Goal: Task Accomplishment & Management: Manage account settings

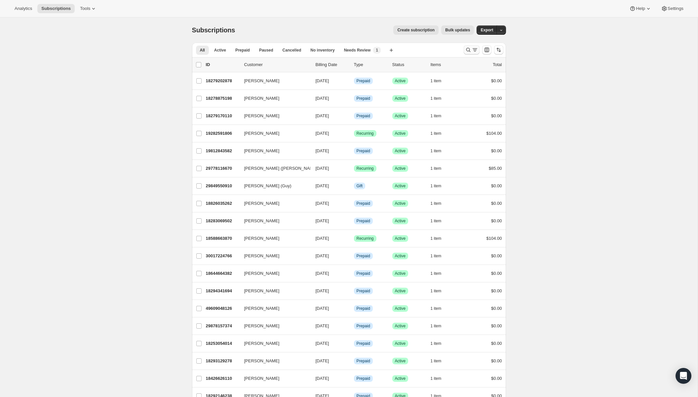
click at [474, 50] on icon "Search and filter results" at bounding box center [475, 50] width 7 height 7
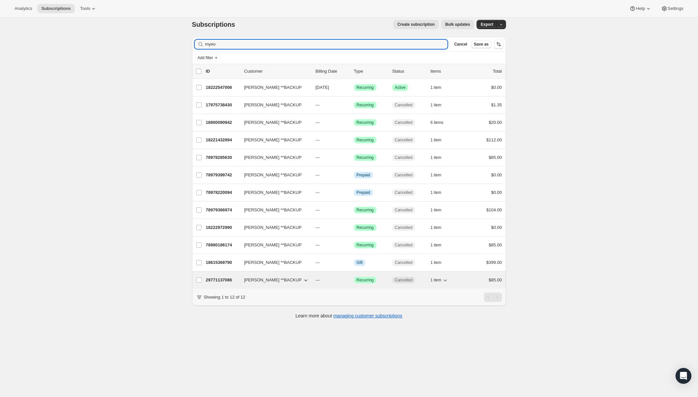
scroll to position [7, 0]
type input "myeo"
click at [256, 281] on span "[PERSON_NAME] **BACKUP" at bounding box center [272, 279] width 57 height 7
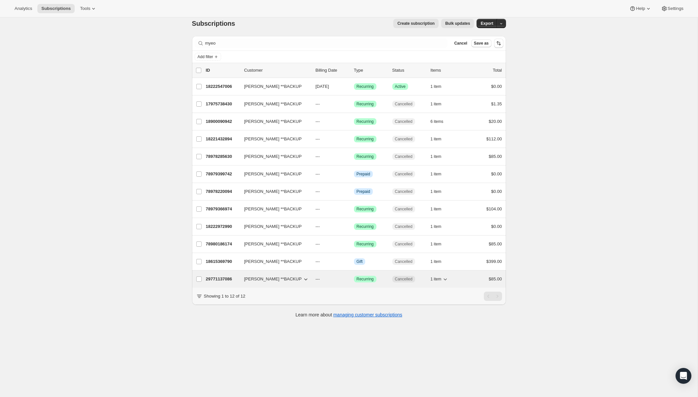
click at [237, 280] on p "29771137086" at bounding box center [222, 279] width 33 height 7
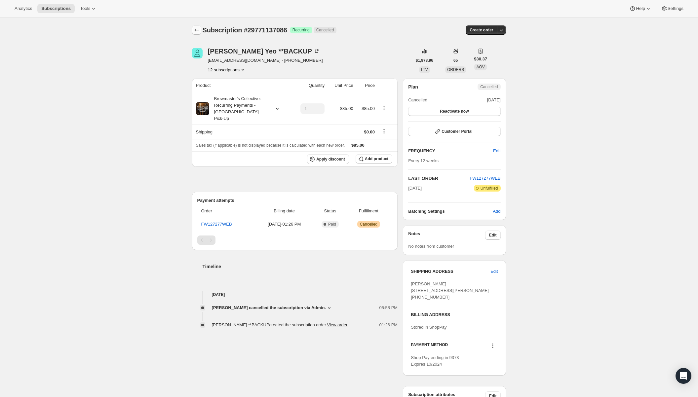
click at [199, 27] on icon "Subscriptions" at bounding box center [196, 30] width 7 height 7
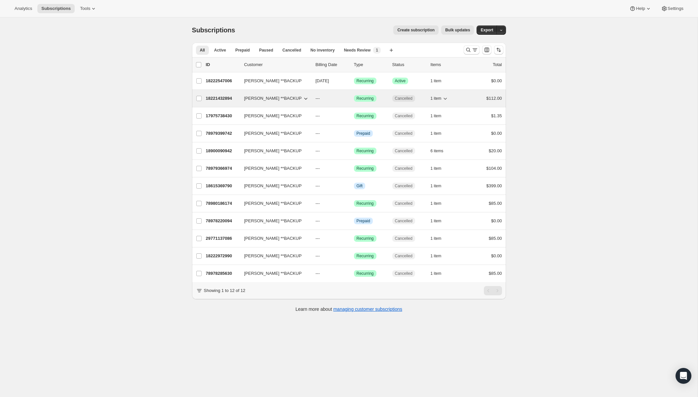
click at [226, 97] on p "18221432894" at bounding box center [222, 98] width 33 height 7
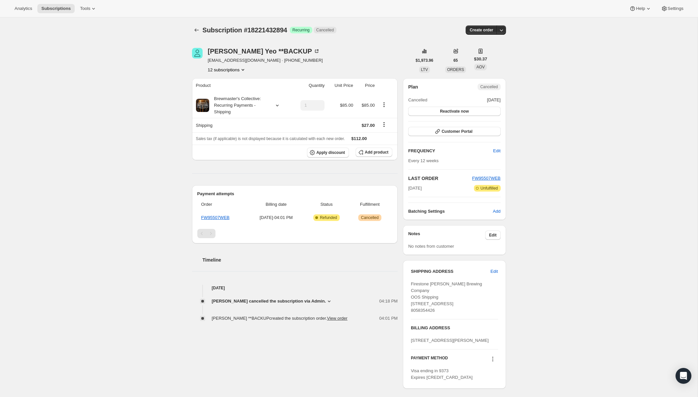
click at [203, 32] on span "Subscription #18221432894" at bounding box center [245, 29] width 85 height 7
click at [201, 32] on div at bounding box center [197, 29] width 11 height 9
click at [199, 32] on icon "Subscriptions" at bounding box center [196, 30] width 7 height 7
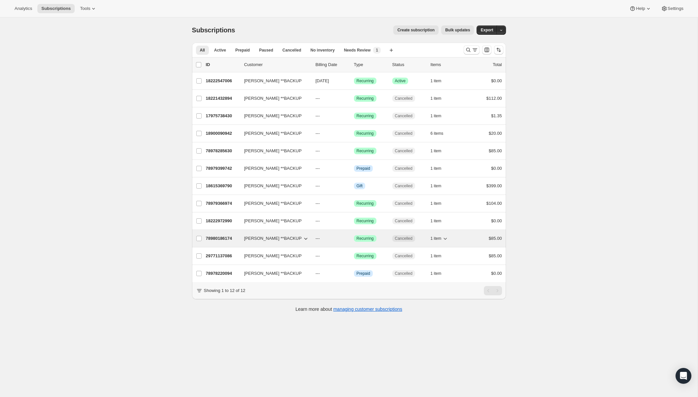
click at [249, 241] on span "[PERSON_NAME] **BACKUP" at bounding box center [272, 238] width 57 height 7
click at [226, 242] on p "78980186174" at bounding box center [222, 238] width 33 height 7
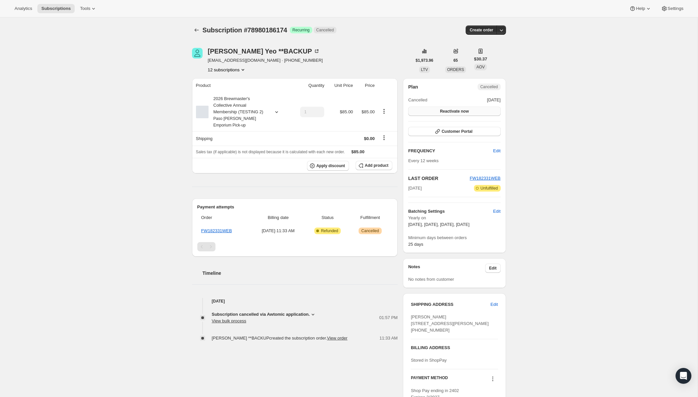
click at [447, 113] on span "Reactivate now" at bounding box center [454, 111] width 29 height 5
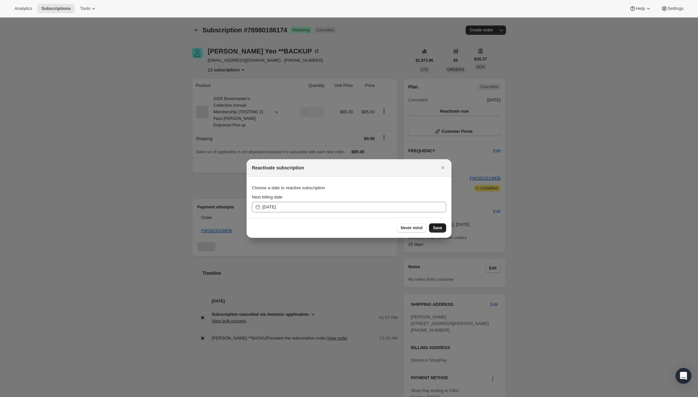
click at [430, 227] on button "Save" at bounding box center [437, 227] width 17 height 9
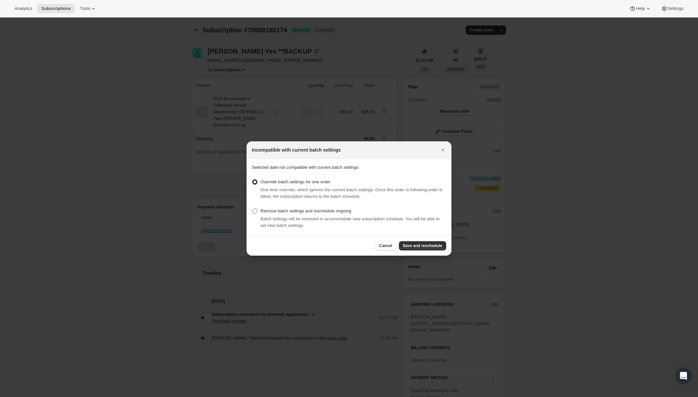
click at [339, 207] on label "Remove batch settings and reschedule ongoing" at bounding box center [301, 211] width 99 height 9
click at [252, 208] on input "Remove batch settings and reschedule ongoing" at bounding box center [252, 208] width 0 height 0
radio input "true"
click at [317, 182] on span "Override batch settings for one order" at bounding box center [295, 181] width 70 height 5
click at [252, 180] on input "Override batch settings for one order" at bounding box center [252, 179] width 0 height 0
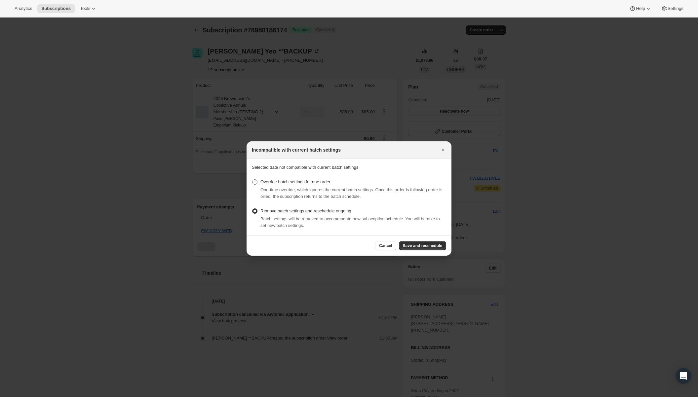
radio input "true"
click at [429, 239] on div "Cancel Save and reschedule" at bounding box center [348, 246] width 205 height 20
click at [429, 242] on button "Save and reschedule" at bounding box center [422, 245] width 47 height 9
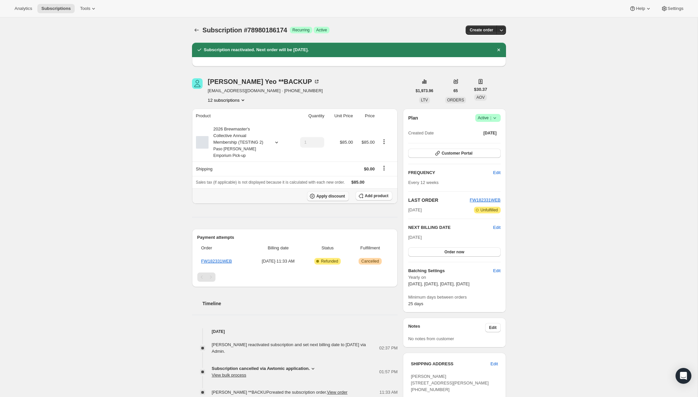
click at [319, 201] on th "Apply discount Add product" at bounding box center [295, 196] width 206 height 16
click at [324, 195] on span "Apply discount" at bounding box center [330, 196] width 29 height 5
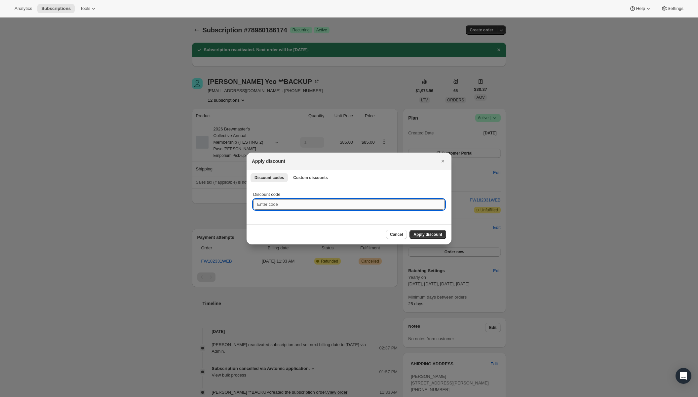
click at [367, 207] on input "Discount code" at bounding box center [349, 204] width 192 height 11
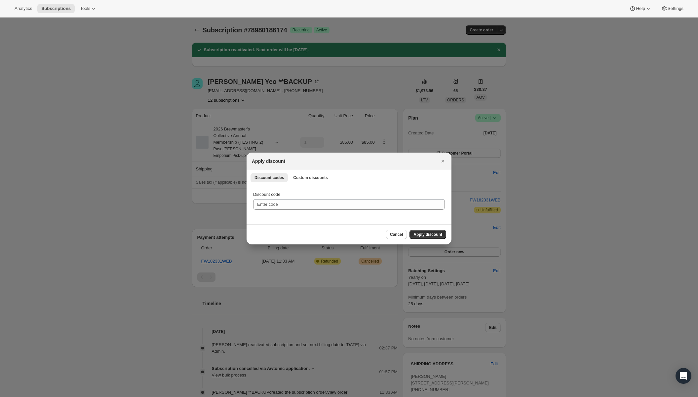
click at [316, 172] on div "Discount codes Custom discounts More views Discount codes Custom discounts More…" at bounding box center [348, 177] width 205 height 15
click at [317, 178] on span "Custom discounts" at bounding box center [310, 177] width 35 height 5
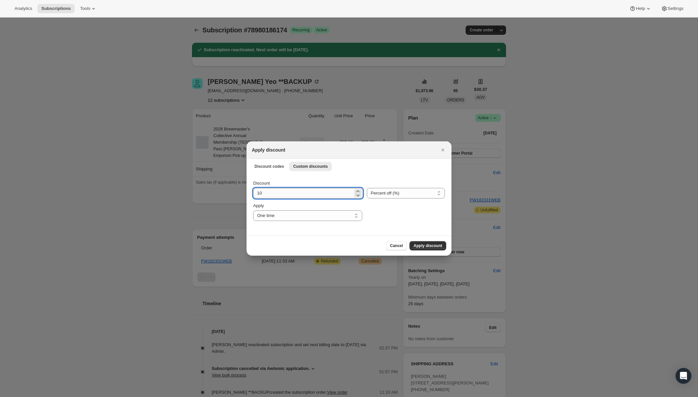
click at [310, 190] on input "10" at bounding box center [303, 193] width 100 height 11
type input "100"
click at [324, 216] on select "One time Specify instances... Indefinitely" at bounding box center [307, 215] width 109 height 11
select select "indefinitely"
click at [253, 210] on select "One time Specify instances... Indefinitely" at bounding box center [307, 215] width 109 height 11
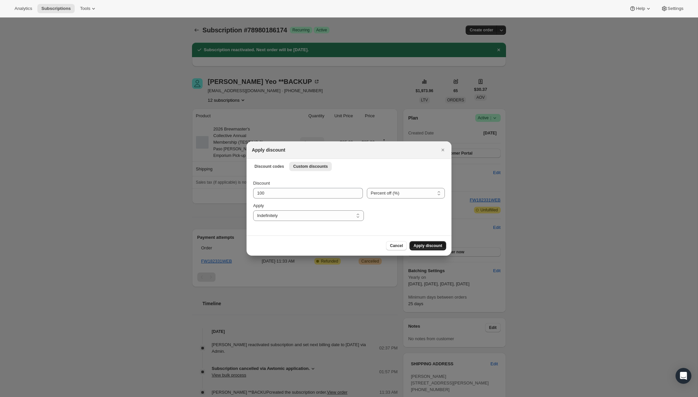
click at [423, 246] on span "Apply discount" at bounding box center [427, 245] width 29 height 5
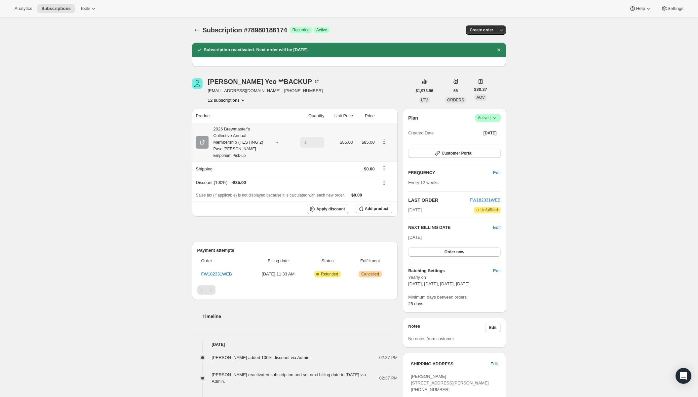
click at [381, 142] on icon "Product actions" at bounding box center [384, 141] width 7 height 7
click at [385, 155] on span "Swap variant" at bounding box center [383, 154] width 25 height 5
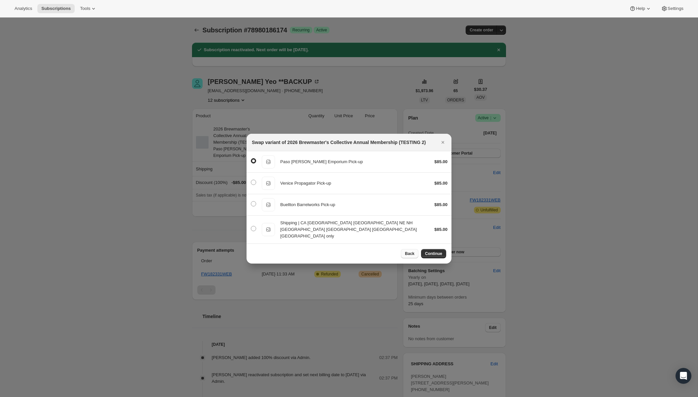
click at [410, 251] on span "Back" at bounding box center [410, 253] width 10 height 5
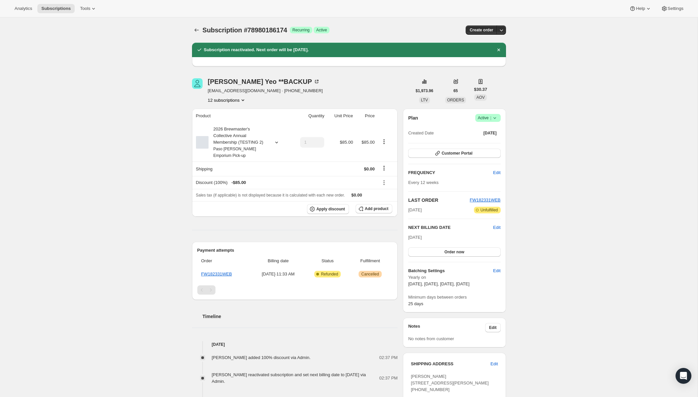
scroll to position [3, 0]
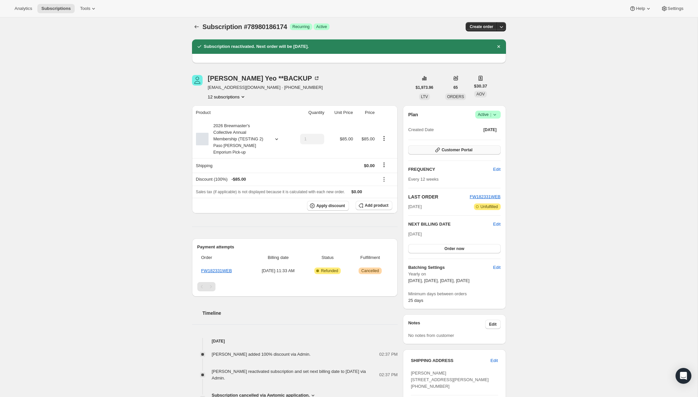
click at [446, 150] on span "Customer Portal" at bounding box center [456, 149] width 31 height 5
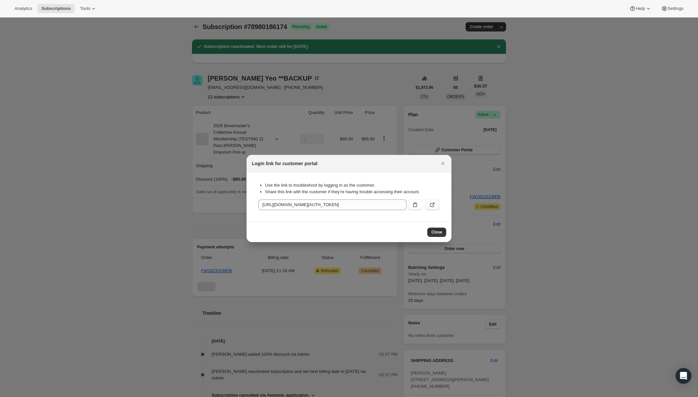
click at [437, 204] on button ":rsf:" at bounding box center [432, 205] width 15 height 11
click at [437, 232] on span "Close" at bounding box center [436, 232] width 11 height 5
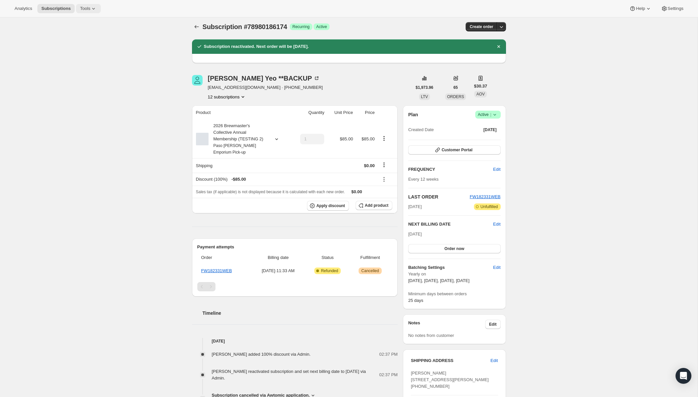
click at [90, 8] on span "Tools" at bounding box center [85, 8] width 10 height 5
click at [82, 45] on span "Bundles" at bounding box center [93, 44] width 58 height 7
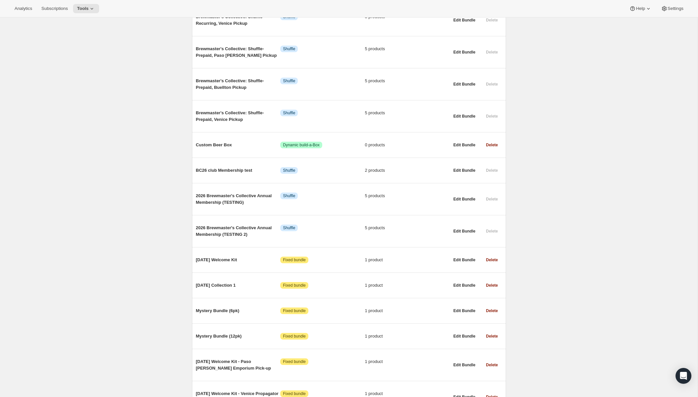
scroll to position [306, 0]
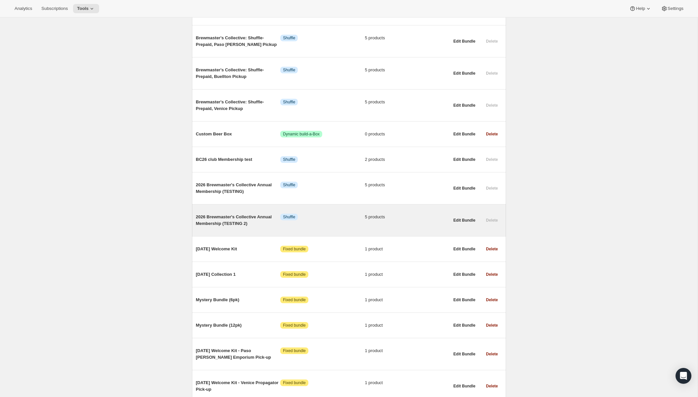
click at [251, 214] on span "2026 Brewmaster's Collective Annual Membership (TESTING 2)" at bounding box center [238, 220] width 85 height 13
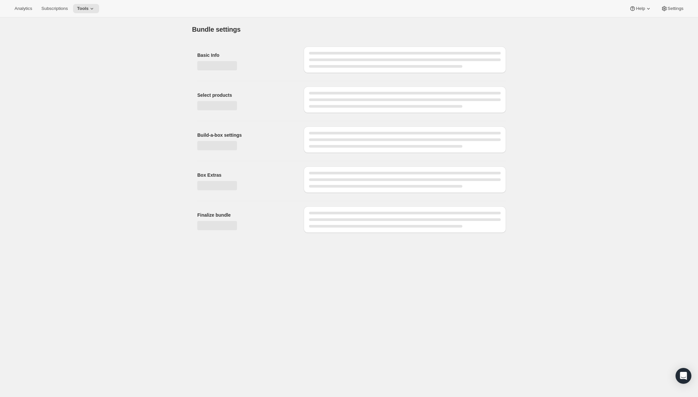
type input "2026 Brewmaster's Collective Annual Membership (TESTING 2)"
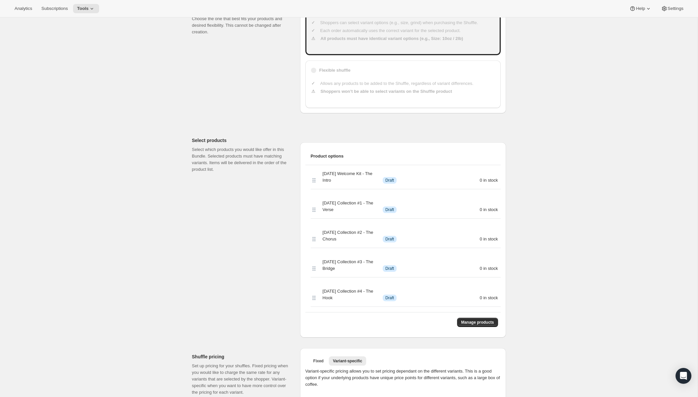
scroll to position [161, 0]
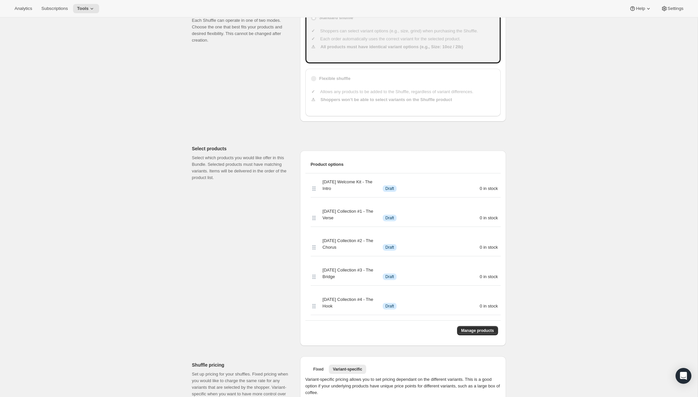
drag, startPoint x: 213, startPoint y: 161, endPoint x: 243, endPoint y: 179, distance: 35.0
click at [243, 179] on p "Select which products you would like offer in this Bundle. Selected products mu…" at bounding box center [240, 168] width 97 height 26
drag, startPoint x: 243, startPoint y: 179, endPoint x: 195, endPoint y: 160, distance: 51.6
click at [195, 160] on p "Select which products you would like offer in this Bundle. Selected products mu…" at bounding box center [240, 168] width 97 height 26
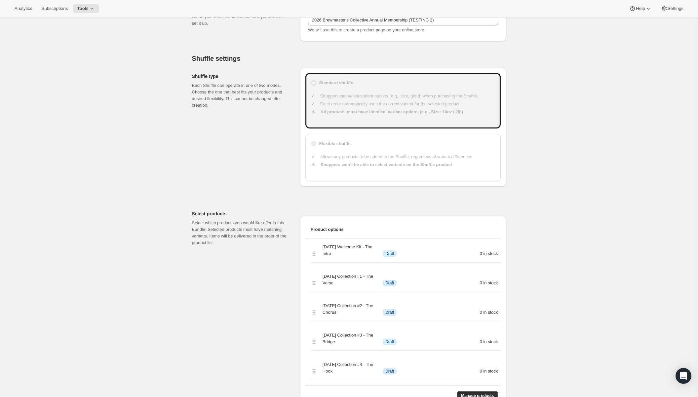
scroll to position [0, 0]
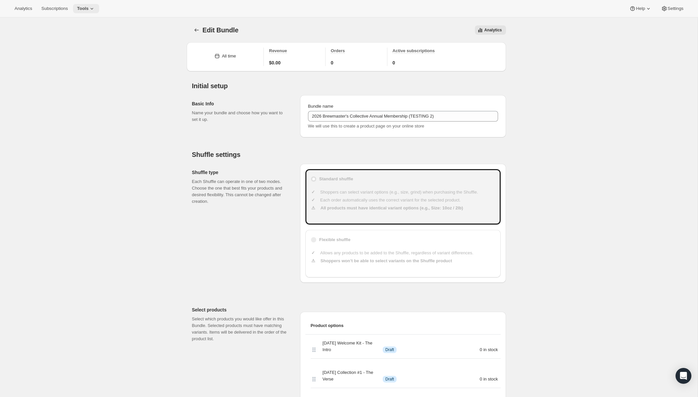
click at [95, 6] on icon at bounding box center [92, 8] width 7 height 7
click at [203, 27] on span "Edit Bundle" at bounding box center [221, 29] width 36 height 7
click at [199, 27] on icon "Bundles" at bounding box center [196, 30] width 7 height 7
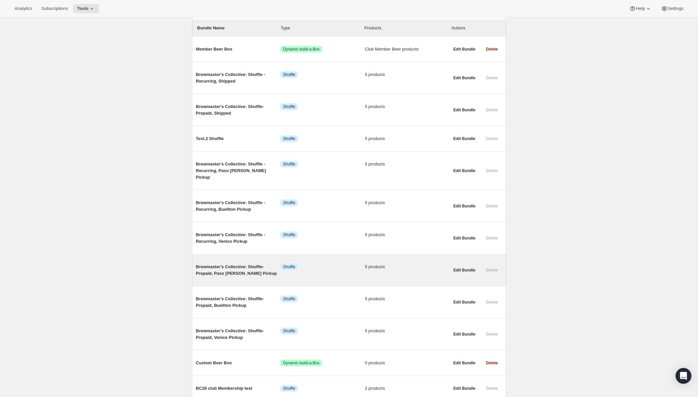
scroll to position [78, 0]
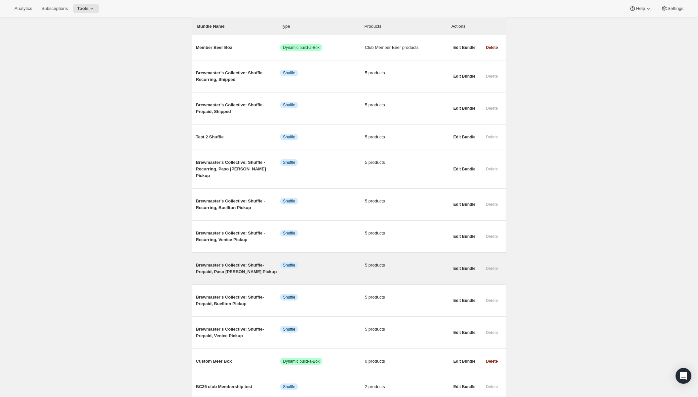
click at [246, 266] on span "Brewmaster's Collective: Shuffle- Prepaid, Paso [PERSON_NAME] Pickup" at bounding box center [238, 268] width 85 height 13
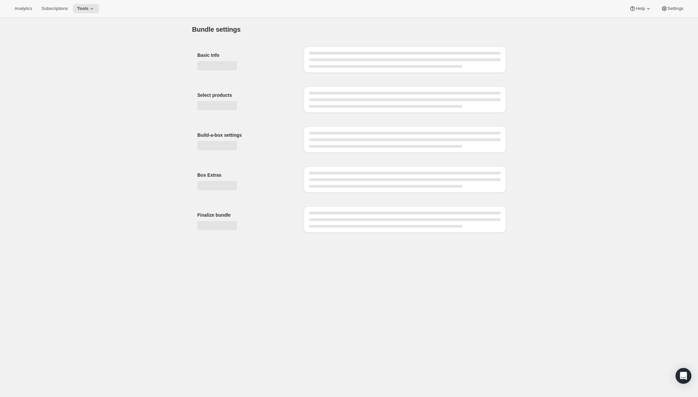
type input "Brewmaster's Collective: Shuffle- Prepaid, Paso [PERSON_NAME] Pickup"
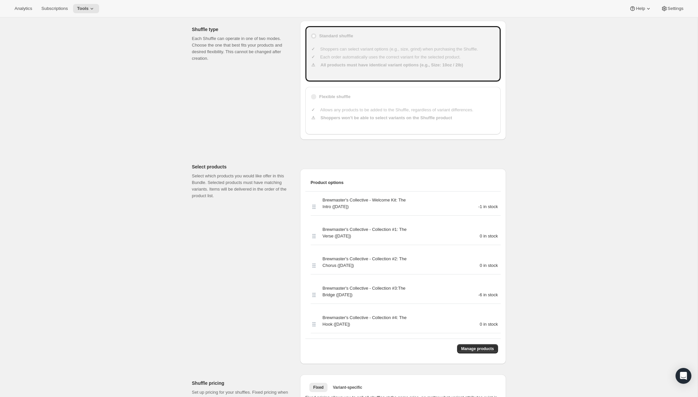
scroll to position [177, 0]
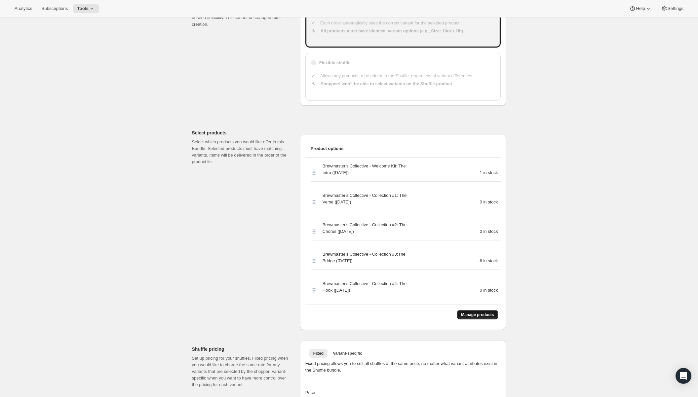
click at [483, 313] on span "Manage products" at bounding box center [477, 314] width 33 height 5
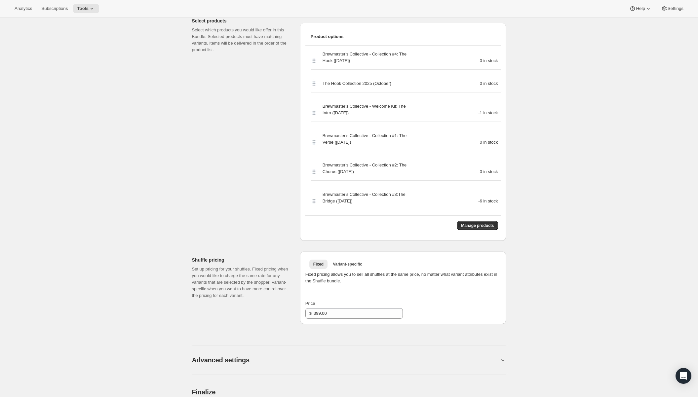
click at [372, 133] on span "Brewmaster's Collective - Collection #1: The Verse ([DATE])" at bounding box center [364, 139] width 85 height 13
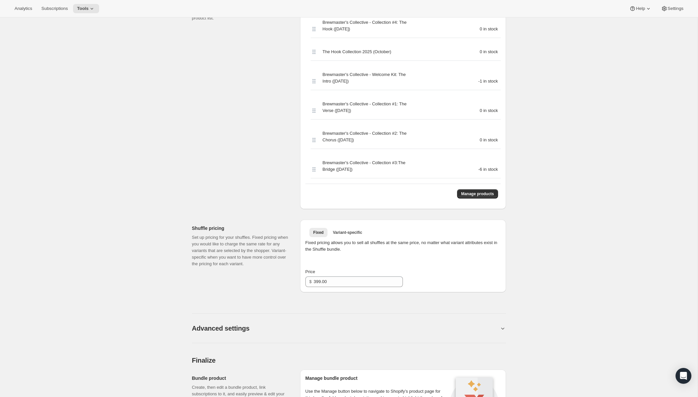
scroll to position [329, 0]
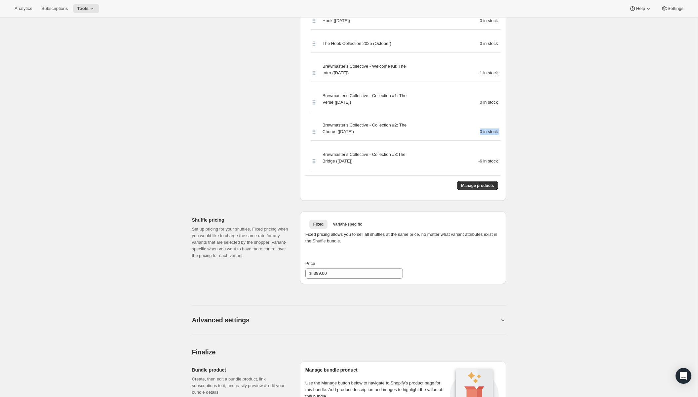
drag, startPoint x: 375, startPoint y: 136, endPoint x: 370, endPoint y: 145, distance: 10.0
click at [370, 145] on div "Brewmaster's Collective - Collection #4: The Hook (October 2025) 0 in stock The…" at bounding box center [402, 88] width 195 height 165
click at [371, 147] on div "Brewmaster's Collective - Collection #3:The Bridge (July 2025) -6 in stock" at bounding box center [406, 156] width 190 height 24
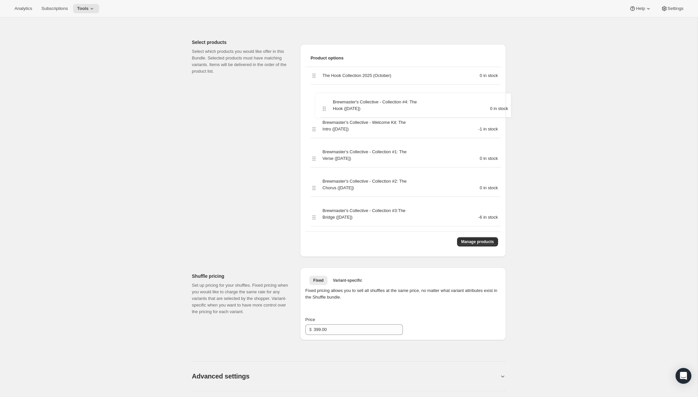
scroll to position [267, 0]
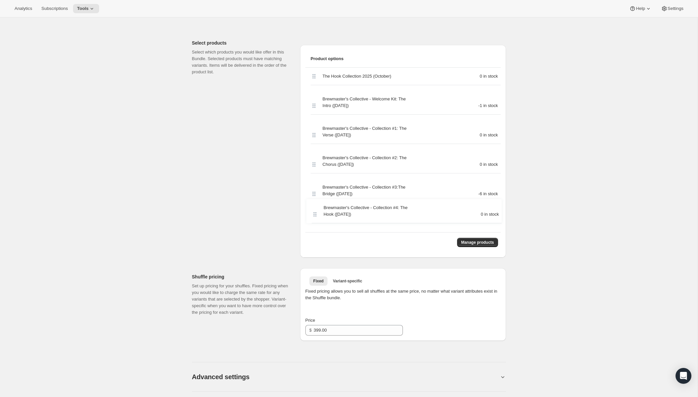
drag, startPoint x: 316, startPoint y: 80, endPoint x: 317, endPoint y: 216, distance: 136.5
click at [317, 216] on div "Brewmaster's Collective - Collection #4: The Hook (October 2025) 0 in stock The…" at bounding box center [402, 150] width 195 height 165
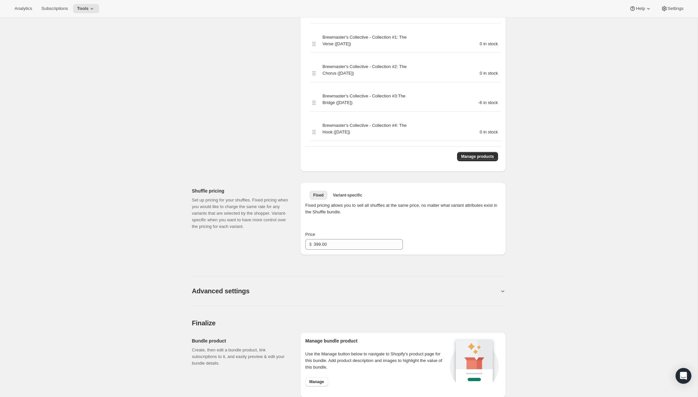
scroll to position [341, 0]
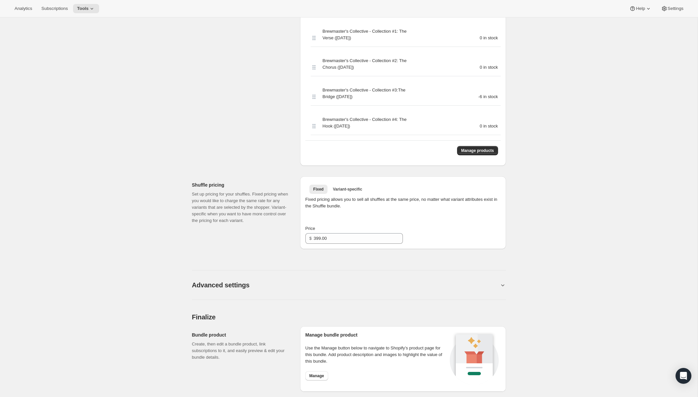
drag, startPoint x: 391, startPoint y: 121, endPoint x: 394, endPoint y: 132, distance: 11.4
click at [394, 132] on div "Brewmaster's Collective - Collection #4: The Hook (October 2025) 0 in stock" at bounding box center [406, 123] width 190 height 24
click at [390, 128] on span "Brewmaster's Collective - Collection #4: The Hook ([DATE])" at bounding box center [364, 122] width 85 height 13
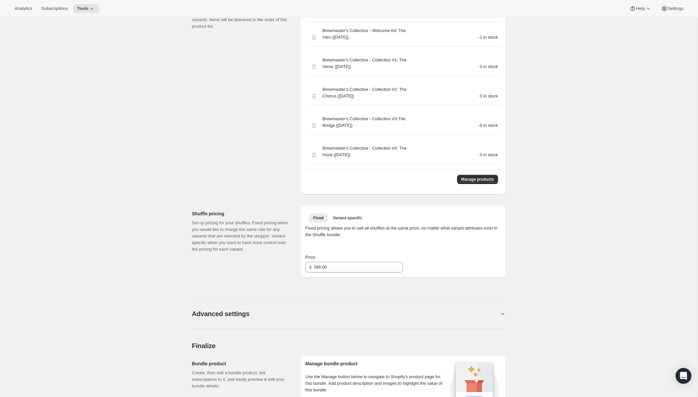
scroll to position [302, 0]
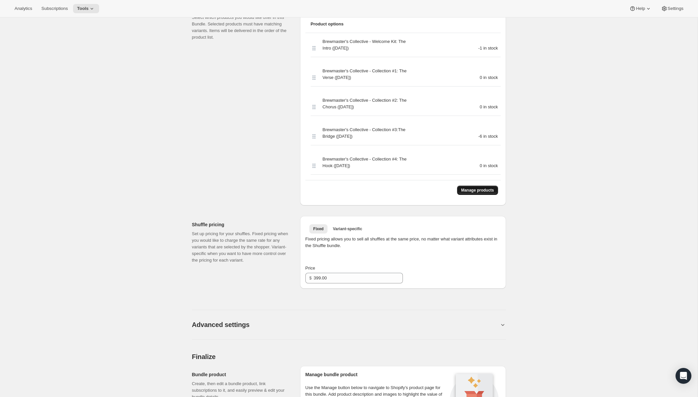
click at [482, 191] on span "Manage products" at bounding box center [477, 190] width 33 height 5
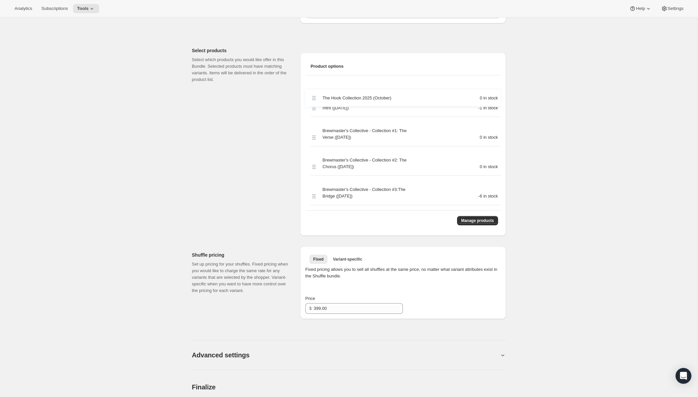
scroll to position [258, 0]
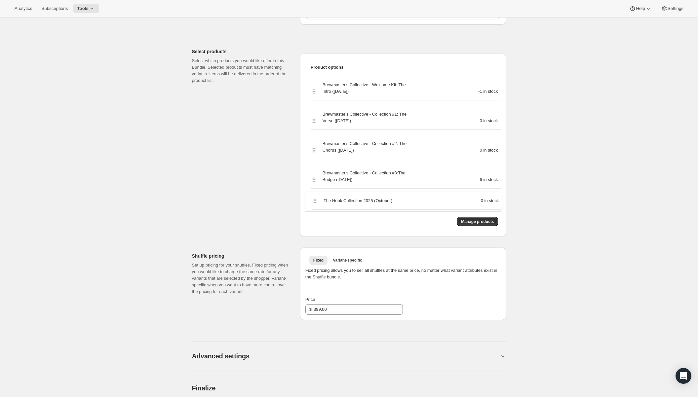
drag, startPoint x: 313, startPoint y: 81, endPoint x: 314, endPoint y: 199, distance: 118.6
click at [314, 199] on div "The Hook Collection 2025 (October) 0 in stock Brewmaster's Collective - Welcome…" at bounding box center [402, 143] width 195 height 135
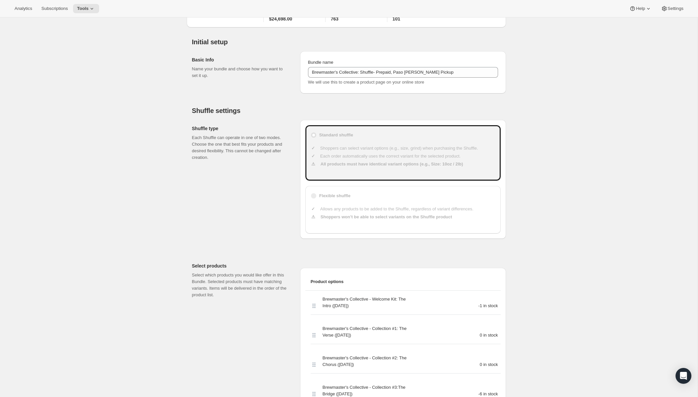
scroll to position [0, 0]
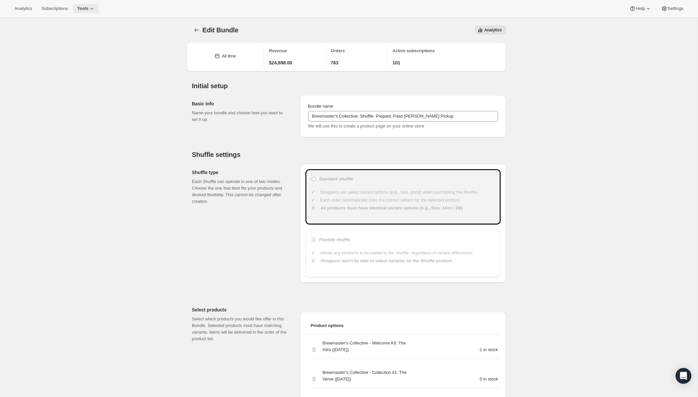
click at [95, 12] on button "Tools" at bounding box center [86, 8] width 26 height 9
click at [94, 25] on span "Subscription Plans" at bounding box center [92, 22] width 58 height 7
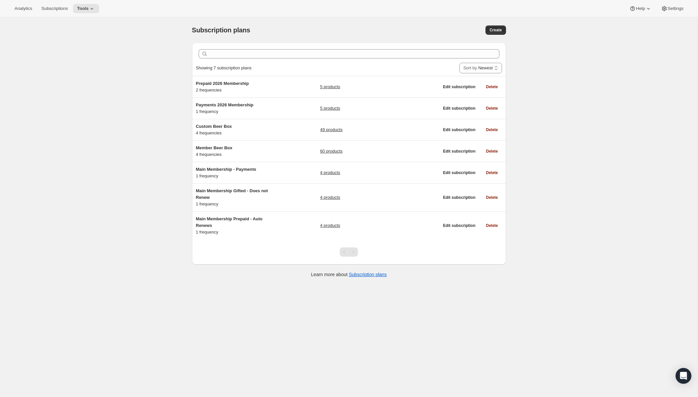
click at [57, 14] on div "Analytics Subscriptions Tools Help Settings" at bounding box center [349, 9] width 698 height 18
click at [60, 5] on button "Subscriptions" at bounding box center [54, 8] width 34 height 9
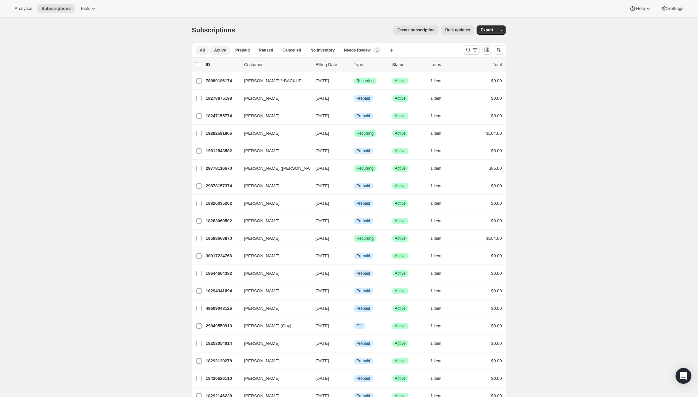
click at [221, 51] on span "Active" at bounding box center [220, 50] width 12 height 5
click at [199, 64] on input "0 selected" at bounding box center [198, 64] width 5 height 5
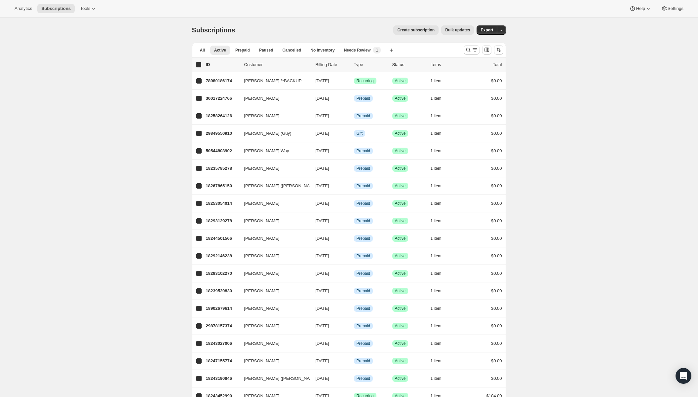
checkbox input "true"
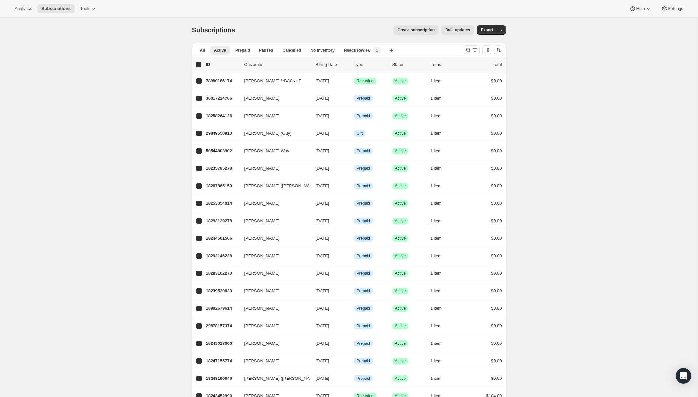
checkbox input "true"
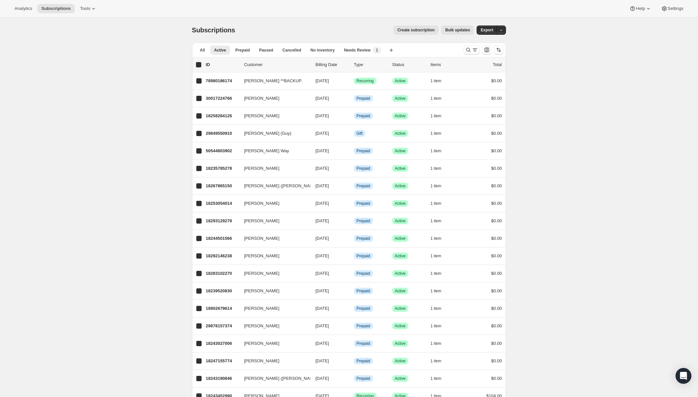
checkbox input "true"
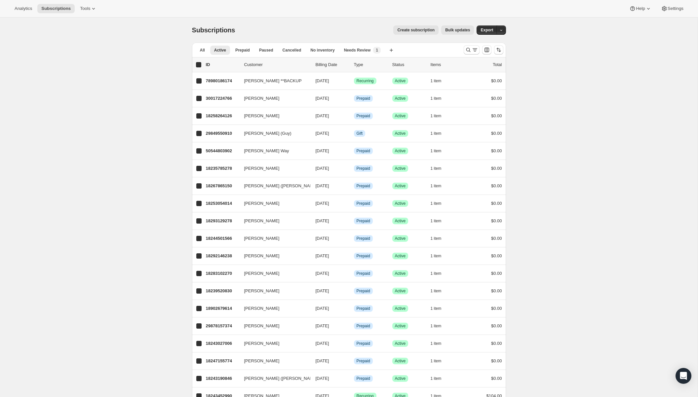
checkbox input "true"
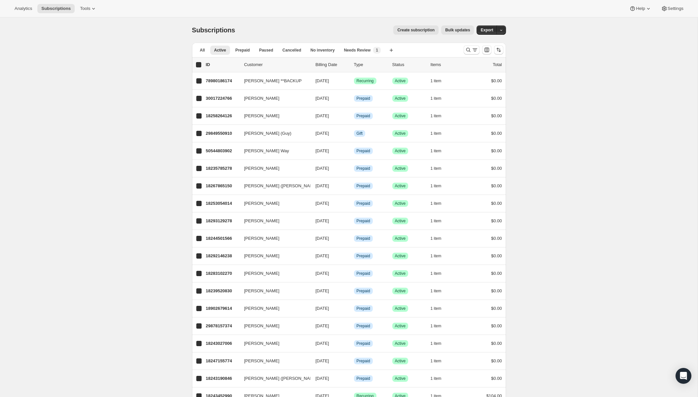
checkbox input "true"
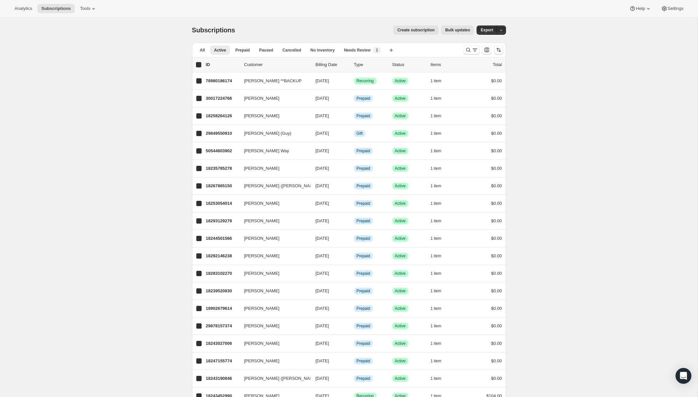
checkbox input "true"
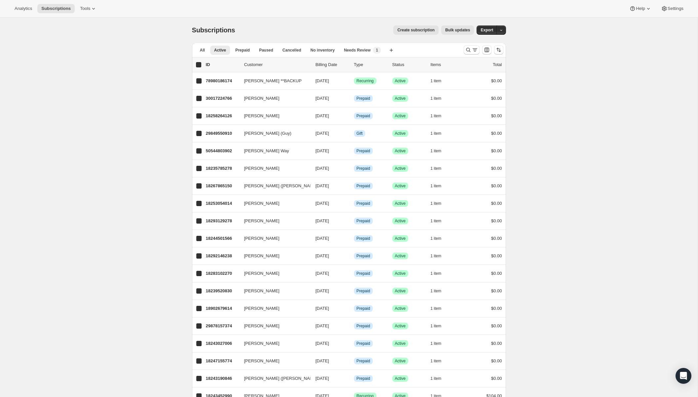
checkbox input "true"
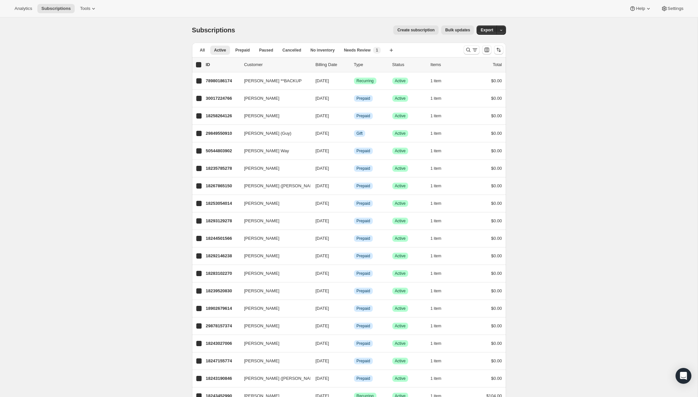
checkbox input "true"
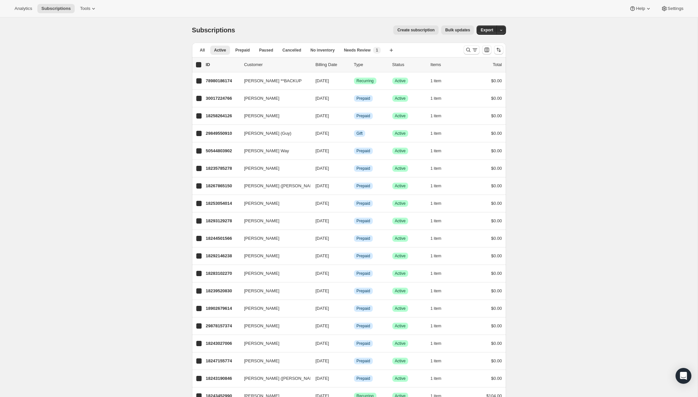
checkbox input "true"
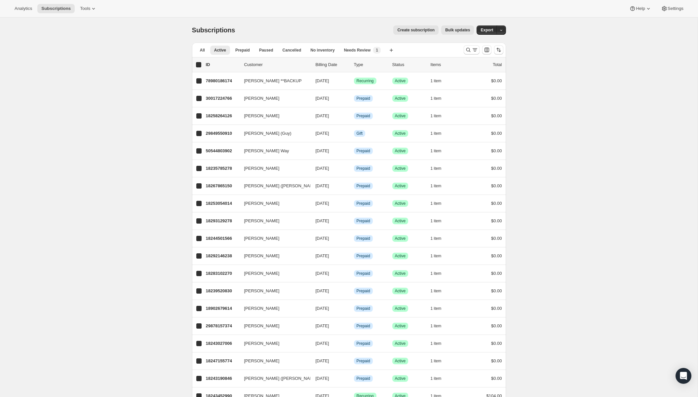
checkbox input "true"
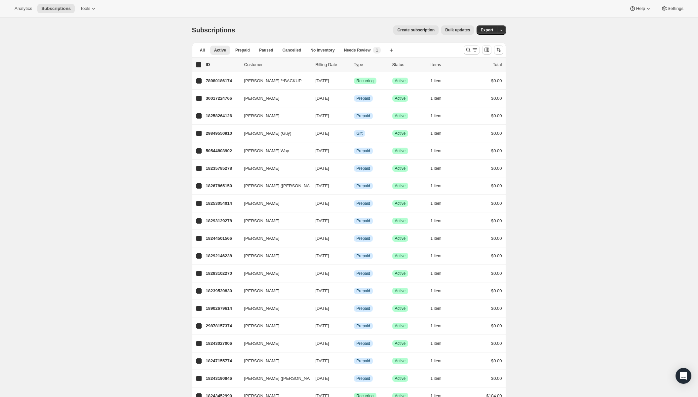
checkbox input "true"
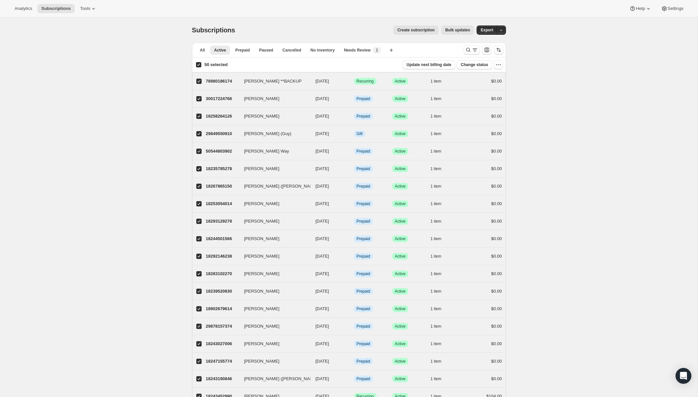
click at [200, 64] on input "50 selected" at bounding box center [198, 64] width 5 height 5
checkbox input "false"
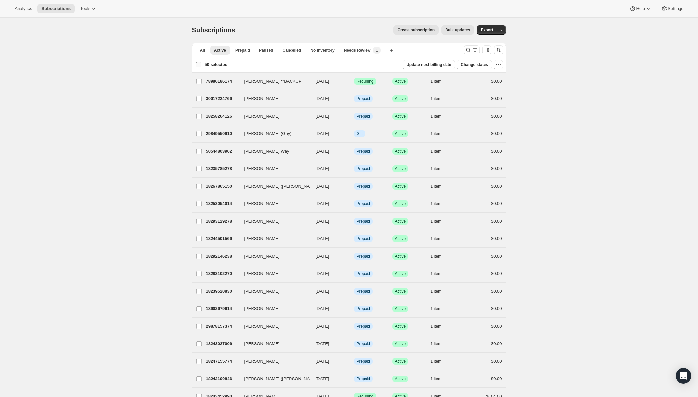
checkbox input "false"
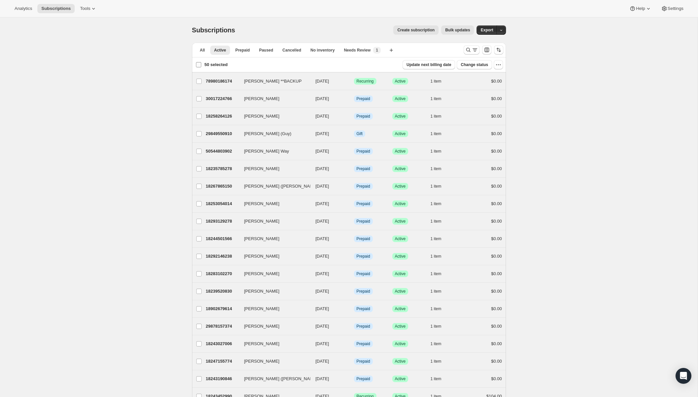
checkbox input "false"
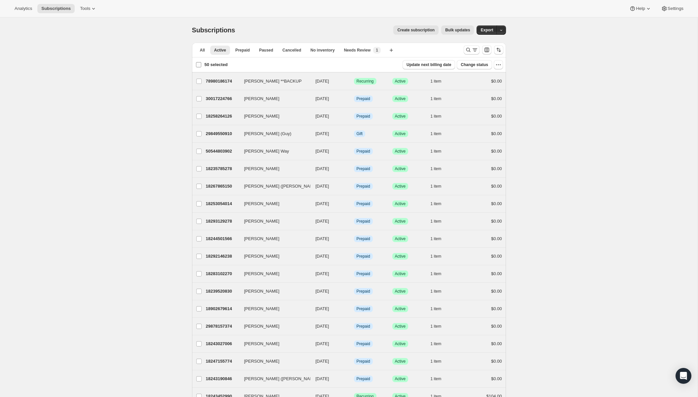
checkbox input "false"
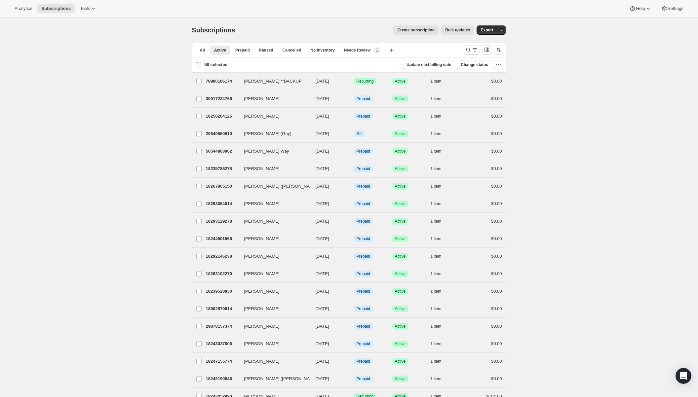
checkbox input "false"
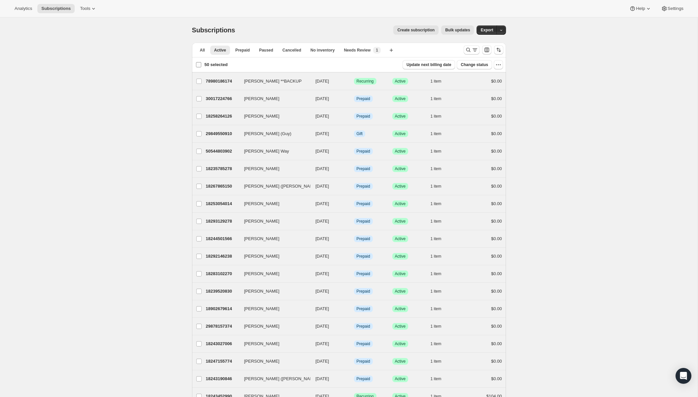
checkbox input "false"
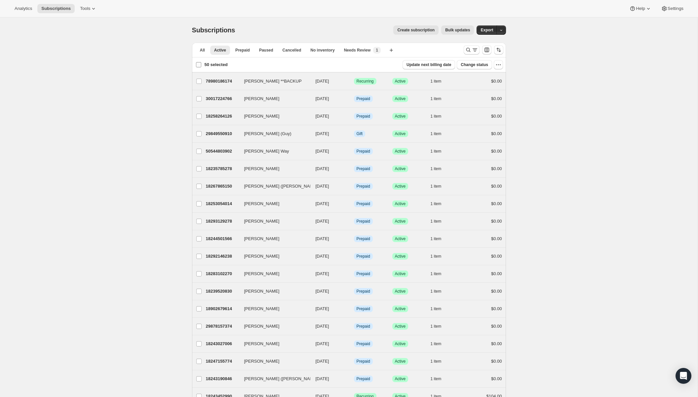
checkbox input "false"
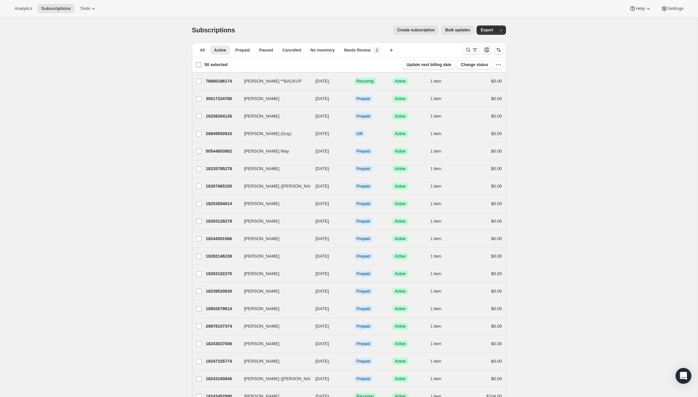
checkbox input "false"
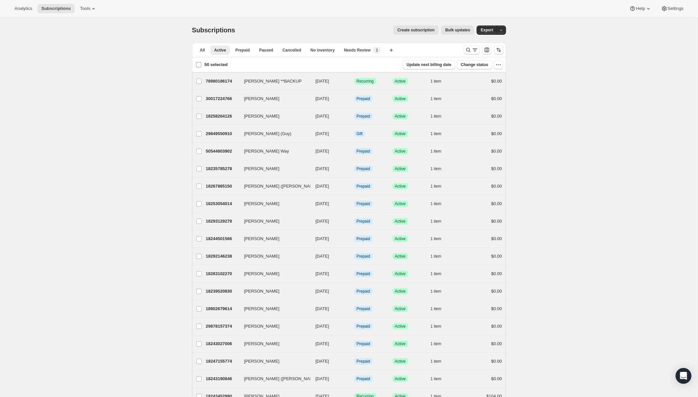
checkbox input "false"
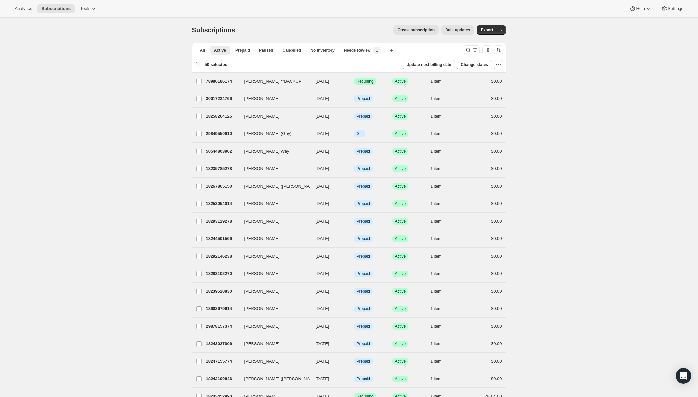
checkbox input "false"
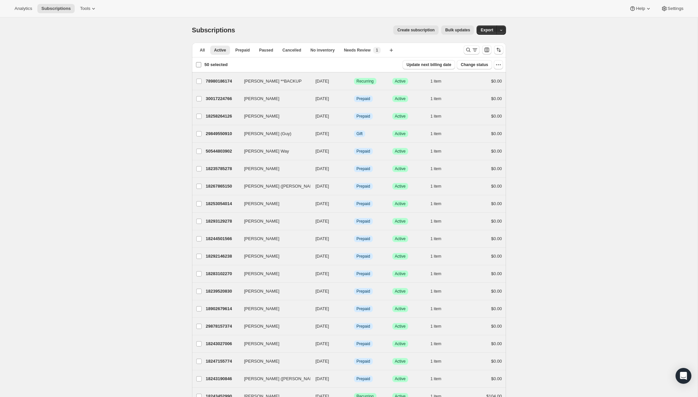
checkbox input "false"
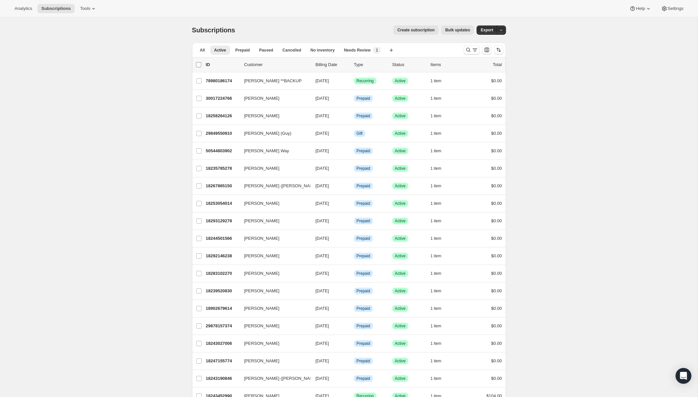
click at [201, 63] on input "0 selected" at bounding box center [198, 64] width 5 height 5
checkbox input "true"
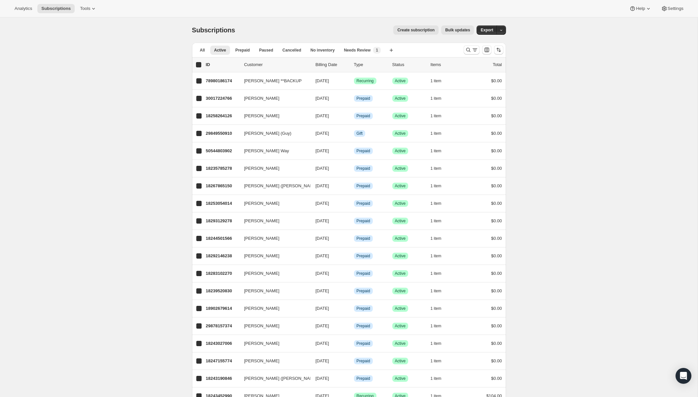
checkbox input "true"
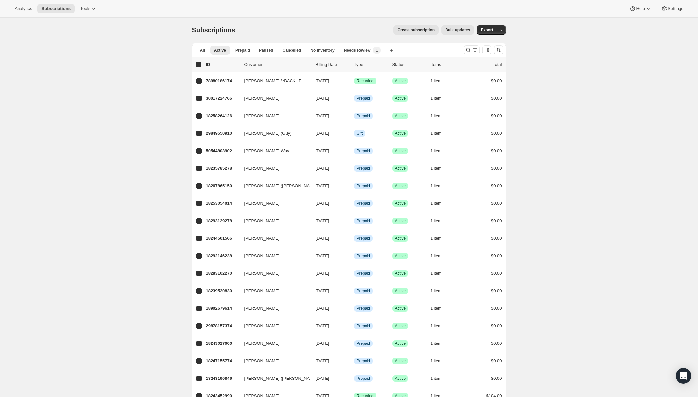
checkbox input "true"
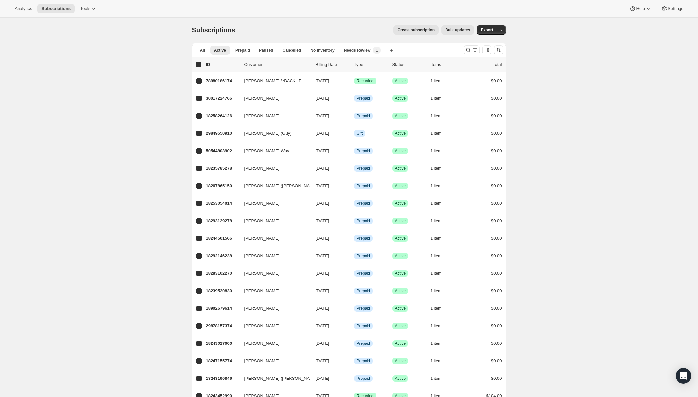
checkbox input "true"
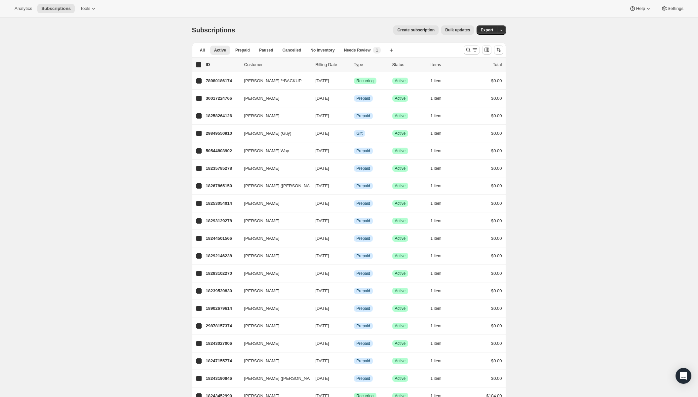
checkbox input "true"
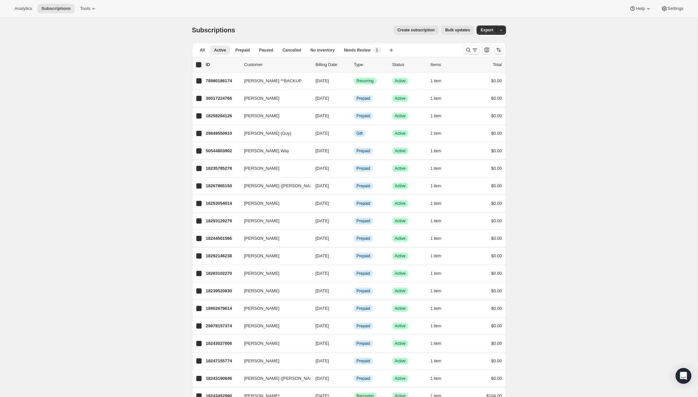
checkbox input "true"
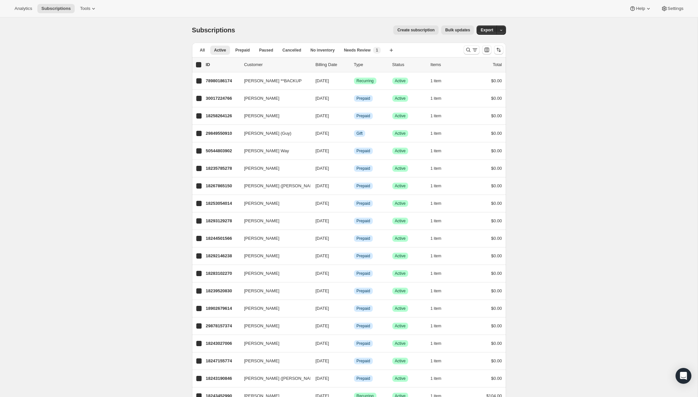
checkbox input "true"
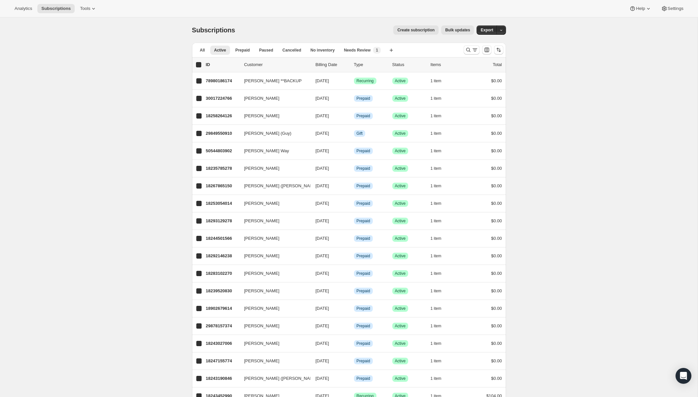
checkbox input "true"
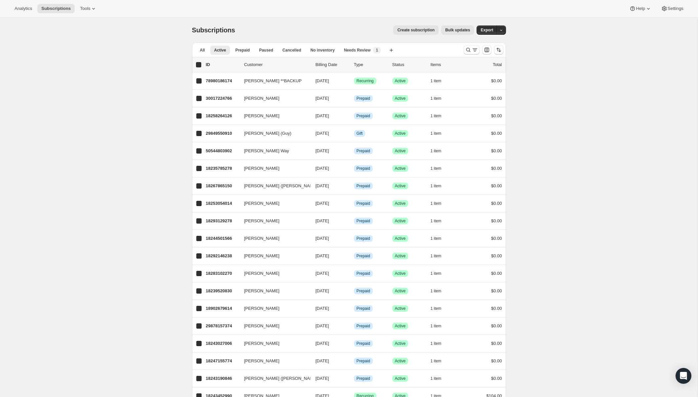
checkbox input "true"
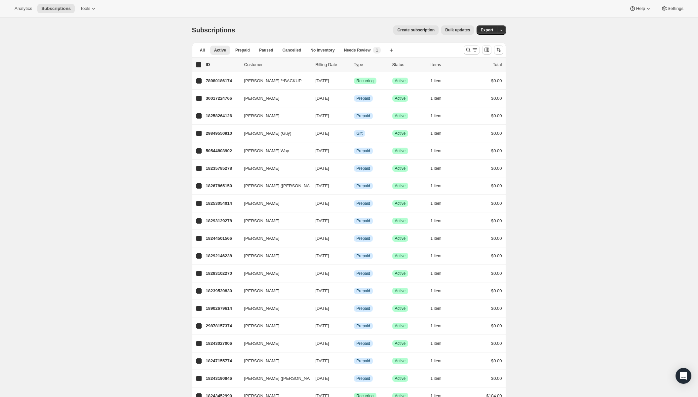
checkbox input "true"
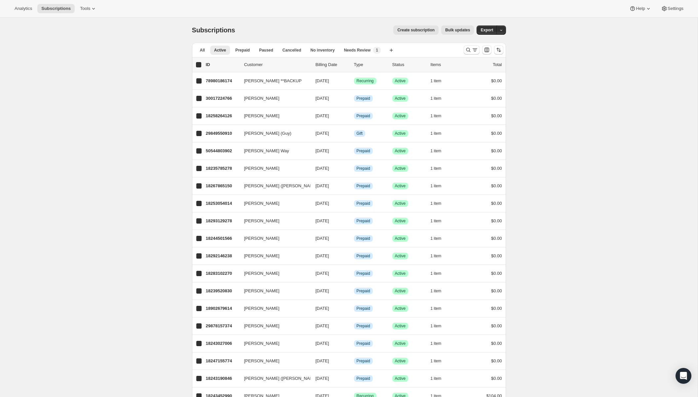
checkbox input "true"
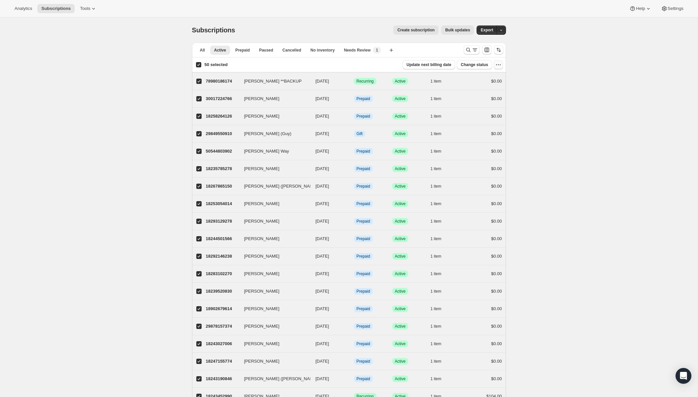
click at [499, 65] on icon "button" at bounding box center [498, 64] width 7 height 7
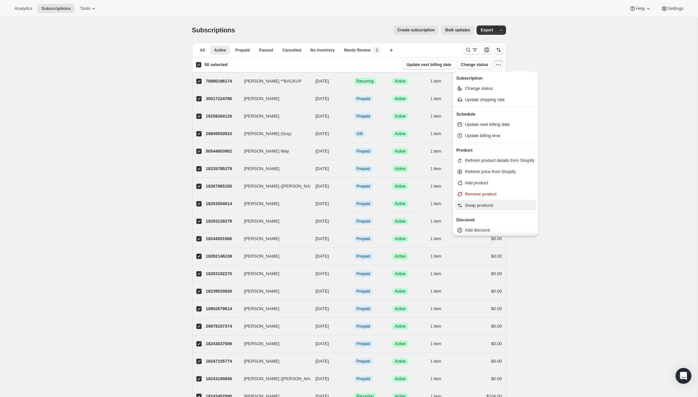
click at [498, 206] on span "Swap products" at bounding box center [499, 205] width 69 height 7
select select "15"
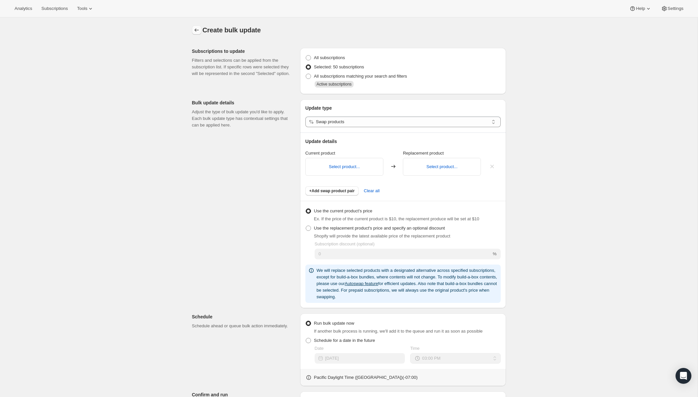
click at [198, 27] on icon "button" at bounding box center [196, 30] width 7 height 7
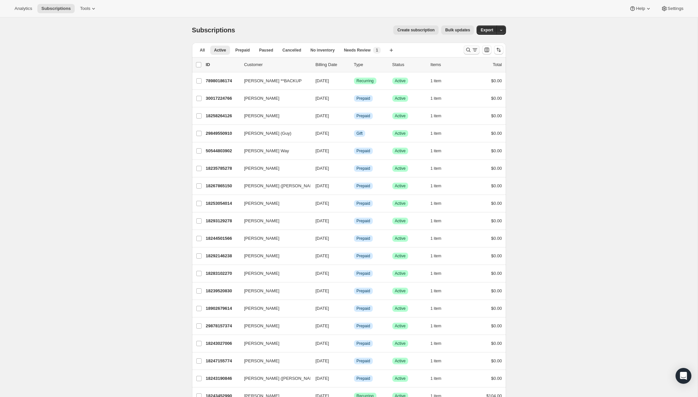
click at [469, 47] on icon "Search and filter results" at bounding box center [468, 50] width 7 height 7
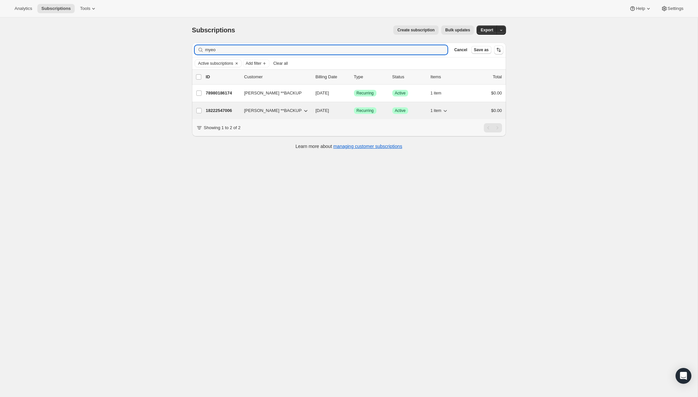
type input "myeo"
click at [218, 110] on p "18222547006" at bounding box center [222, 110] width 33 height 7
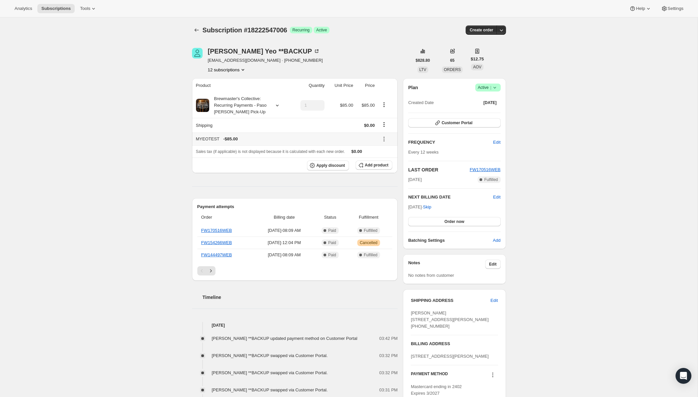
click at [386, 140] on icon at bounding box center [384, 139] width 7 height 7
click at [385, 127] on icon "Shipping actions" at bounding box center [384, 124] width 7 height 7
click at [383, 103] on icon "Product actions" at bounding box center [384, 104] width 7 height 7
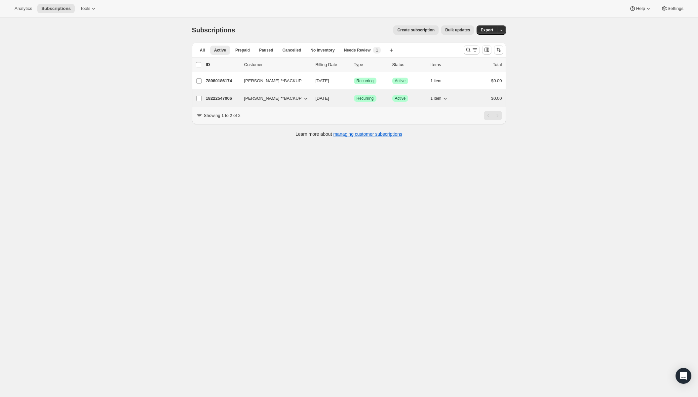
click at [274, 97] on span "[PERSON_NAME] **BACKUP" at bounding box center [272, 98] width 57 height 7
click at [200, 98] on input "[PERSON_NAME] **BACKUP" at bounding box center [198, 98] width 5 height 5
checkbox input "true"
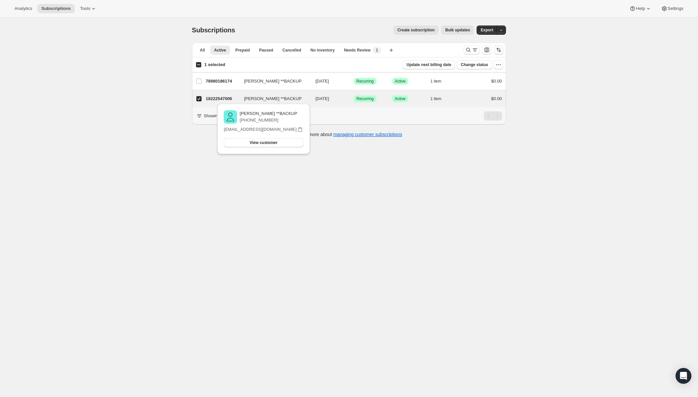
click at [498, 51] on icon "Sort the results" at bounding box center [498, 50] width 7 height 7
click at [471, 51] on icon "Search and filter results" at bounding box center [468, 50] width 7 height 7
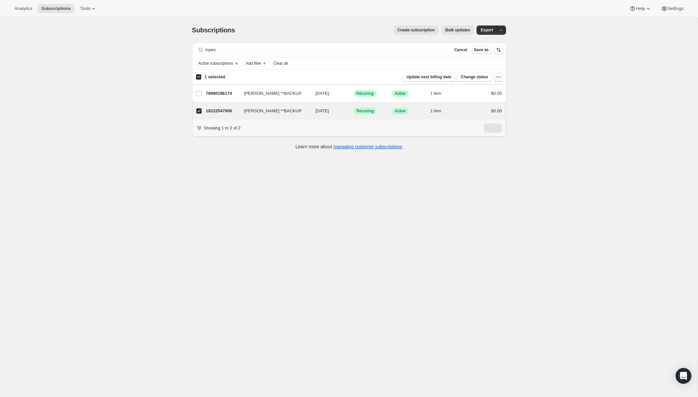
click at [499, 79] on icon "button" at bounding box center [498, 77] width 7 height 7
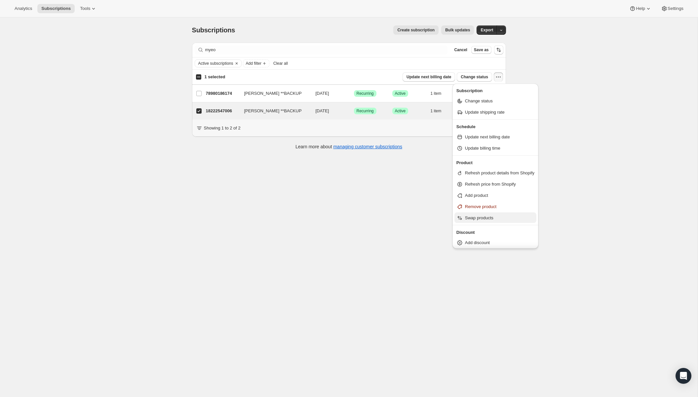
click at [491, 220] on span "Swap products" at bounding box center [479, 217] width 28 height 5
select select "15"
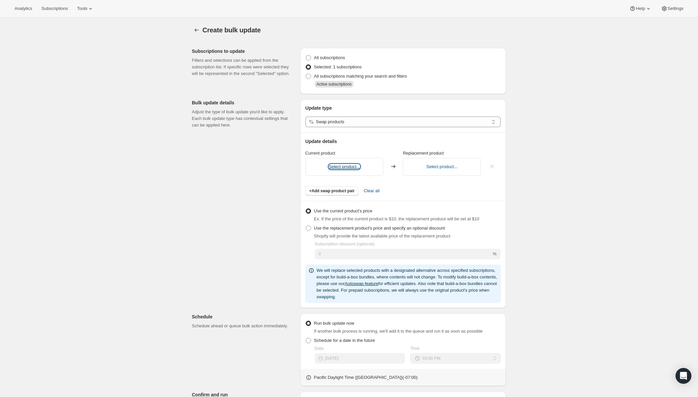
click at [356, 165] on button "Select product..." at bounding box center [344, 166] width 31 height 5
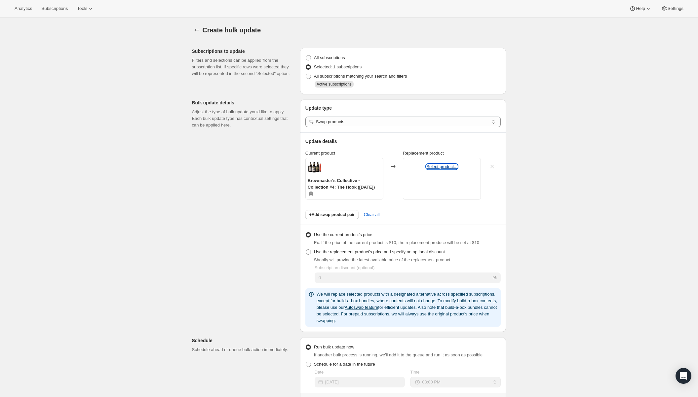
click at [435, 168] on button "Select product..." at bounding box center [441, 166] width 31 height 5
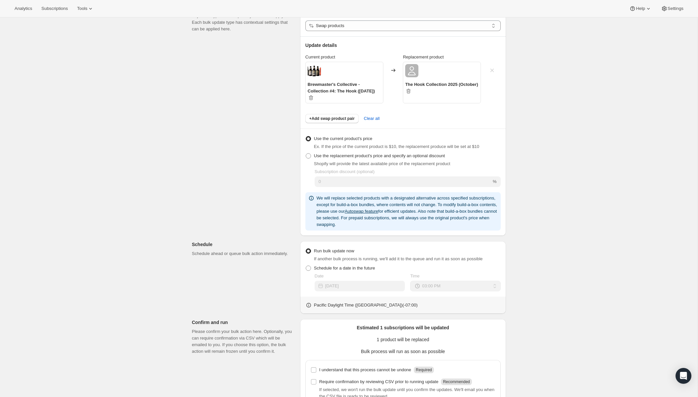
scroll to position [96, 0]
drag, startPoint x: 363, startPoint y: 205, endPoint x: 442, endPoint y: 232, distance: 83.7
click at [442, 228] on p "We will replace selected products with a designated alternative across specifie…" at bounding box center [407, 211] width 181 height 33
click at [450, 228] on p "We will replace selected products with a designated alternative across specifie…" at bounding box center [407, 211] width 181 height 33
drag, startPoint x: 450, startPoint y: 230, endPoint x: 314, endPoint y: 228, distance: 136.8
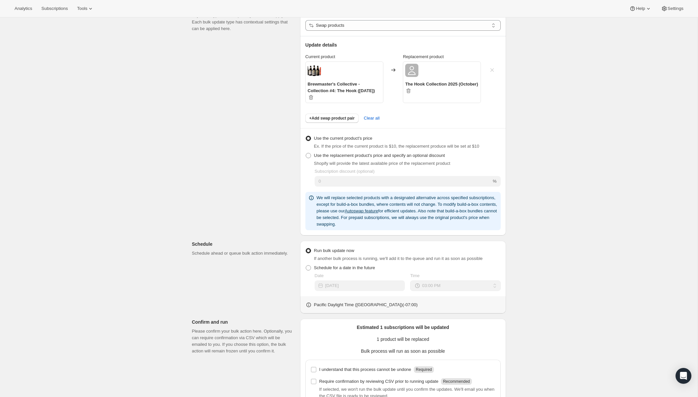
click at [314, 228] on div "We will replace selected products with a designated alternative across specifie…" at bounding box center [403, 211] width 190 height 33
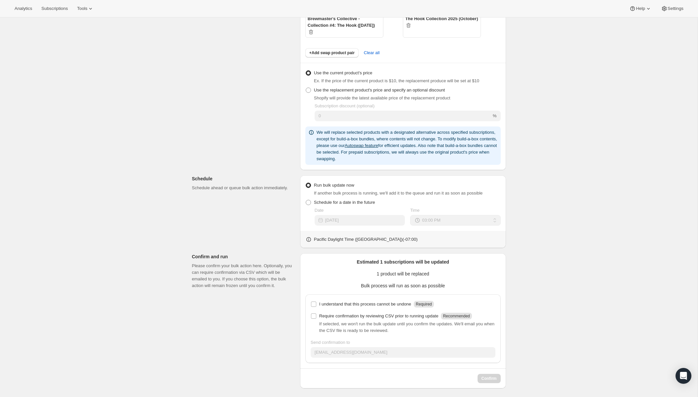
scroll to position [171, 0]
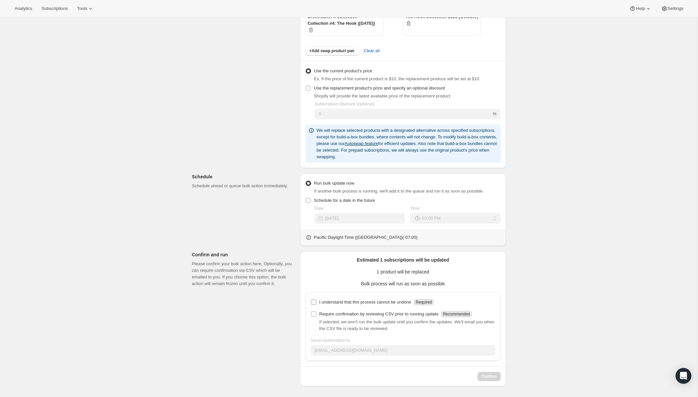
click at [372, 302] on p "I understand that this process cannot be undone" at bounding box center [365, 302] width 92 height 7
click at [316, 302] on input "I understand that this process cannot be undone Required" at bounding box center [313, 302] width 5 height 5
checkbox input "true"
click at [495, 379] on span "Confirm" at bounding box center [488, 376] width 15 height 5
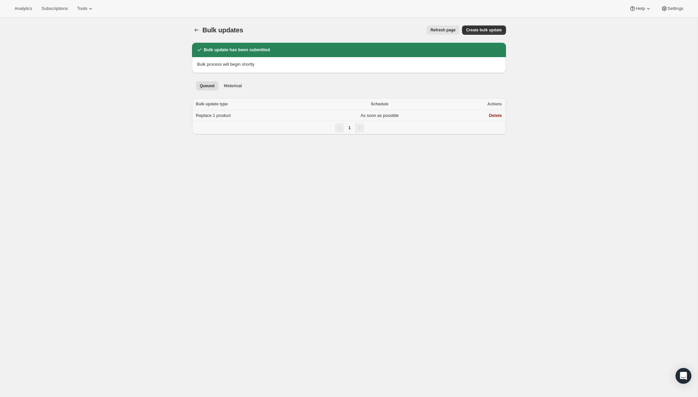
click at [228, 115] on span "Replace 1 product" at bounding box center [213, 115] width 35 height 5
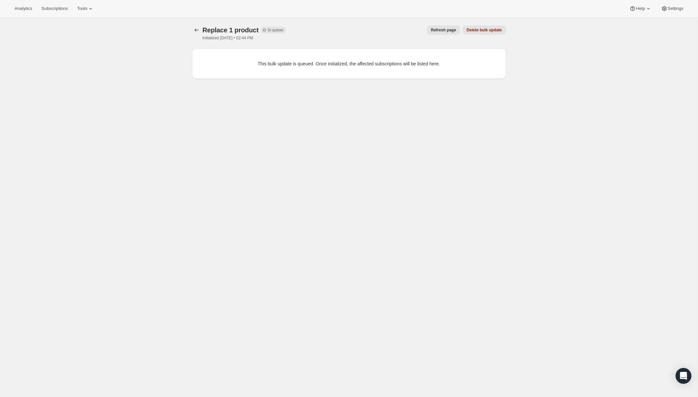
click at [184, 33] on div "Replace 1 product. This page is ready Replace 1 product Incomplete In queue Ini…" at bounding box center [349, 52] width 330 height 69
click at [194, 30] on icon "button" at bounding box center [196, 30] width 7 height 7
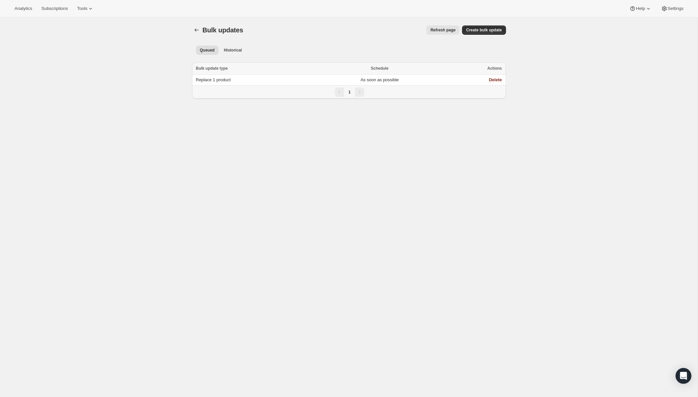
click at [446, 30] on span "Refresh page" at bounding box center [442, 29] width 25 height 5
click at [65, 9] on span "Subscriptions" at bounding box center [54, 8] width 26 height 5
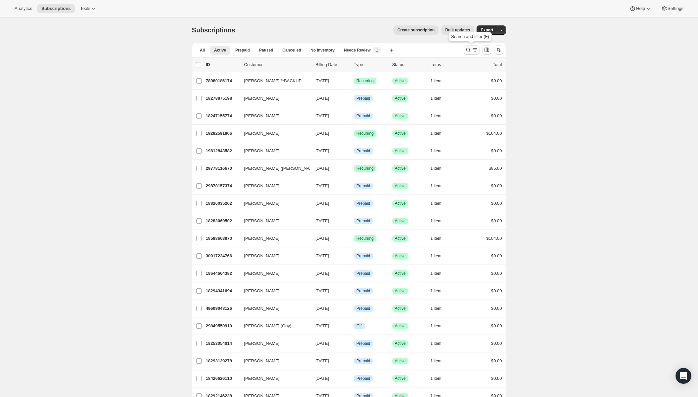
click at [472, 53] on icon "Search and filter results" at bounding box center [475, 50] width 7 height 7
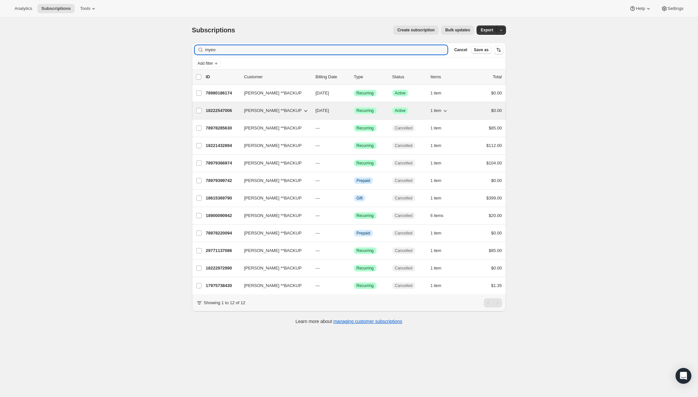
type input "myeo"
click at [217, 110] on p "18222547006" at bounding box center [222, 110] width 33 height 7
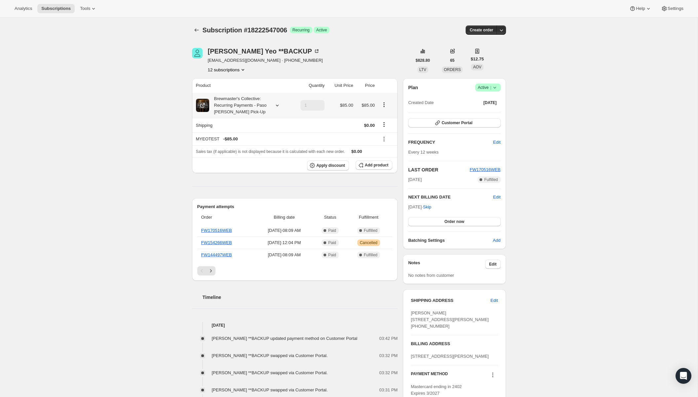
click at [384, 109] on div at bounding box center [386, 105] width 15 height 9
click at [384, 104] on icon "Product actions" at bounding box center [384, 104] width 7 height 7
click at [379, 131] on td at bounding box center [387, 125] width 21 height 15
click at [383, 141] on icon at bounding box center [384, 139] width 7 height 7
click at [385, 131] on td at bounding box center [387, 125] width 21 height 15
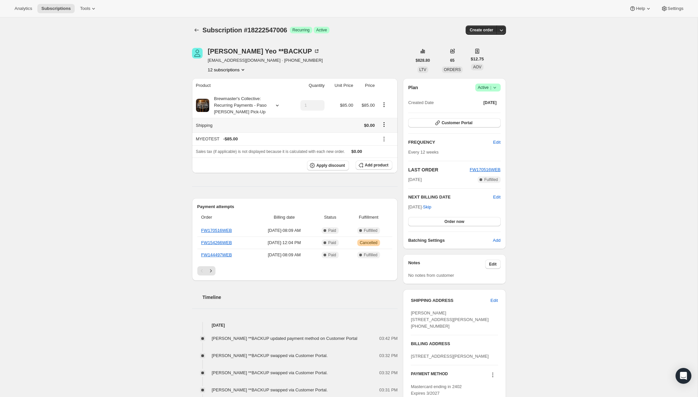
click at [385, 128] on button "Shipping actions" at bounding box center [384, 124] width 11 height 7
click at [385, 126] on icon "Shipping actions" at bounding box center [384, 124] width 7 height 7
click at [385, 106] on icon "Product actions" at bounding box center [384, 104] width 7 height 7
click at [383, 115] on span "Swap variant" at bounding box center [383, 117] width 25 height 5
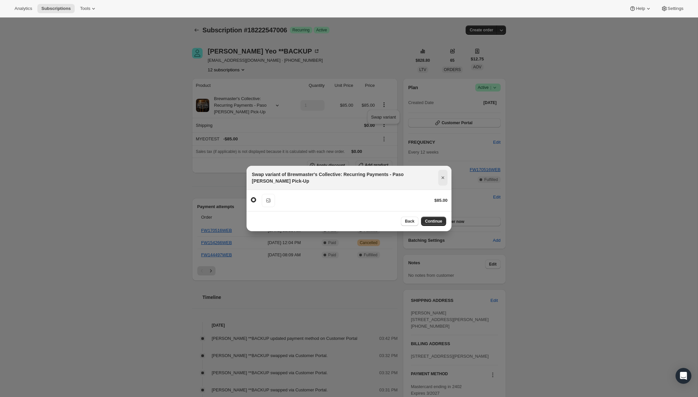
click at [442, 177] on icon "Close" at bounding box center [442, 177] width 3 height 3
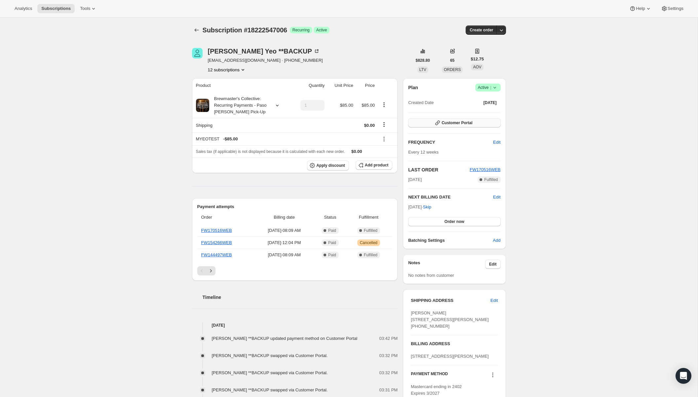
click at [451, 121] on span "Customer Portal" at bounding box center [456, 122] width 31 height 5
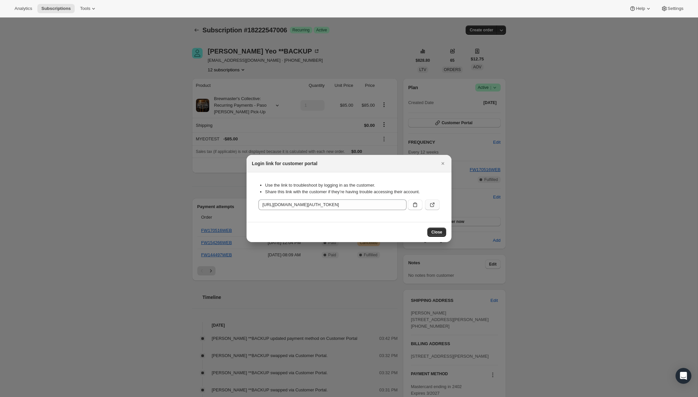
click at [435, 206] on icon ":rg7:" at bounding box center [432, 205] width 7 height 7
click at [438, 230] on button "Close" at bounding box center [436, 232] width 19 height 9
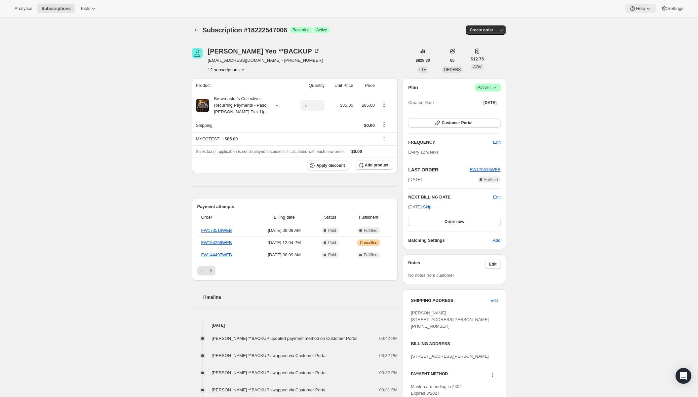
click at [629, 8] on icon at bounding box center [632, 8] width 7 height 7
click at [634, 31] on span "Help Center" at bounding box center [637, 33] width 23 height 5
click at [195, 29] on icon "Subscriptions" at bounding box center [196, 29] width 4 height 3
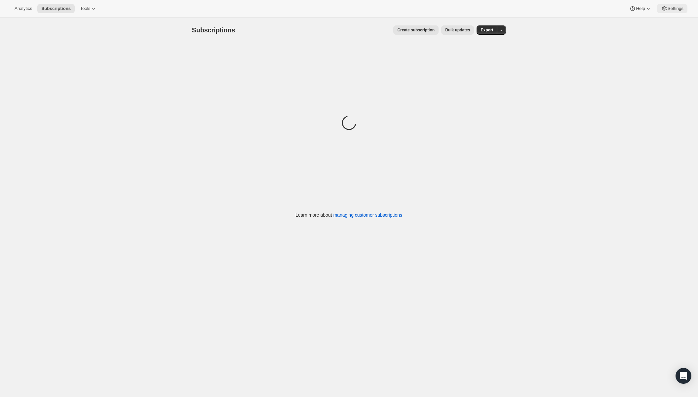
click at [680, 7] on span "Settings" at bounding box center [675, 8] width 16 height 5
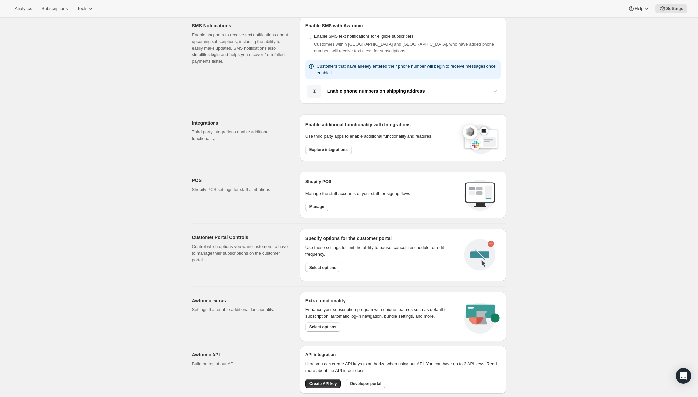
scroll to position [146, 0]
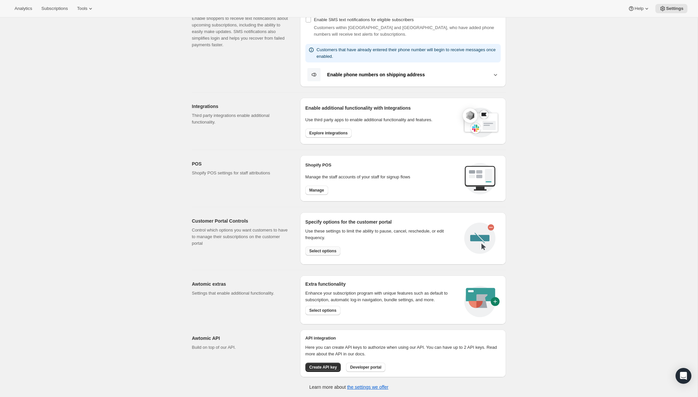
click at [332, 248] on button "Select options" at bounding box center [322, 250] width 35 height 9
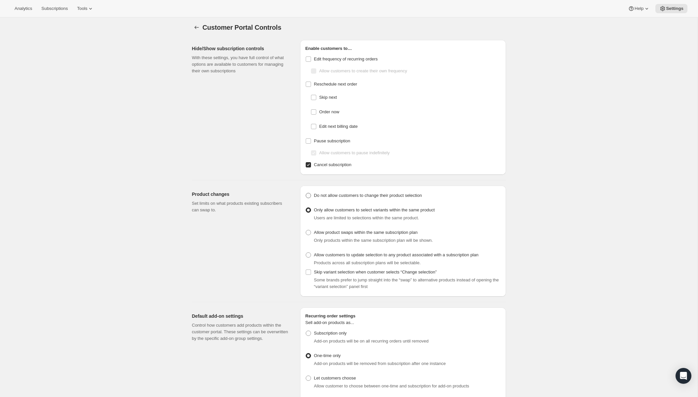
scroll to position [9, 0]
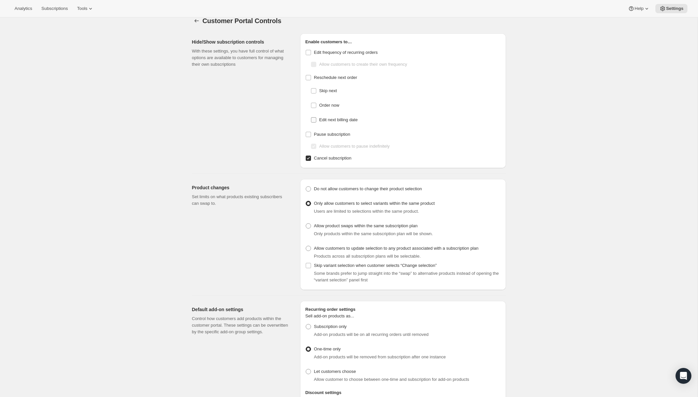
click at [334, 120] on span "Edit next billing date" at bounding box center [338, 119] width 38 height 5
click at [316, 120] on input "Edit next billing date" at bounding box center [313, 119] width 5 height 5
click at [334, 120] on span "Edit next billing date" at bounding box center [338, 119] width 38 height 5
click at [316, 120] on input "Edit next billing date" at bounding box center [313, 119] width 5 height 5
checkbox input "false"
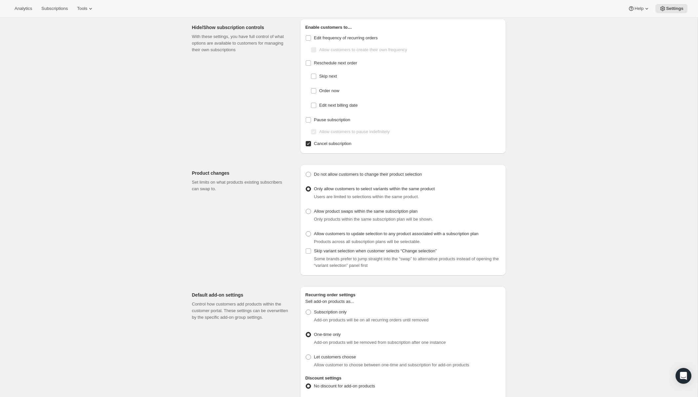
scroll to position [24, 0]
click at [350, 116] on span "Pause subscription" at bounding box center [332, 119] width 36 height 7
click at [311, 117] on input "Pause subscription" at bounding box center [308, 119] width 5 height 5
checkbox input "true"
click at [358, 133] on span "Allow customers to pause indefinitely" at bounding box center [354, 131] width 70 height 5
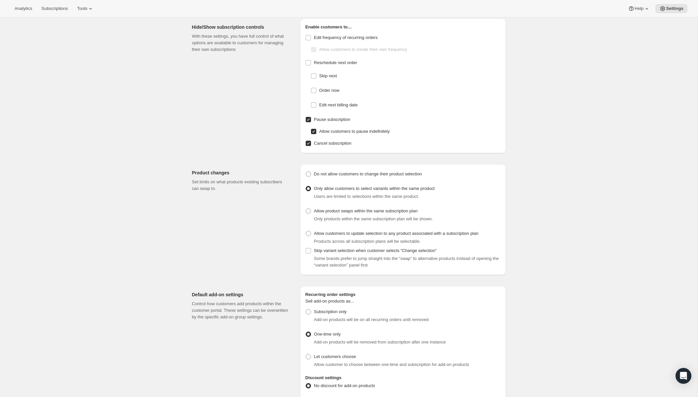
click at [316, 133] on input "Allow customers to pause indefinitely" at bounding box center [313, 131] width 5 height 5
click at [372, 133] on span "Allow customers to pause indefinitely" at bounding box center [354, 130] width 70 height 5
click at [316, 133] on input "Allow customers to pause indefinitely" at bounding box center [313, 130] width 5 height 5
checkbox input "true"
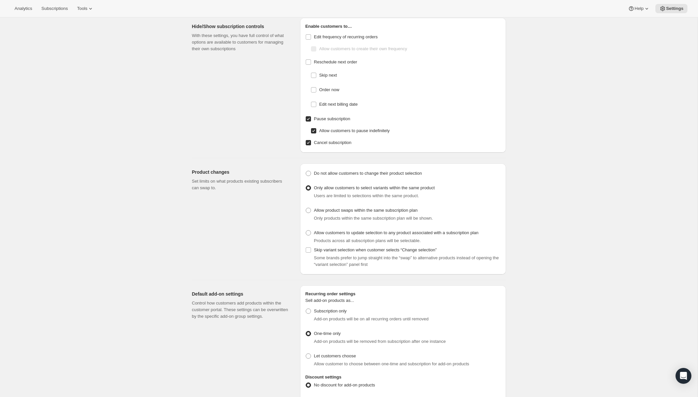
click at [331, 115] on label "Pause subscription" at bounding box center [402, 118] width 195 height 9
click at [311, 116] on input "Pause subscription" at bounding box center [308, 118] width 5 height 5
checkbox input "false"
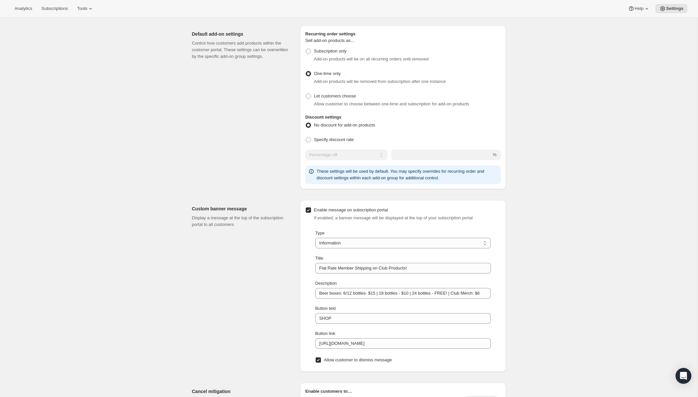
scroll to position [285, 0]
click at [307, 212] on input "Enable message on subscription portal" at bounding box center [308, 209] width 5 height 5
checkbox input "false"
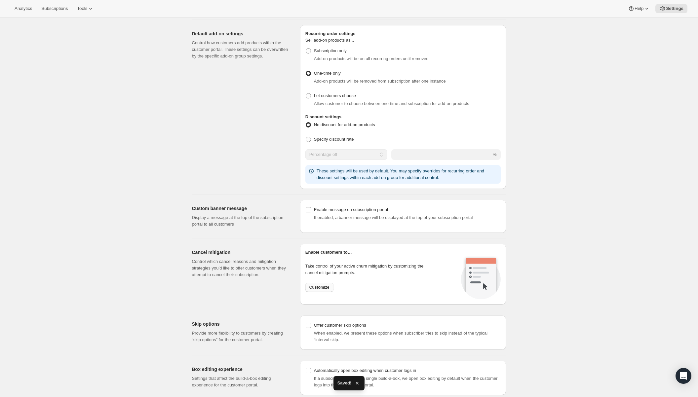
click at [319, 291] on button "Customize" at bounding box center [319, 287] width 28 height 9
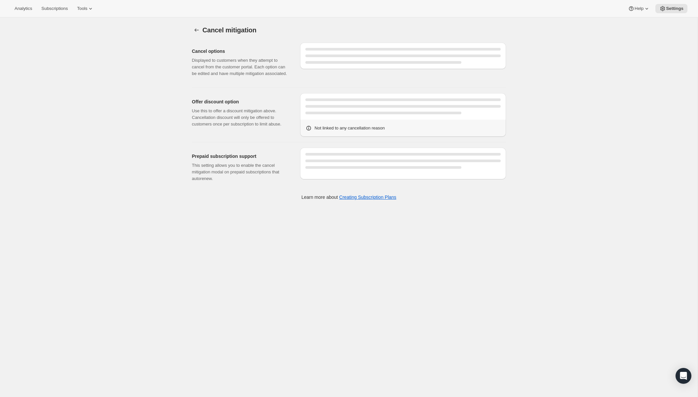
select select "SPECIFIC_INSTANCES"
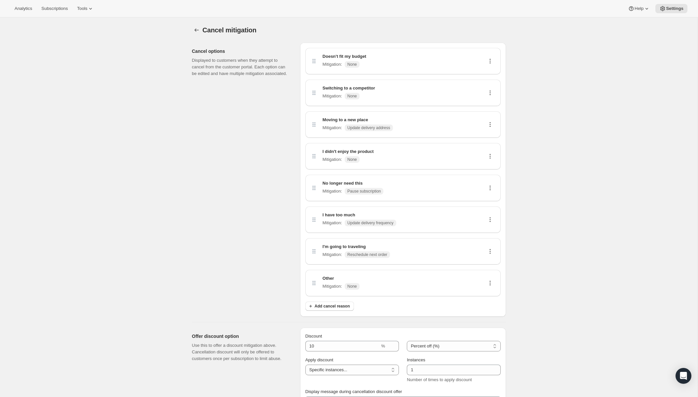
click at [430, 65] on div "Doesn't fit my budget Mitigation : None" at bounding box center [403, 61] width 185 height 16
click at [489, 94] on icon at bounding box center [490, 93] width 7 height 7
click at [462, 98] on div "Switching to a competitor Mitigation : None" at bounding box center [403, 93] width 185 height 16
click at [460, 134] on div "Moving to a new place Mitigation : Update delivery address" at bounding box center [402, 124] width 195 height 26
click at [489, 124] on icon at bounding box center [490, 124] width 7 height 7
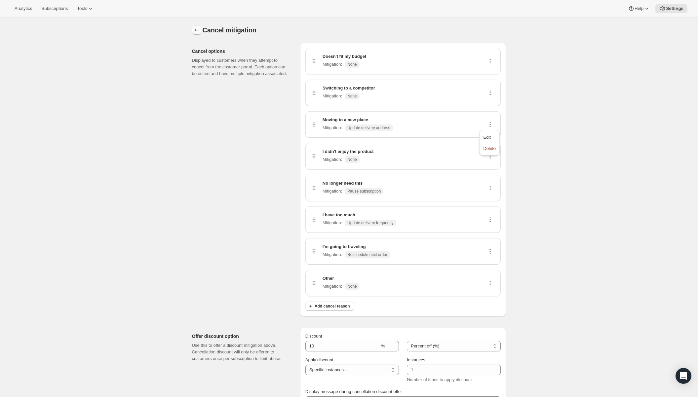
click at [196, 32] on icon "Customer Portal Controls" at bounding box center [196, 30] width 7 height 7
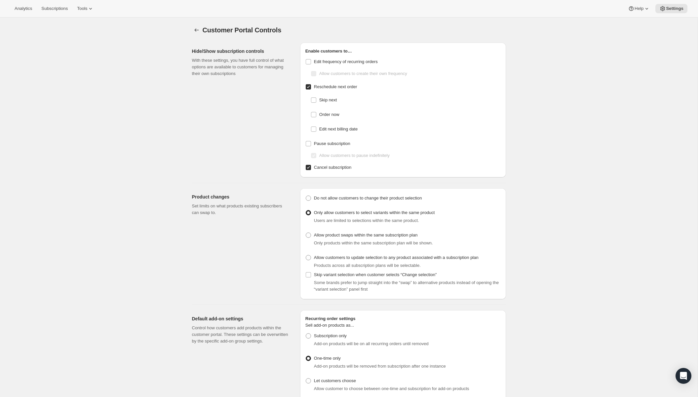
checkbox input "false"
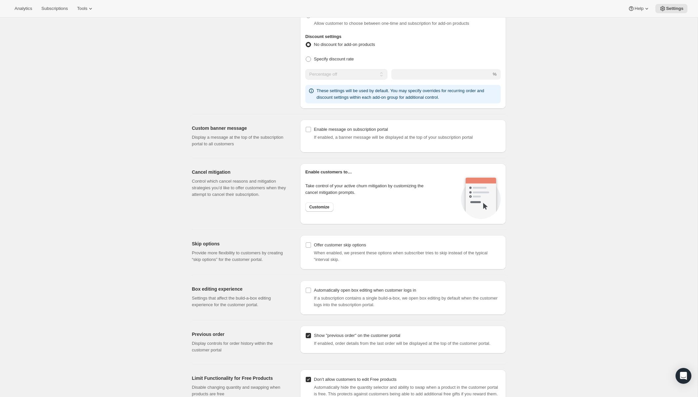
scroll to position [367, 0]
click at [323, 208] on span "Customize" at bounding box center [319, 205] width 20 height 5
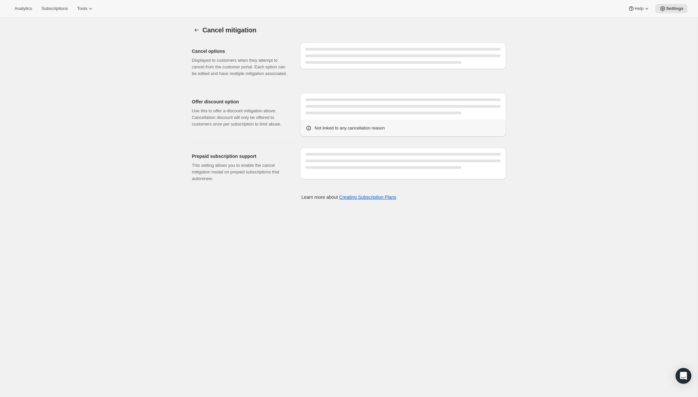
select select "SPECIFIC_INSTANCES"
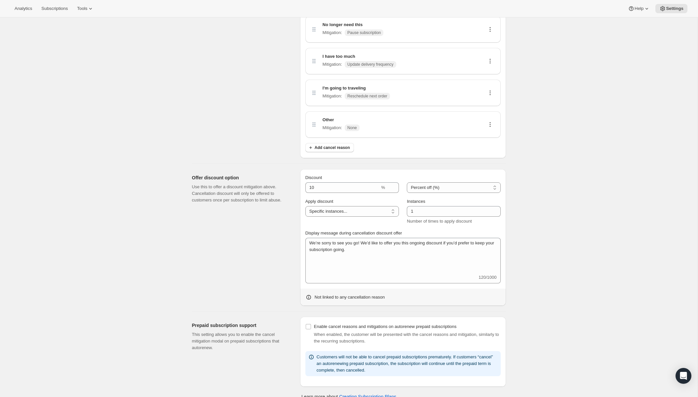
scroll to position [164, 0]
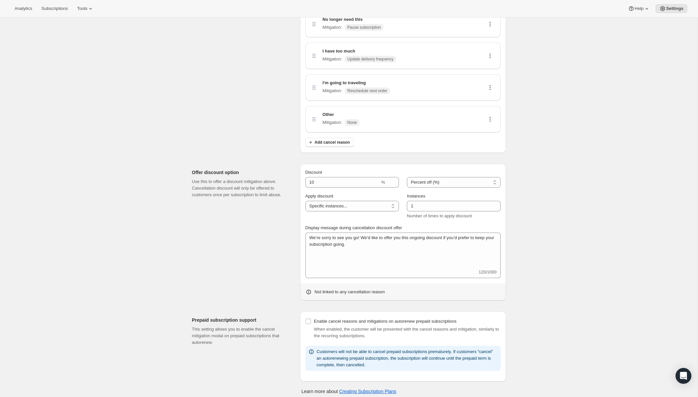
click at [342, 189] on div "Discount % Percent off (%) Amount off Percent off (%) Apply discount One time S…" at bounding box center [402, 223] width 195 height 109
click at [355, 175] on div "Discount" at bounding box center [352, 172] width 94 height 7
click at [355, 182] on input "Discount" at bounding box center [342, 182] width 75 height 11
type input "1"
type input "0"
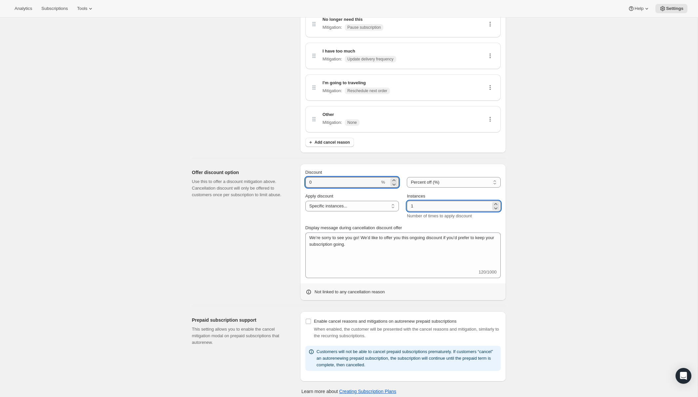
click at [430, 207] on input "1" at bounding box center [449, 206] width 84 height 11
type input "0"
click at [460, 269] on div "We’re sorry to see you go! We’d like to offer you this ongoing discount if you’…" at bounding box center [402, 256] width 195 height 46
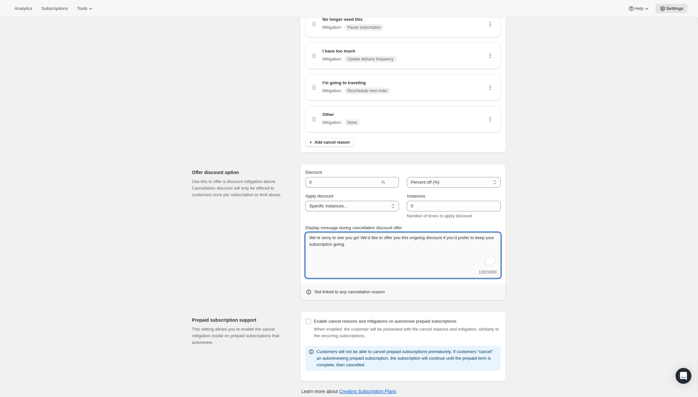
click at [454, 258] on textarea "We’re sorry to see you go! We’d like to offer you this ongoing discount if you’…" at bounding box center [402, 251] width 195 height 36
drag, startPoint x: 420, startPoint y: 248, endPoint x: 284, endPoint y: 247, distance: 135.5
click at [284, 247] on div "Offer discount option Use this to offer a discount mitigation above. Cancellati…" at bounding box center [346, 230] width 319 height 142
type textarea "We’re sorry to see you go! We’d like to offer you this ongoing discount if you’…"
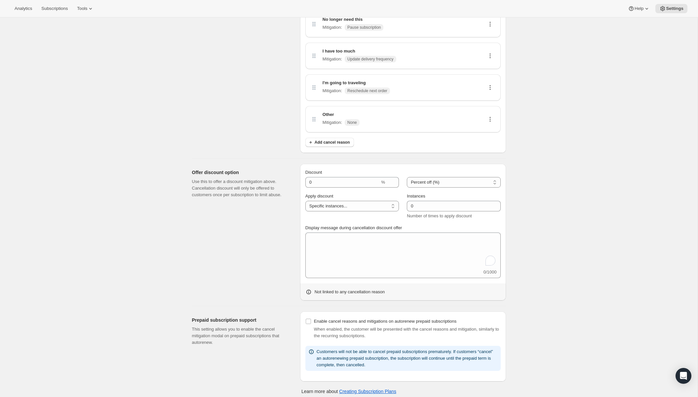
click at [258, 280] on div "Offer discount option Use this to offer a discount mitigation above. Cancellati…" at bounding box center [243, 232] width 103 height 137
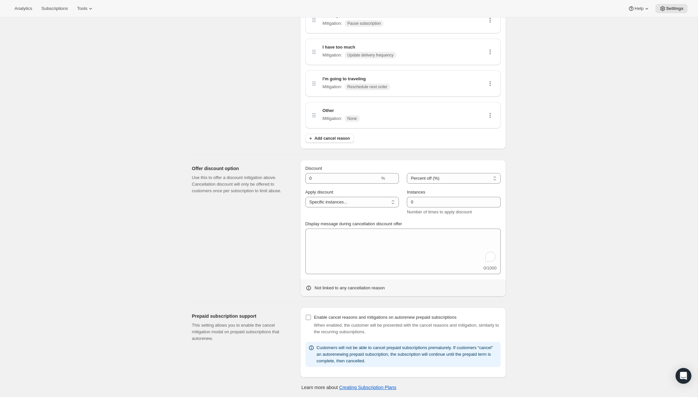
click at [307, 318] on input "Enable cancel reasons and mitigations on autorenew prepaid subscriptions" at bounding box center [308, 317] width 5 height 5
checkbox input "true"
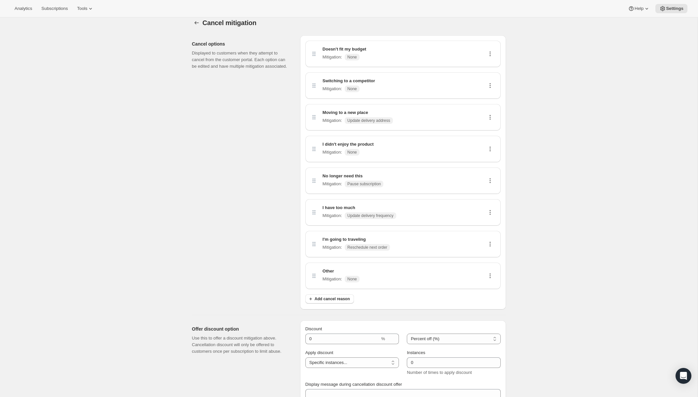
scroll to position [0, 0]
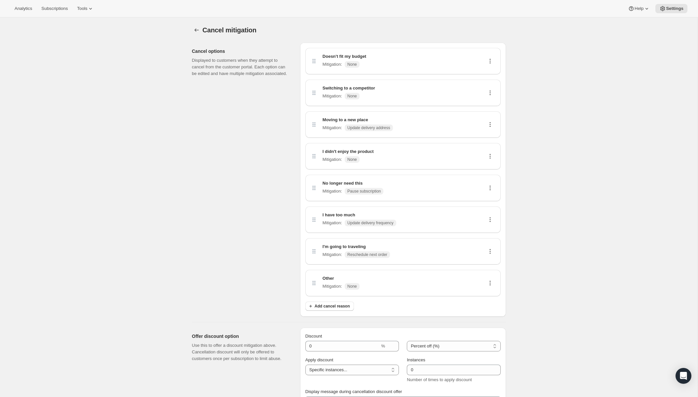
click at [401, 160] on div "I didn't enjoy the product Mitigation : None" at bounding box center [403, 156] width 185 height 16
click at [409, 187] on div "No longer need this Mitigation : Pause subscription" at bounding box center [403, 188] width 185 height 16
click at [490, 185] on icon at bounding box center [490, 188] width 7 height 7
click at [490, 209] on span "Delete" at bounding box center [489, 211] width 13 height 5
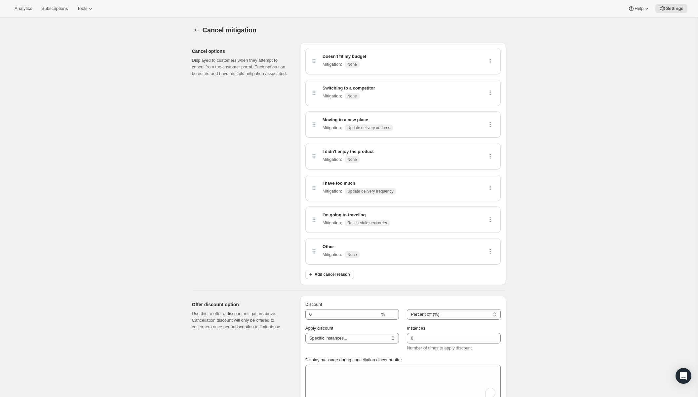
click at [488, 123] on icon at bounding box center [490, 124] width 7 height 7
click at [490, 138] on span "Edit" at bounding box center [486, 137] width 7 height 5
select select "updateAddress"
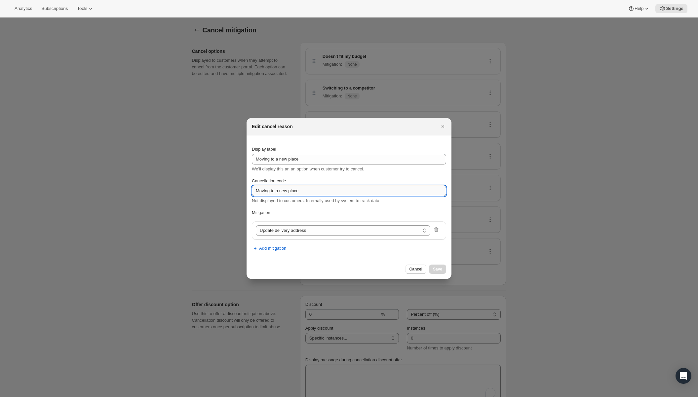
click at [351, 192] on input "Moving to a new place" at bounding box center [349, 191] width 194 height 11
click at [351, 233] on select "Update delivery frequency Update delivery address Pause subscription Skip next …" at bounding box center [343, 230] width 174 height 11
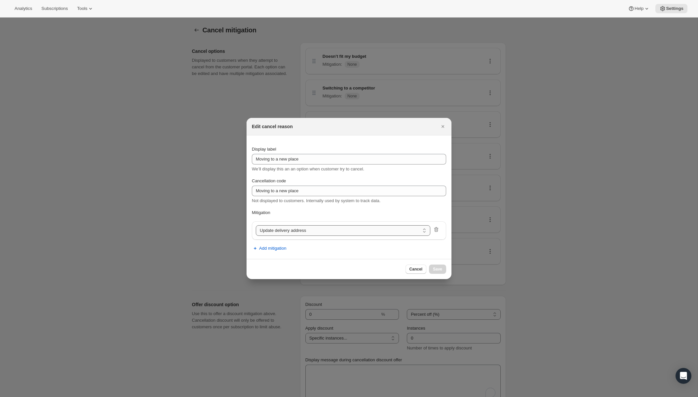
click at [256, 225] on select "Update delivery frequency Update delivery address Pause subscription Skip next …" at bounding box center [343, 230] width 174 height 11
click at [280, 246] on span "Add mitigation" at bounding box center [272, 248] width 27 height 7
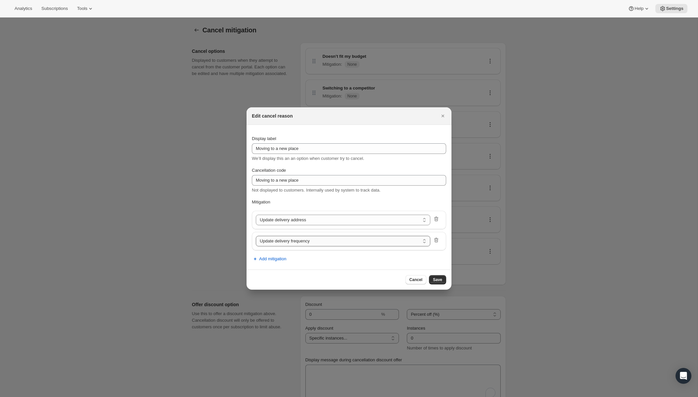
click at [287, 240] on select "Update delivery frequency Pause subscription Skip next order Reschedule next or…" at bounding box center [343, 241] width 174 height 11
click at [433, 238] on icon ":rlr:" at bounding box center [436, 240] width 7 height 7
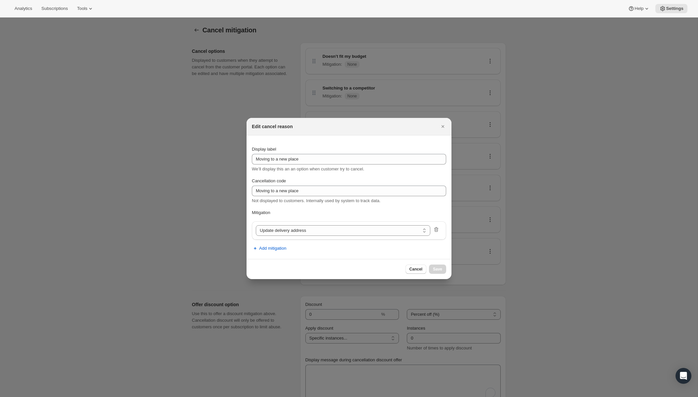
drag, startPoint x: 417, startPoint y: 272, endPoint x: 351, endPoint y: 208, distance: 92.5
click at [351, 208] on div "Edit cancel reason Display label Moving to a new place We’ll display this an an…" at bounding box center [348, 198] width 205 height 161
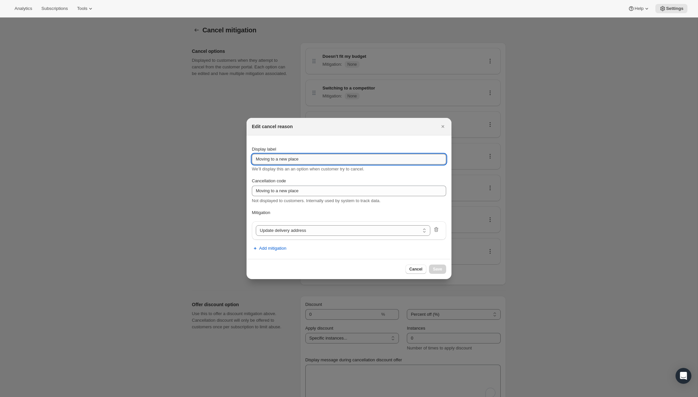
drag, startPoint x: 310, startPoint y: 161, endPoint x: 273, endPoint y: 162, distance: 37.4
click at [273, 162] on input "Moving to a new place" at bounding box center [349, 159] width 194 height 11
type input "Moving"
click at [421, 273] on button "Cancel" at bounding box center [415, 269] width 21 height 9
select select "frequency"
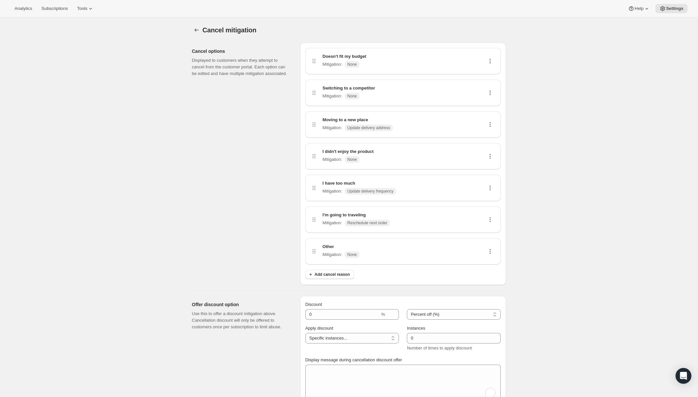
click at [433, 131] on div "Moving to a new place Mitigation : Update delivery address" at bounding box center [403, 125] width 185 height 16
click at [491, 127] on icon at bounding box center [490, 124] width 7 height 7
click at [491, 138] on span "Edit" at bounding box center [489, 137] width 13 height 7
select select "updateAddress"
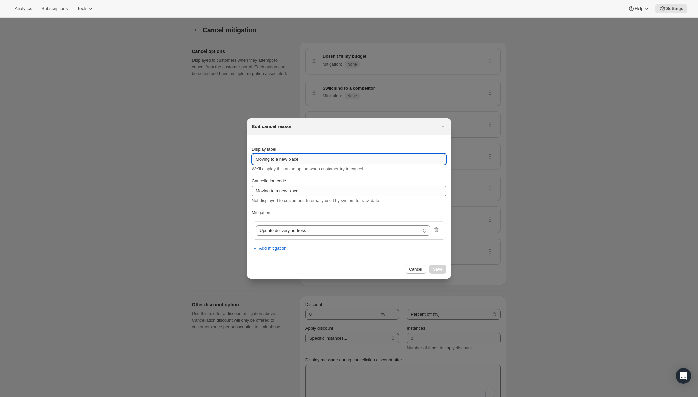
click at [353, 159] on input "Moving to a new place" at bounding box center [349, 159] width 194 height 11
click at [340, 158] on input "Moving to a new place (ships to CA, DC, NE, ND, NH," at bounding box center [349, 159] width 194 height 11
click at [386, 161] on input "Moving to a new place (ships to CA, DC, KY, NE, ND, NH," at bounding box center [349, 159] width 194 height 11
type input "Moving to a new place (ships to CA, DC, KY, NE, ND, NH, PA, VA, VT)"
click at [438, 269] on span "Save" at bounding box center [437, 269] width 9 height 5
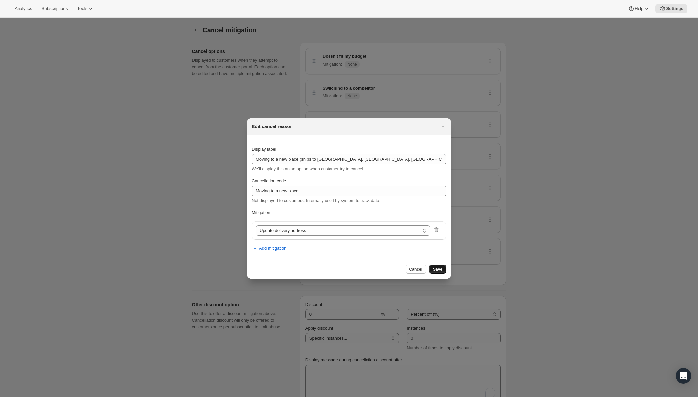
select select "frequency"
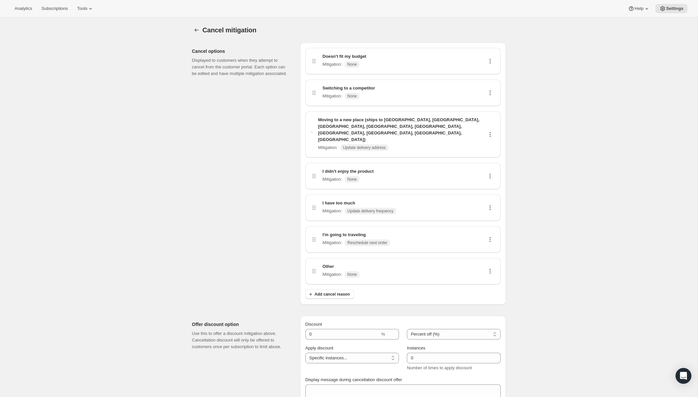
click at [450, 168] on div "I didn't enjoy the product Mitigation : None" at bounding box center [403, 176] width 185 height 16
click at [491, 173] on icon at bounding box center [490, 176] width 7 height 7
click at [490, 169] on span "Edit" at bounding box center [486, 169] width 7 height 5
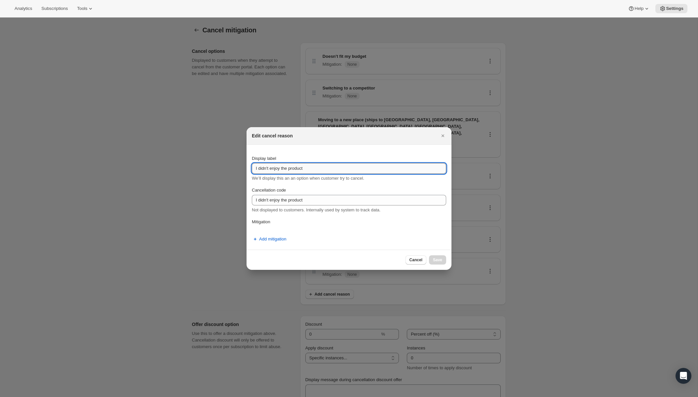
click at [334, 170] on input "I didn't enjoy the product" at bounding box center [349, 168] width 194 height 11
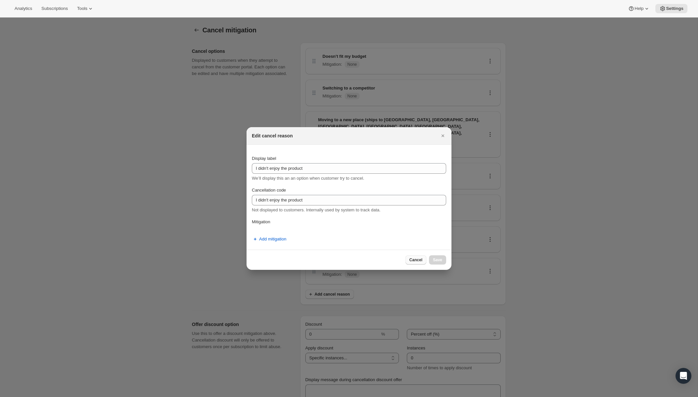
click at [421, 260] on span "Cancel" at bounding box center [415, 259] width 13 height 5
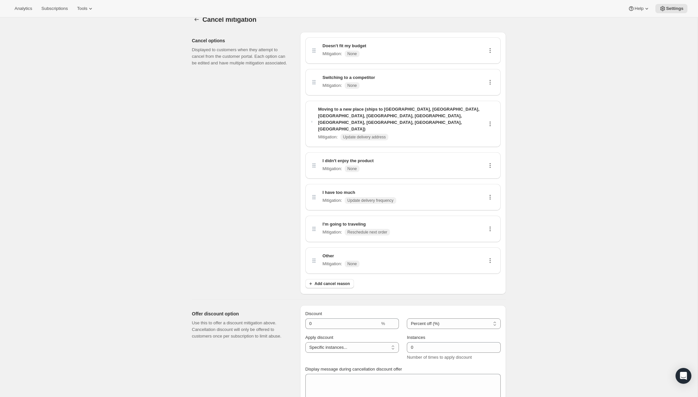
scroll to position [14, 0]
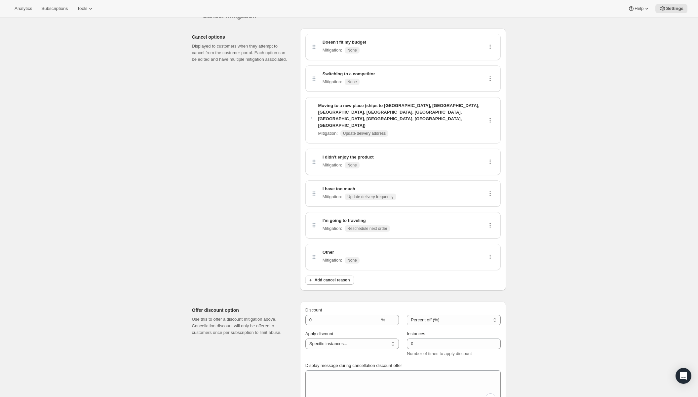
click at [488, 190] on icon at bounding box center [490, 193] width 7 height 7
click at [490, 188] on span "Edit" at bounding box center [486, 186] width 7 height 5
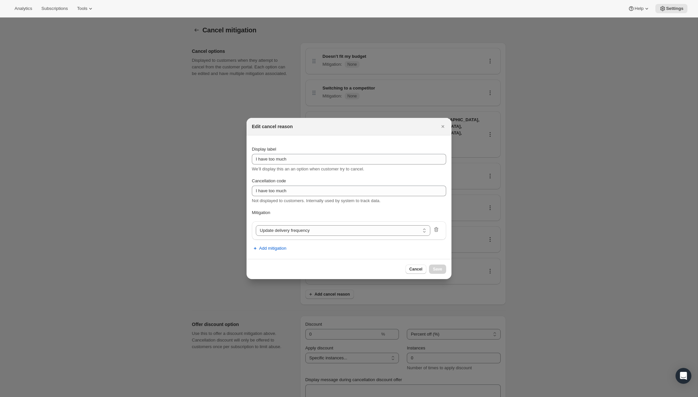
scroll to position [0, 0]
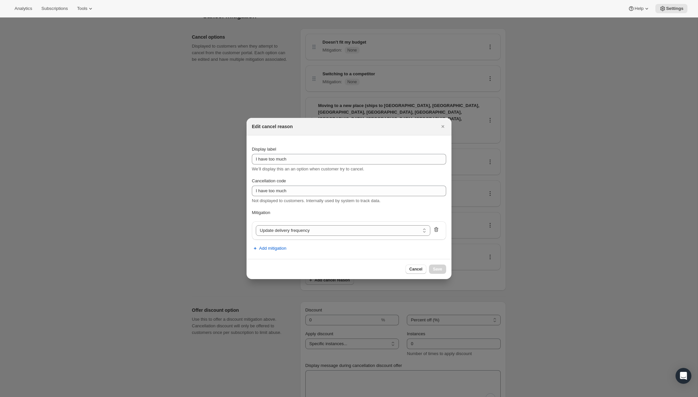
click at [437, 230] on icon ":rlr:" at bounding box center [436, 229] width 4 height 5
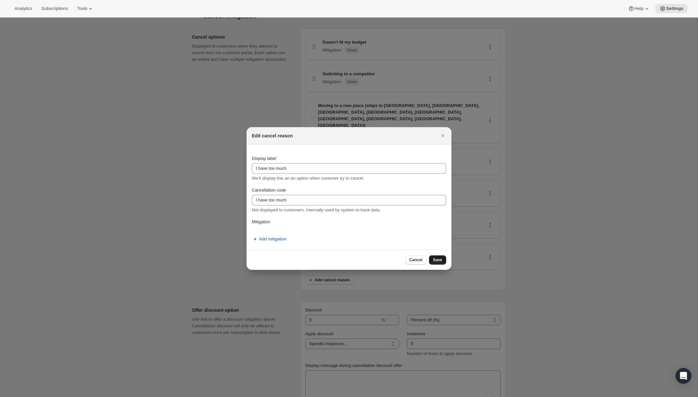
click at [439, 262] on span "Save" at bounding box center [437, 259] width 9 height 5
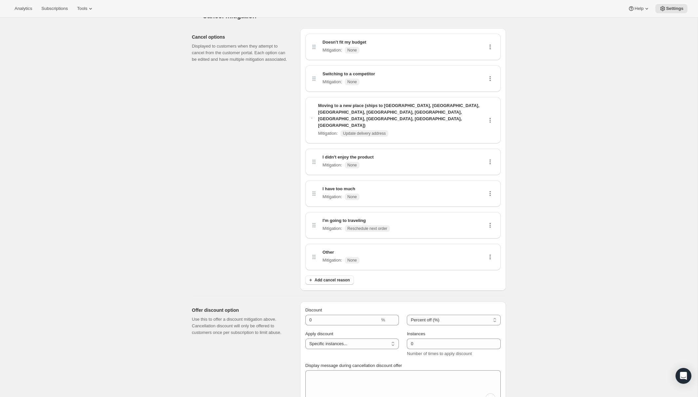
click at [488, 222] on icon at bounding box center [490, 225] width 7 height 7
click at [490, 220] on span "Edit" at bounding box center [486, 217] width 7 height 5
select select "reschedule"
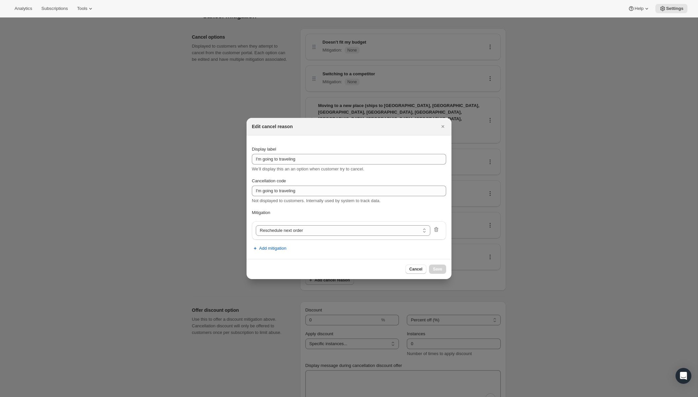
scroll to position [0, 0]
click at [351, 227] on select "Update delivery frequency Update delivery address Pause subscription Skip next …" at bounding box center [343, 230] width 174 height 11
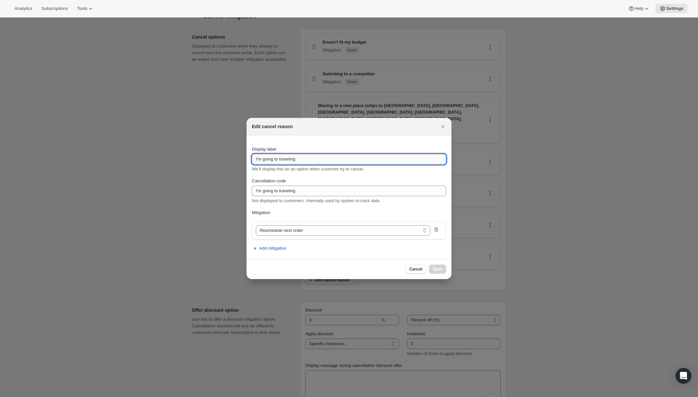
click at [369, 159] on input "I'm going to traveling" at bounding box center [349, 159] width 194 height 11
type input "Receiving packages is too difficult"
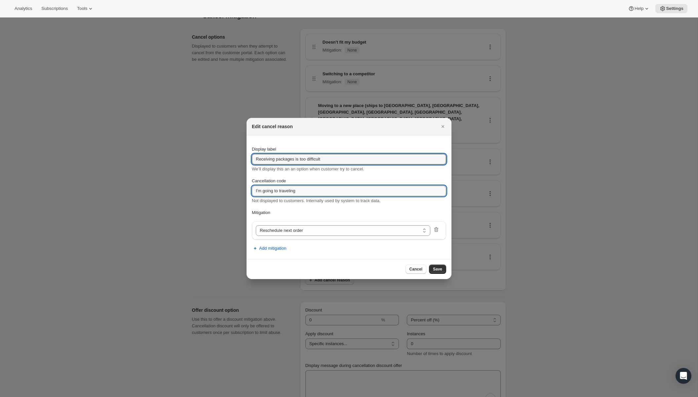
click at [362, 187] on input "I'm going to traveling" at bounding box center [349, 191] width 194 height 11
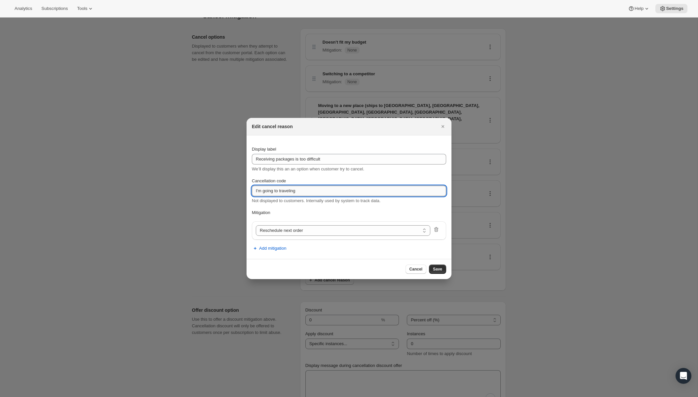
type input "S"
type input "U"
type input "Receiving Packages"
click at [436, 232] on icon ":rlr:" at bounding box center [436, 229] width 7 height 7
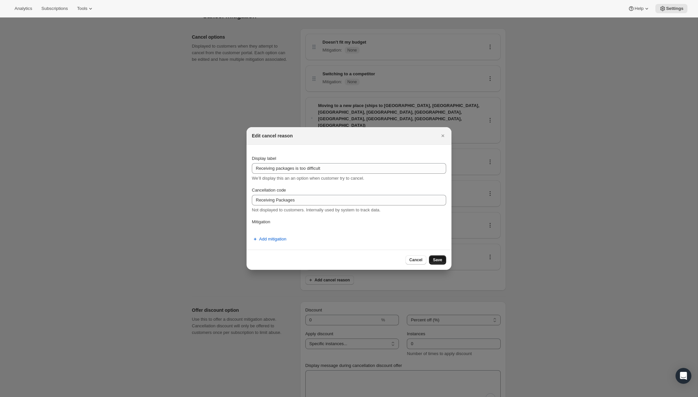
click at [436, 260] on span "Save" at bounding box center [437, 259] width 9 height 5
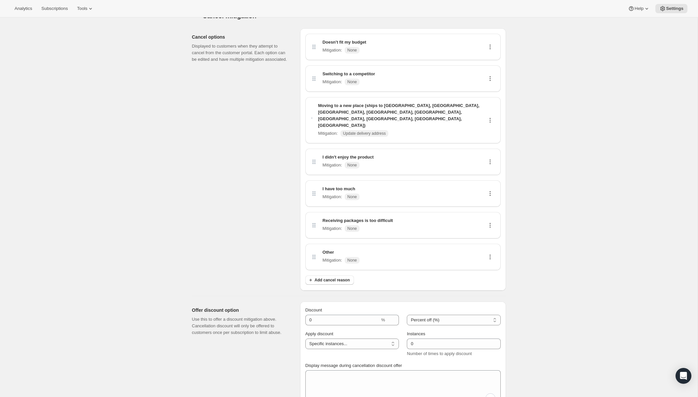
click at [382, 249] on div "Other Mitigation : None" at bounding box center [403, 257] width 185 height 16
click at [485, 253] on button at bounding box center [490, 256] width 11 height 7
click at [408, 249] on div "Other Mitigation : None" at bounding box center [403, 257] width 185 height 16
click at [483, 249] on div "Other Mitigation : None" at bounding box center [403, 257] width 185 height 16
click at [487, 254] on icon at bounding box center [490, 257] width 7 height 7
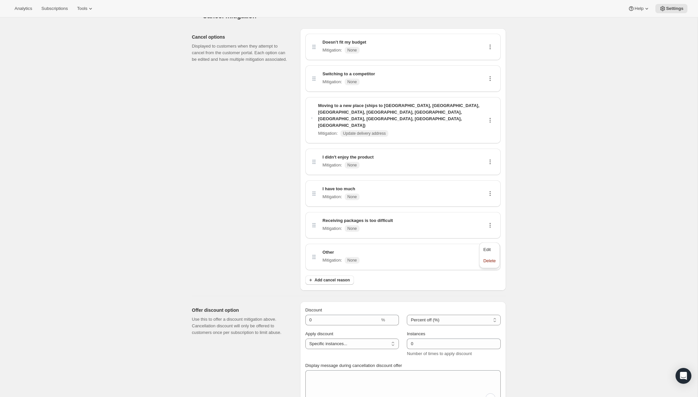
click at [487, 254] on icon at bounding box center [490, 257] width 7 height 7
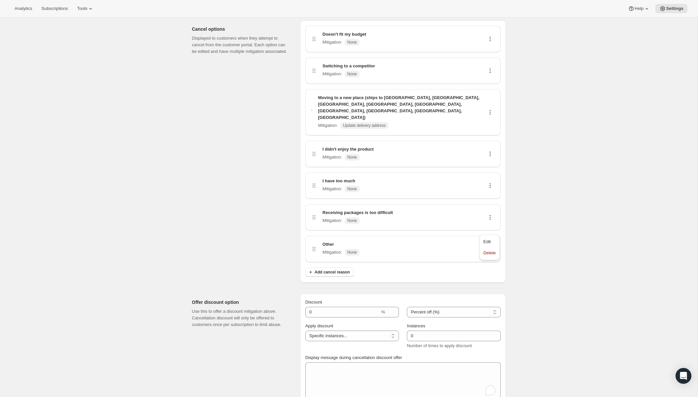
scroll to position [0, 0]
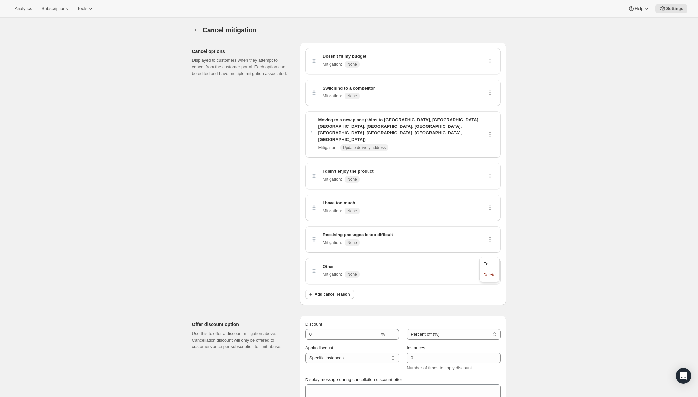
click at [418, 91] on div "Switching to a competitor Mitigation : None" at bounding box center [403, 93] width 185 height 16
click at [490, 93] on icon at bounding box center [489, 93] width 1 height 1
click at [484, 58] on div "Doesn't fit my budget Mitigation : None" at bounding box center [403, 61] width 185 height 16
click at [490, 168] on div "I didn't enjoy the product Mitigation : None" at bounding box center [403, 176] width 185 height 16
click at [480, 200] on div "I have too much Mitigation : None" at bounding box center [403, 208] width 185 height 16
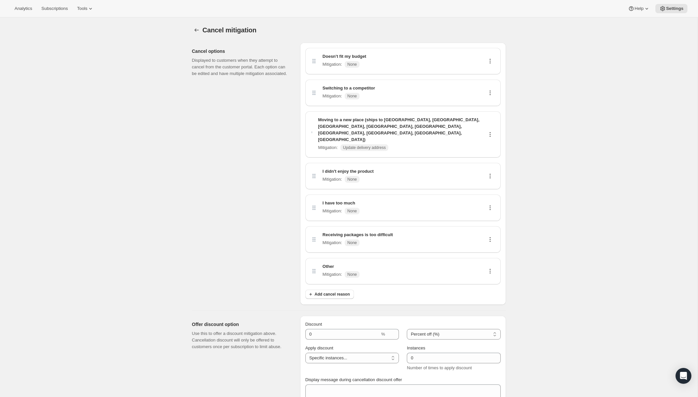
click at [491, 205] on icon at bounding box center [490, 208] width 7 height 7
click at [472, 200] on div "I have too much Mitigation : None" at bounding box center [403, 208] width 185 height 16
click at [345, 292] on span "Add cancel reason" at bounding box center [332, 294] width 35 height 5
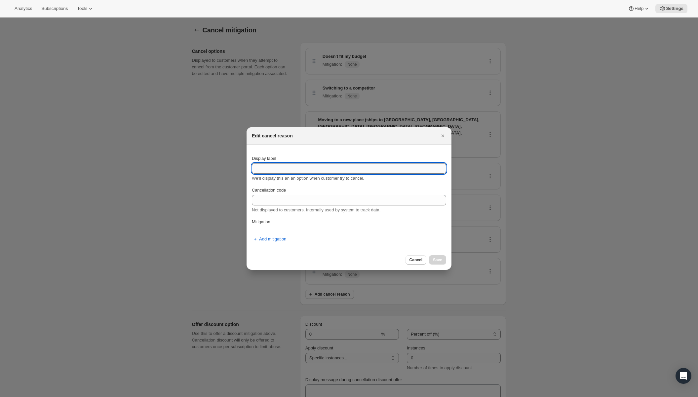
click at [358, 170] on input "Display label" at bounding box center [349, 168] width 194 height 11
type input "I want to be able to purchase more beer online"
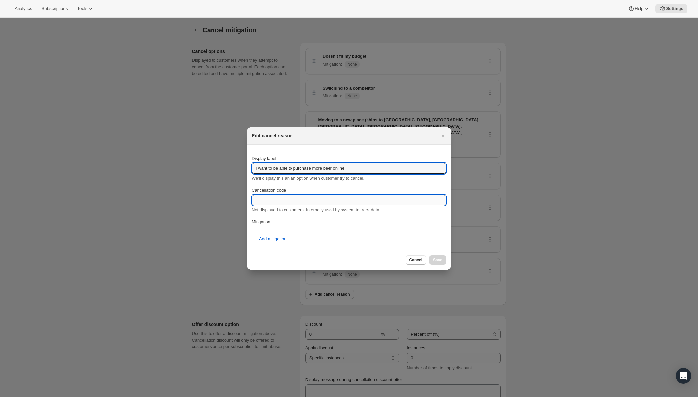
click at [368, 200] on input "Cancellation code" at bounding box center [349, 200] width 194 height 11
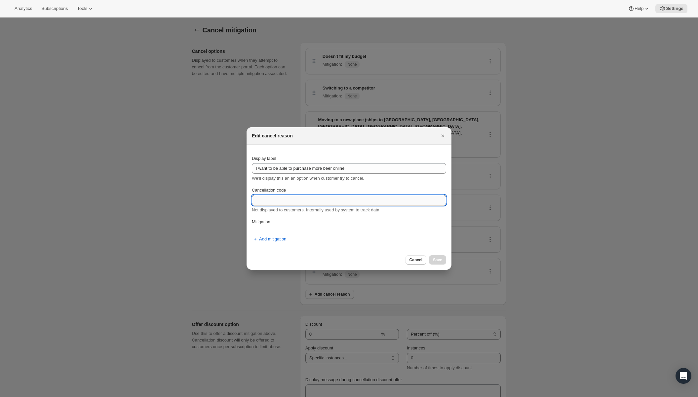
type input "C"
type input "J"
type input "DTC Beer"
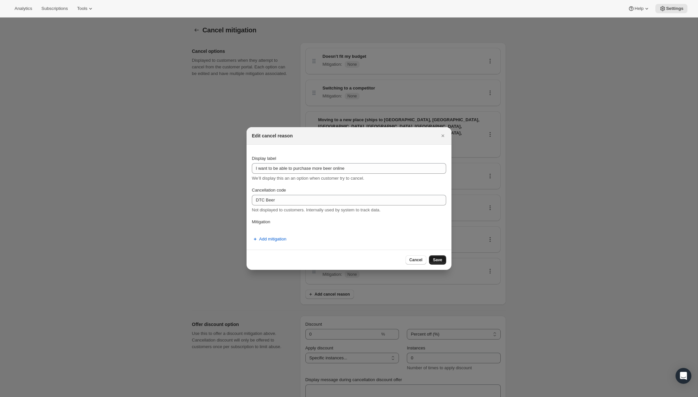
click at [436, 261] on span "Save" at bounding box center [437, 259] width 9 height 5
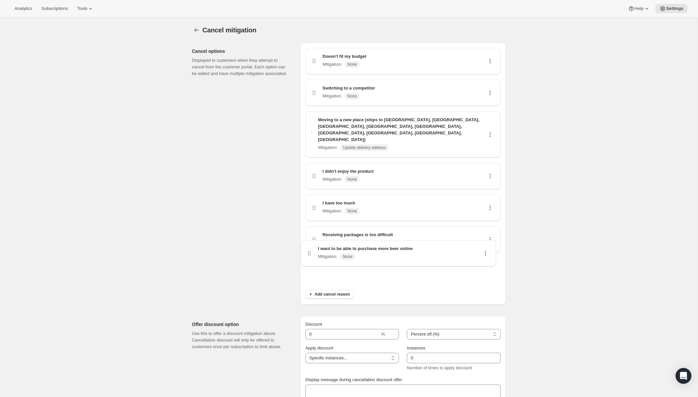
drag, startPoint x: 313, startPoint y: 283, endPoint x: 310, endPoint y: 248, distance: 34.8
click at [310, 248] on div "Doesn't fit my budget Mitigation : None Switching to a competitor Mitigation : …" at bounding box center [402, 166] width 195 height 237
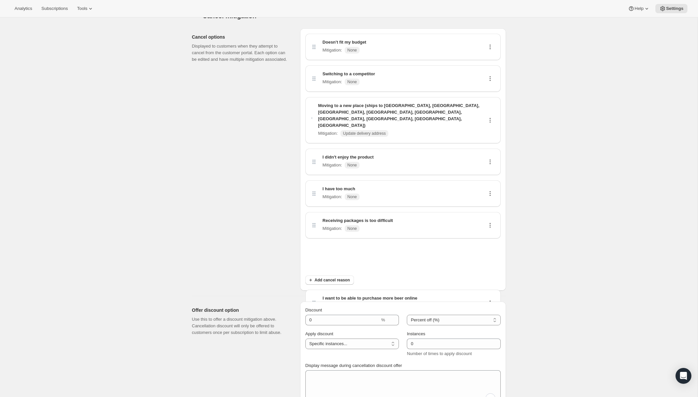
scroll to position [16, 0]
drag, startPoint x: 312, startPoint y: 250, endPoint x: 318, endPoint y: 221, distance: 29.2
click at [318, 221] on div "Doesn't fit my budget Mitigation : None Switching to a competitor Mitigation : …" at bounding box center [402, 150] width 195 height 237
drag, startPoint x: 314, startPoint y: 265, endPoint x: 315, endPoint y: 226, distance: 38.3
click at [315, 226] on div "Doesn't fit my budget Mitigation : None Switching to a competitor Mitigation : …" at bounding box center [402, 150] width 195 height 237
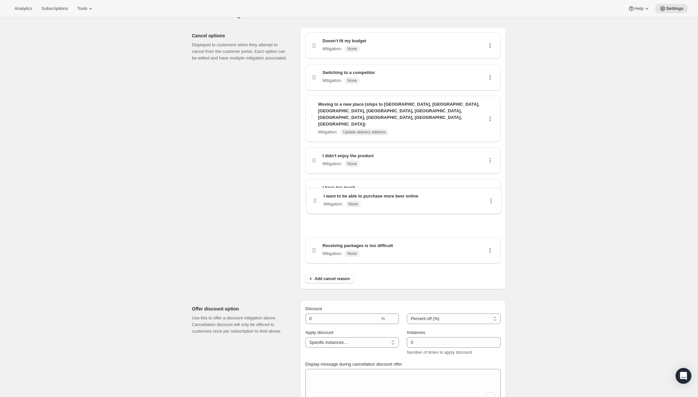
drag, startPoint x: 315, startPoint y: 256, endPoint x: 315, endPoint y: 199, distance: 57.5
click at [315, 198] on div "Doesn't fit my budget Mitigation : None Switching to a competitor Mitigation : …" at bounding box center [402, 150] width 195 height 237
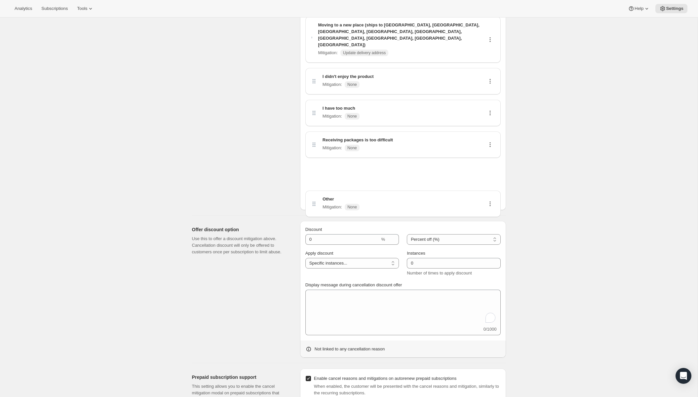
scroll to position [100, 0]
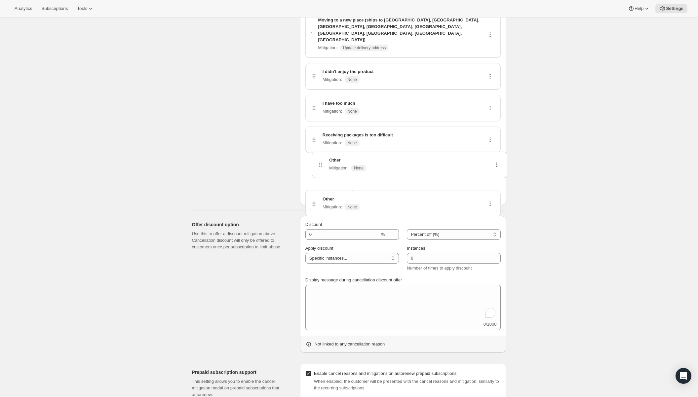
drag, startPoint x: 312, startPoint y: 204, endPoint x: 319, endPoint y: 104, distance: 100.4
click at [319, 104] on div "Doesn't fit my budget Mitigation : None Switching to a competitor Mitigation : …" at bounding box center [402, 66] width 195 height 237
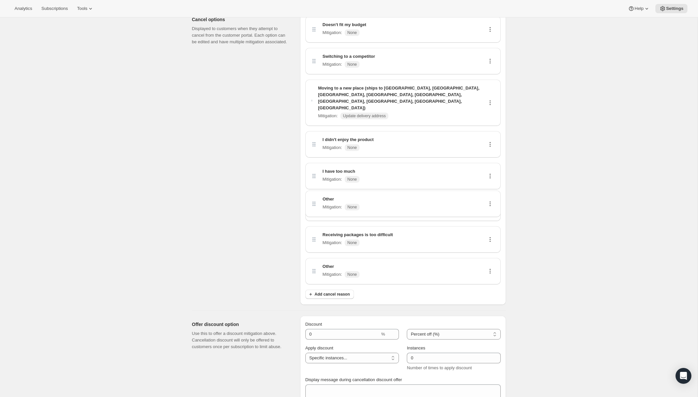
scroll to position [0, 0]
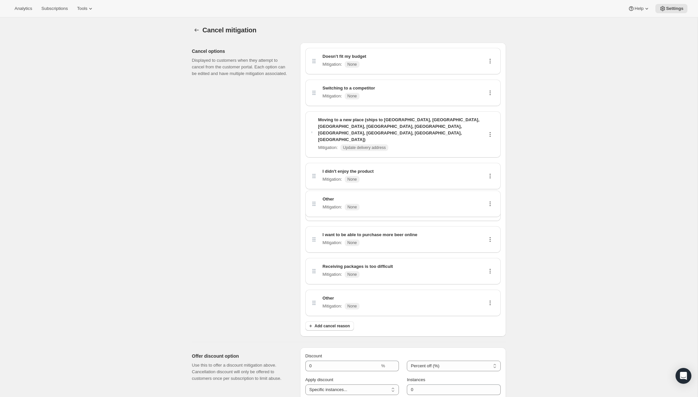
click at [502, 163] on div "Doesn't fit my budget Mitigation : None Switching to a competitor Mitigation : …" at bounding box center [403, 190] width 206 height 294
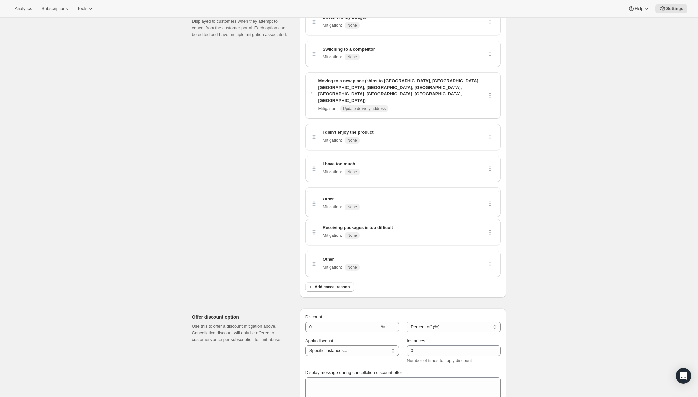
scroll to position [43, 0]
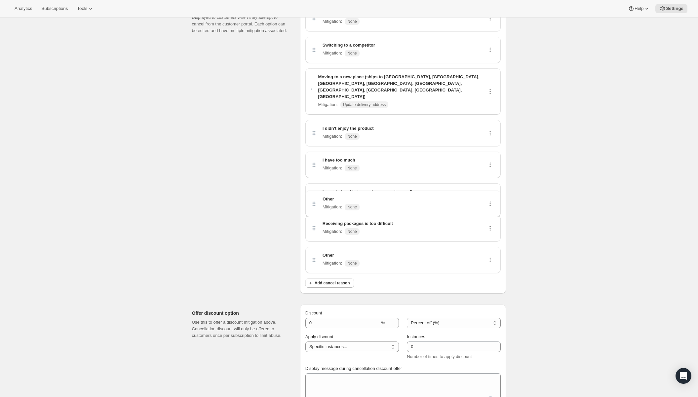
click at [487, 162] on icon at bounding box center [490, 165] width 7 height 7
click at [489, 156] on span "Edit" at bounding box center [486, 157] width 7 height 5
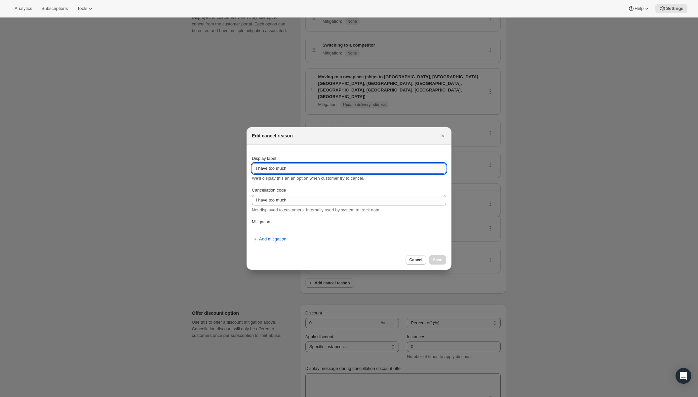
click at [308, 166] on input "I have too much" at bounding box center [349, 168] width 194 height 11
type input "I have too much beer"
click at [438, 261] on span "Save" at bounding box center [437, 259] width 9 height 5
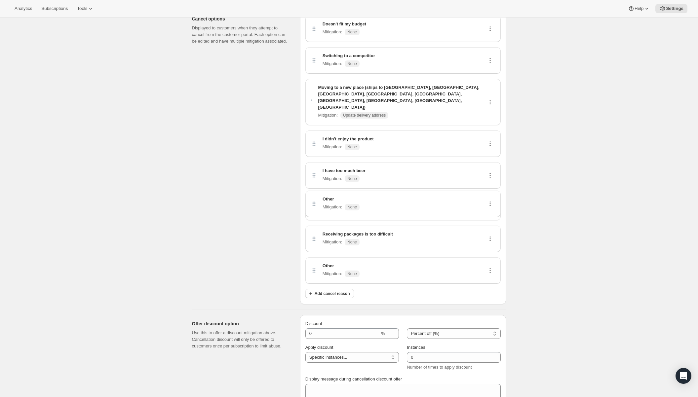
scroll to position [26, 0]
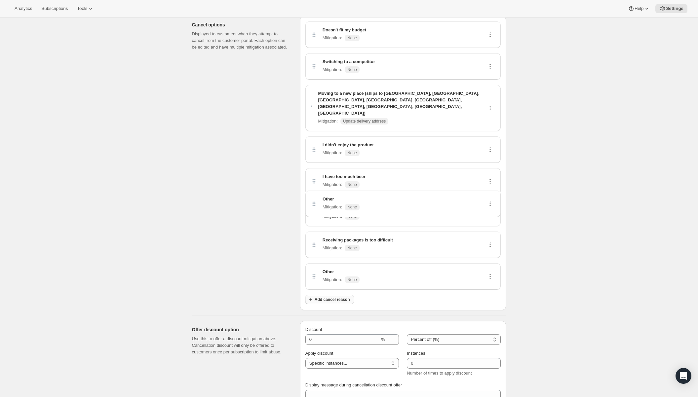
click at [329, 297] on span "Add cancel reason" at bounding box center [332, 299] width 35 height 5
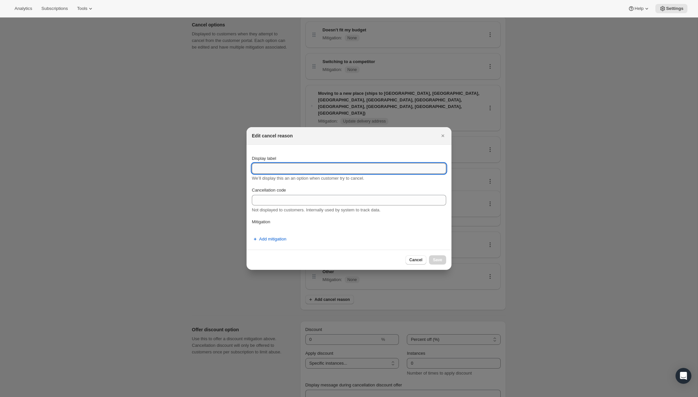
click at [362, 170] on input "Display label" at bounding box center [349, 168] width 194 height 11
type input "I no longer drink beer"
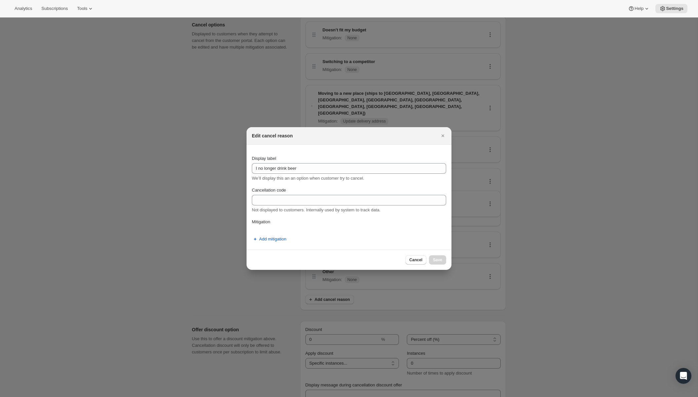
click at [364, 194] on div "Cancellation code Not displayed to customers. Internally used by system to trac…" at bounding box center [349, 200] width 194 height 26
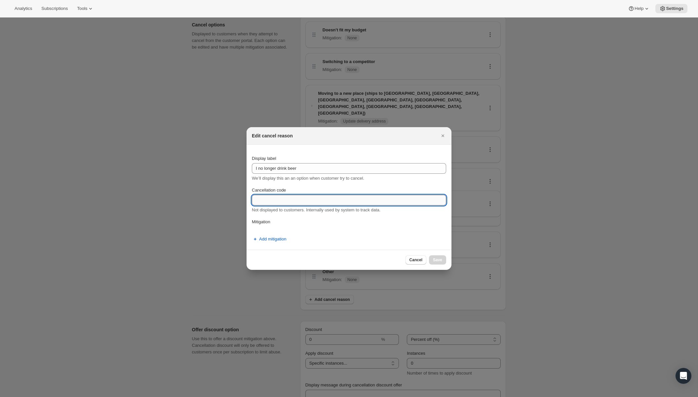
click at [364, 201] on input "Cancellation code" at bounding box center [349, 200] width 194 height 11
type input "No longer consume"
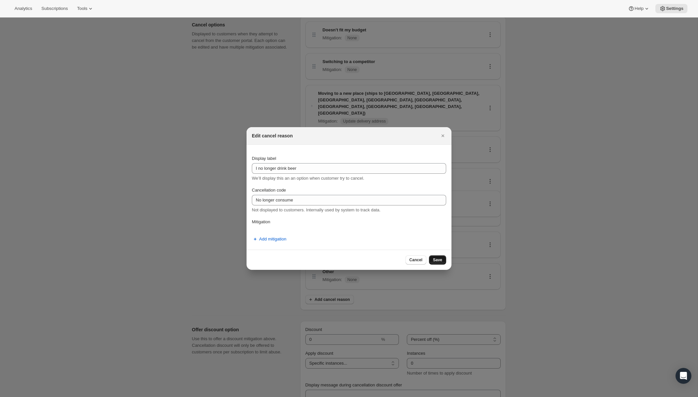
click at [439, 261] on span "Save" at bounding box center [437, 259] width 9 height 5
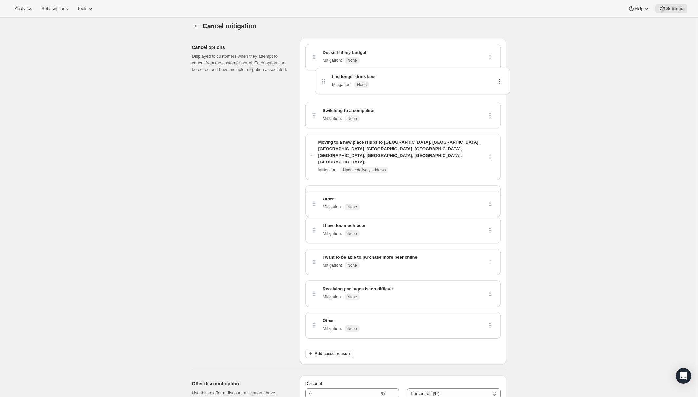
scroll to position [0, 0]
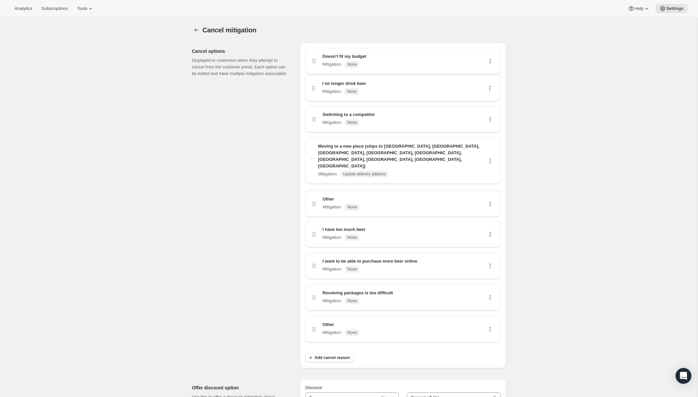
drag, startPoint x: 313, startPoint y: 268, endPoint x: 313, endPoint y: 87, distance: 180.7
click at [313, 87] on div "Doesn't fit my budget Mitigation : None Switching to a competitor Mitigation : …" at bounding box center [402, 198] width 195 height 300
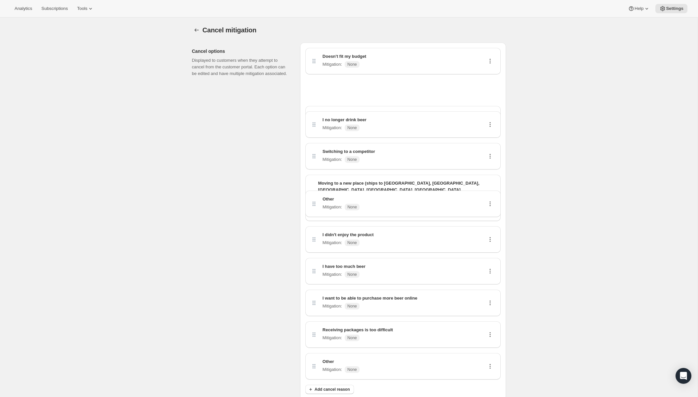
click at [341, 92] on div "Doesn't fit my budget Mitigation : None Other Mitigation : None I want to be ab…" at bounding box center [402, 214] width 195 height 332
click at [331, 387] on span "Add cancel reason" at bounding box center [332, 389] width 35 height 5
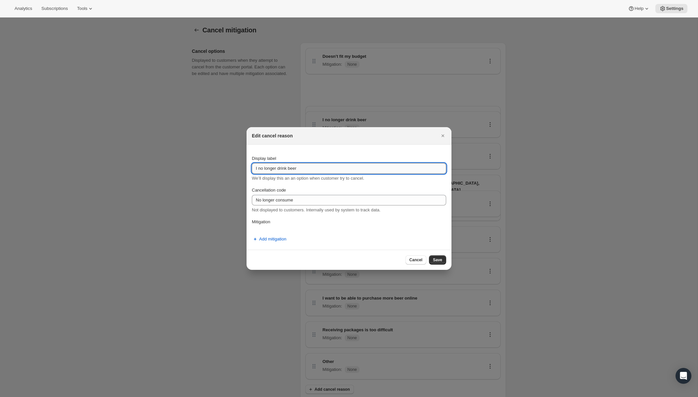
click at [325, 170] on input "I no longer drink beer" at bounding box center [349, 168] width 194 height 11
type input "i"
type input "It's not worth the price"
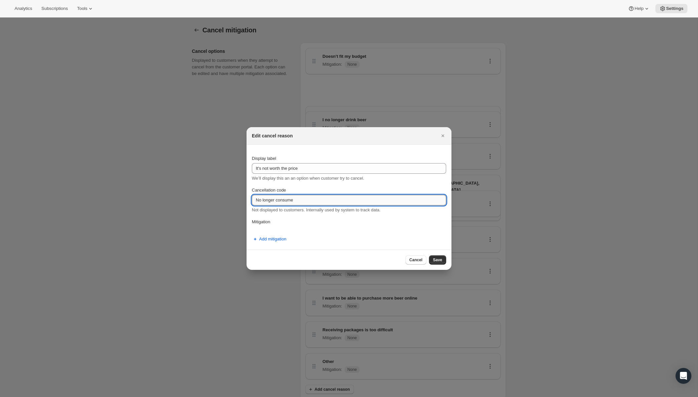
click at [350, 205] on input "No longer consume" at bounding box center [349, 200] width 194 height 11
type input "Too expensive"
click at [439, 259] on span "Save" at bounding box center [437, 259] width 9 height 5
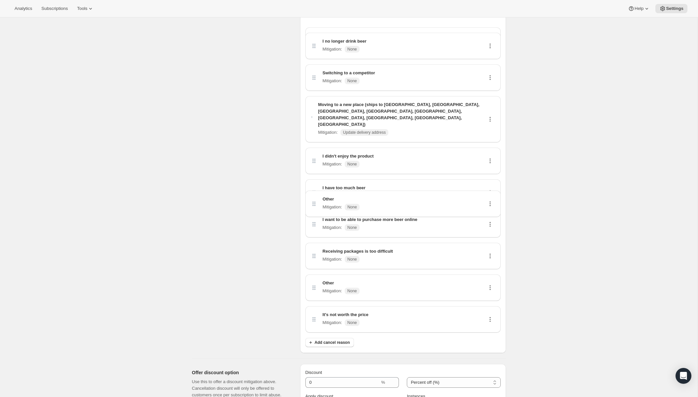
scroll to position [109, 0]
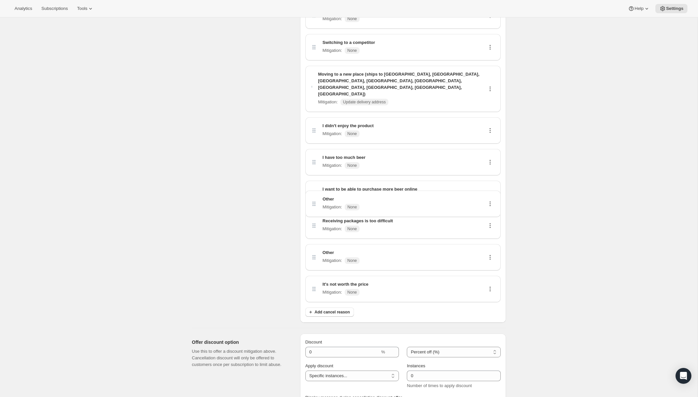
click at [584, 225] on div "Cancel mitigation. This page is ready Cancel mitigation Cancel options Displaye…" at bounding box center [349, 239] width 698 height 663
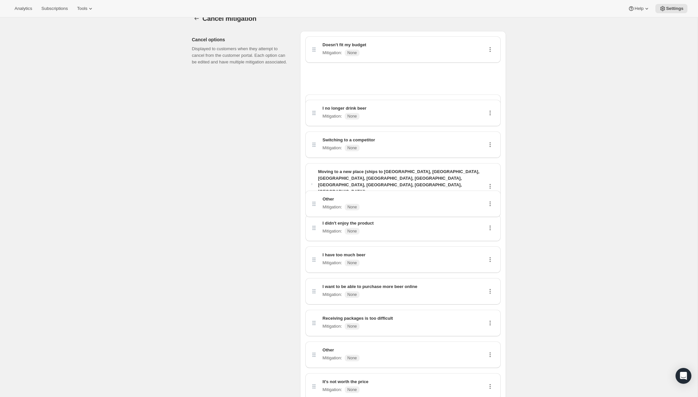
scroll to position [0, 0]
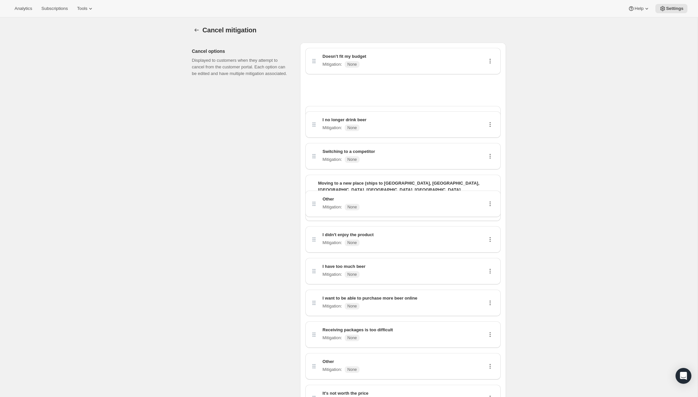
click at [347, 71] on div "Doesn't fit my budget Mitigation : None" at bounding box center [402, 61] width 195 height 26
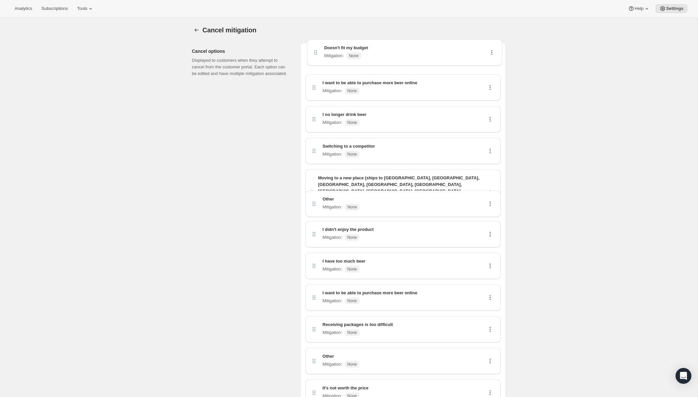
drag, startPoint x: 352, startPoint y: 64, endPoint x: 354, endPoint y: 56, distance: 8.2
click at [354, 54] on div "Doesn't fit my budget Mitigation : None Other Mitigation : None I want to be ab…" at bounding box center [402, 229] width 195 height 363
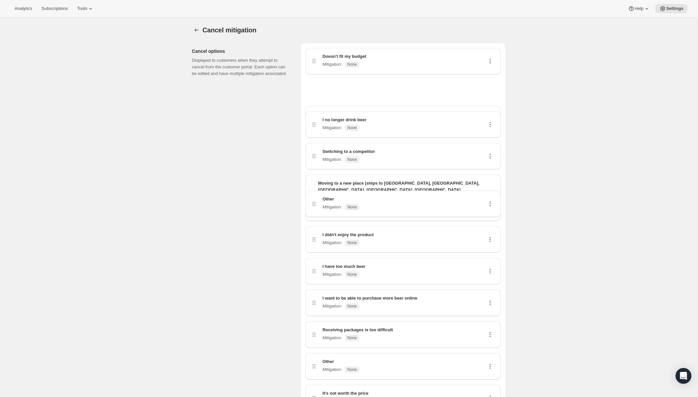
click at [356, 59] on p "Doesn't fit my budget" at bounding box center [344, 56] width 44 height 7
click at [201, 30] on button "Customer Portal Controls" at bounding box center [196, 29] width 9 height 9
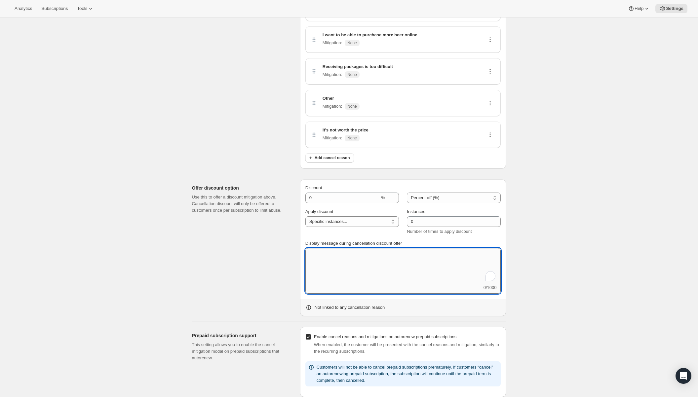
click at [372, 253] on textarea "Display message during cancellation discount offer" at bounding box center [402, 266] width 195 height 36
click at [310, 334] on input "Enable cancel reasons and mitigations on autorenew prepaid subscriptions" at bounding box center [308, 336] width 5 height 5
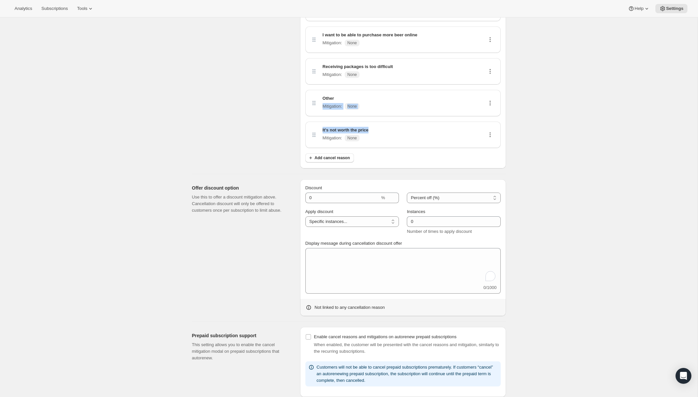
drag, startPoint x: 373, startPoint y: 113, endPoint x: 380, endPoint y: 77, distance: 36.4
drag, startPoint x: 383, startPoint y: 82, endPoint x: 419, endPoint y: 81, distance: 36.3
click at [383, 95] on div "Other Mitigation : None" at bounding box center [403, 103] width 185 height 16
click at [488, 100] on icon at bounding box center [490, 103] width 7 height 7
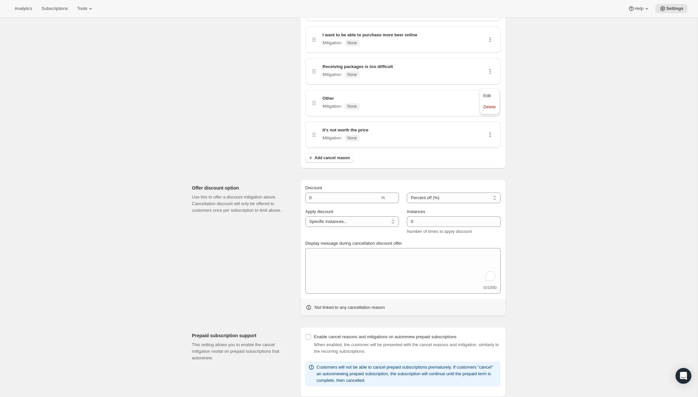
click at [443, 127] on div "It's not worth the price Mitigation : None" at bounding box center [403, 135] width 185 height 16
click at [489, 100] on icon at bounding box center [490, 103] width 7 height 7
click at [416, 127] on div "It's not worth the price Mitigation : None" at bounding box center [403, 135] width 185 height 16
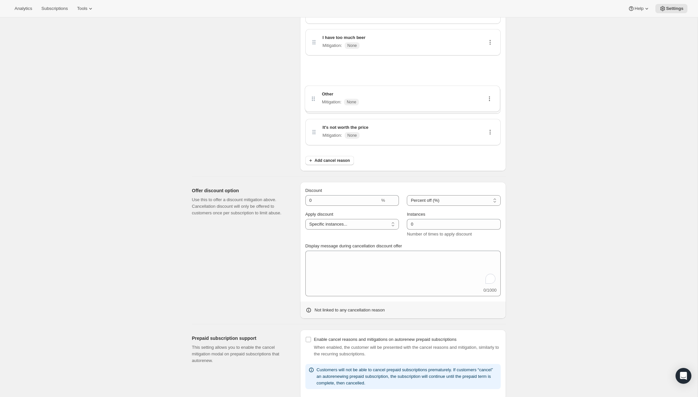
scroll to position [226, 0]
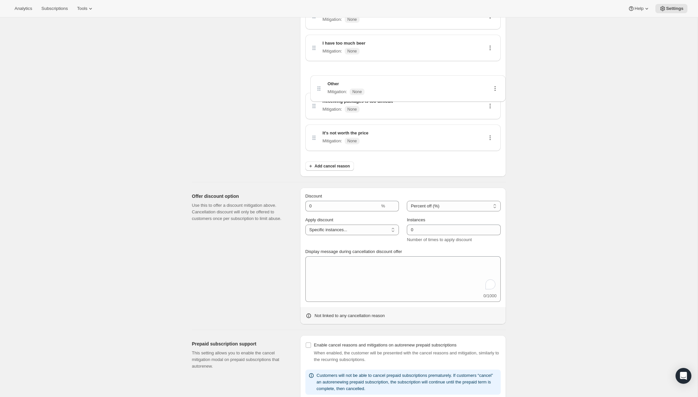
drag, startPoint x: 315, startPoint y: 81, endPoint x: 319, endPoint y: 89, distance: 9.0
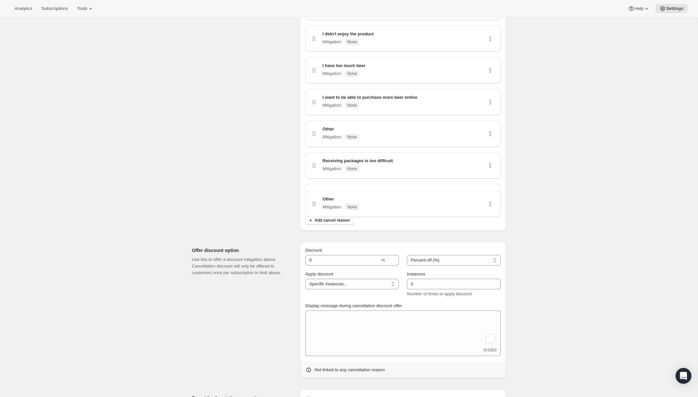
scroll to position [203, 0]
click at [489, 214] on div "Add cancel reason" at bounding box center [402, 219] width 195 height 10
click at [490, 205] on div "Doesn't fit my budget Mitigation : None Other Mitigation : None I want to be ab…" at bounding box center [403, 34] width 206 height 389
drag, startPoint x: 490, startPoint y: 205, endPoint x: 496, endPoint y: 201, distance: 7.7
click at [490, 205] on div "Doesn't fit my budget Mitigation : None Other Mitigation : None I want to be ab…" at bounding box center [403, 34] width 206 height 389
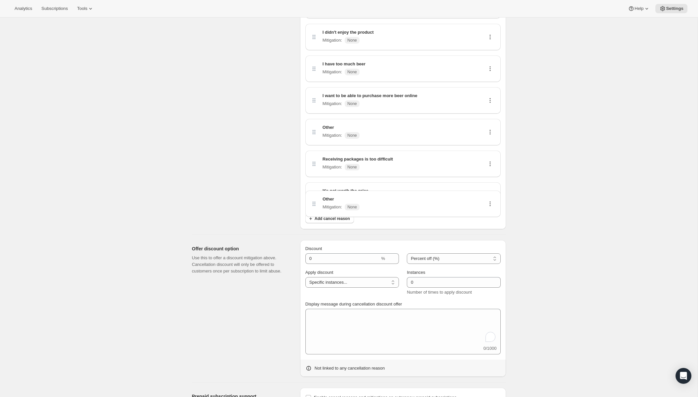
click at [522, 185] on div "Cancel mitigation. This page is ready Cancel mitigation Cancel options Displaye…" at bounding box center [349, 146] width 698 height 663
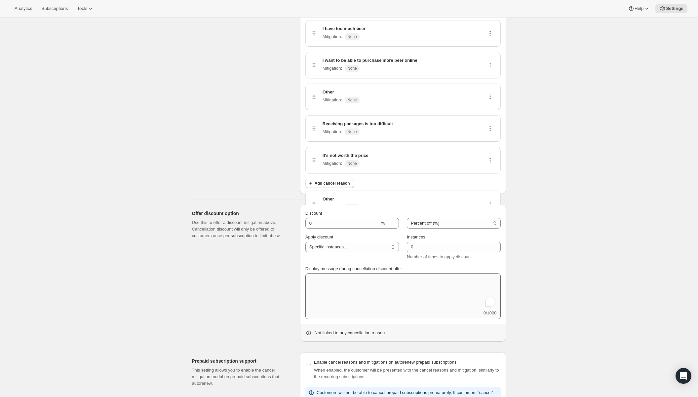
scroll to position [241, 0]
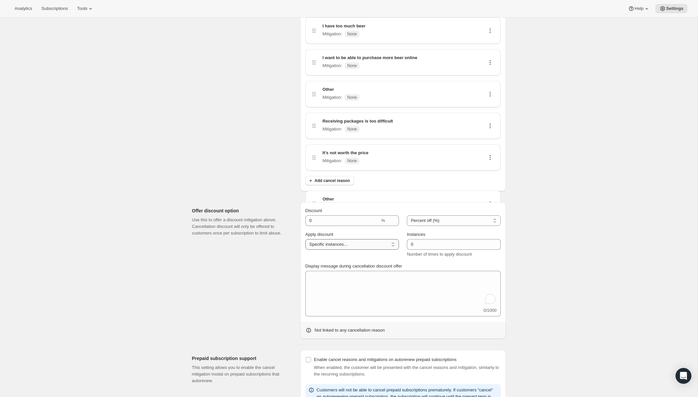
click at [375, 239] on select "One time Specific instances... Indefinitely" at bounding box center [352, 244] width 94 height 11
click at [341, 327] on p "Not linked to any cancellation reason" at bounding box center [350, 330] width 70 height 7
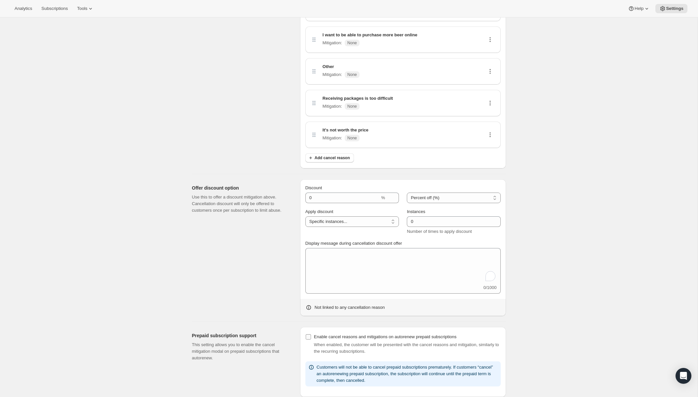
click at [310, 334] on span at bounding box center [308, 337] width 6 height 6
click at [310, 334] on input "Enable cancel reasons and mitigations on autorenew prepaid subscriptions" at bounding box center [308, 336] width 5 height 5
checkbox input "true"
type input "10"
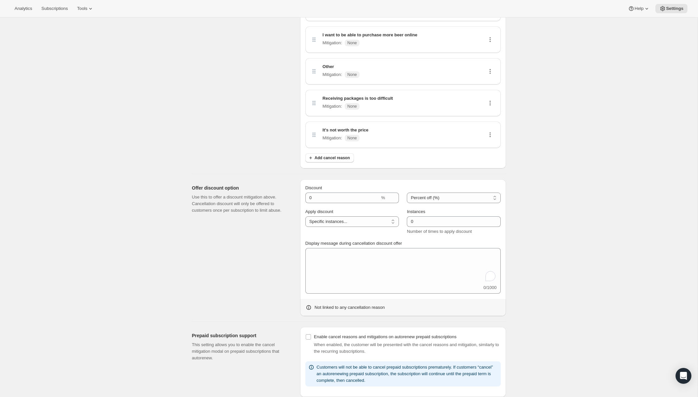
type input "1"
type textarea "We’re sorry to see you go! We’d like to offer you this ongoing discount if you’…"
checkbox input "false"
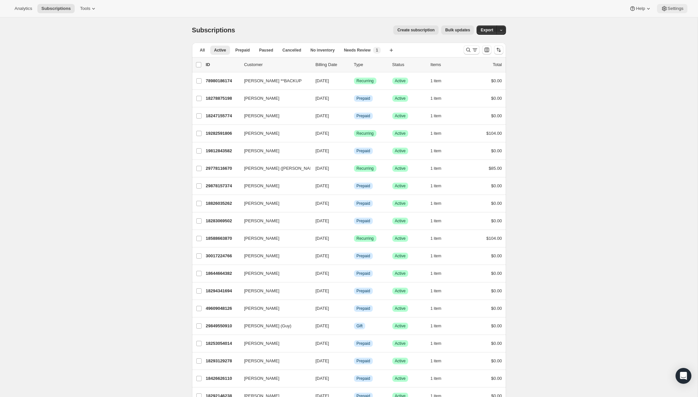
click at [672, 7] on span "Settings" at bounding box center [675, 8] width 16 height 5
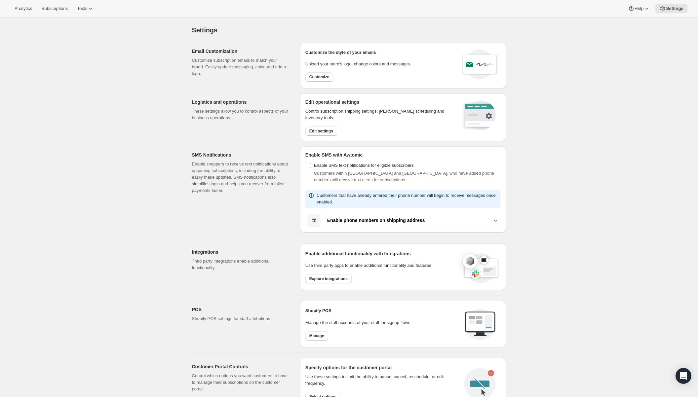
scroll to position [146, 0]
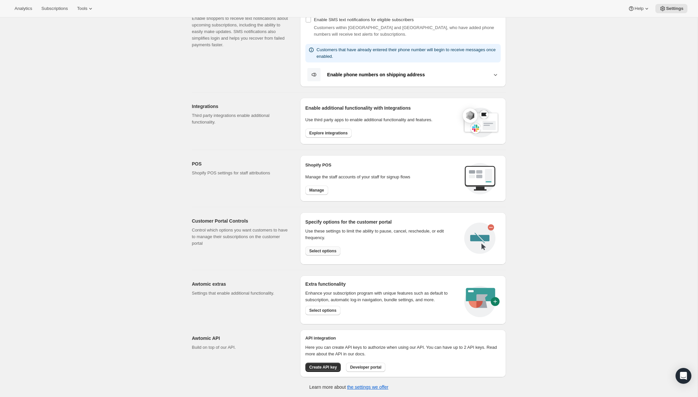
drag, startPoint x: 311, startPoint y: 252, endPoint x: 316, endPoint y: 247, distance: 7.7
click at [311, 252] on span "Select options" at bounding box center [322, 250] width 27 height 5
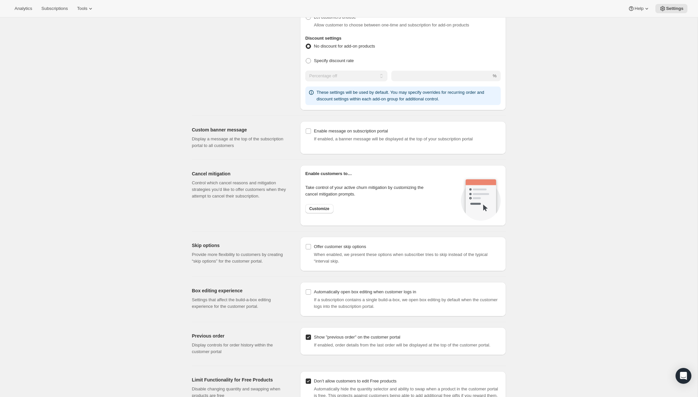
scroll to position [370, 0]
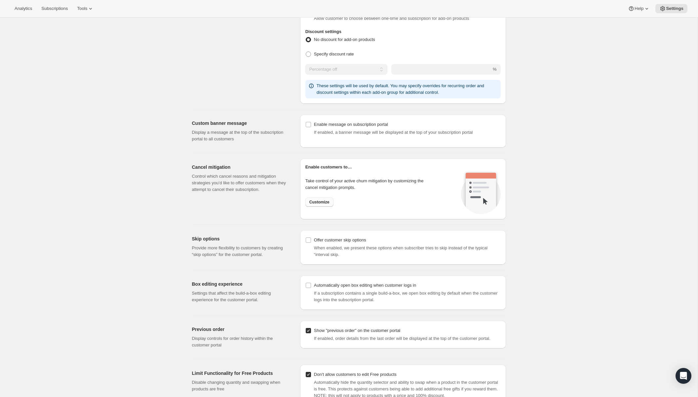
click at [322, 203] on span "Customize" at bounding box center [319, 202] width 20 height 5
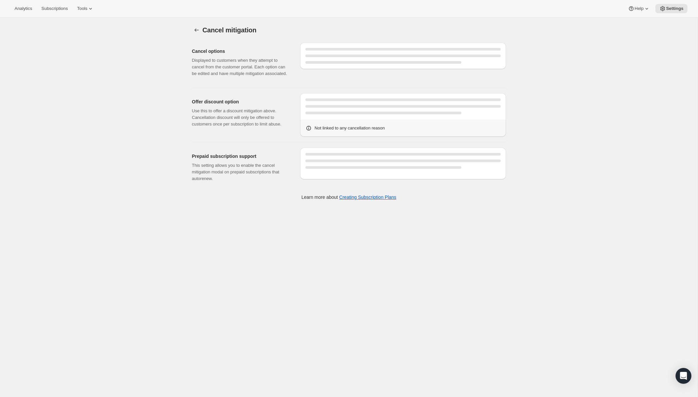
select select "SPECIFIC_INSTANCES"
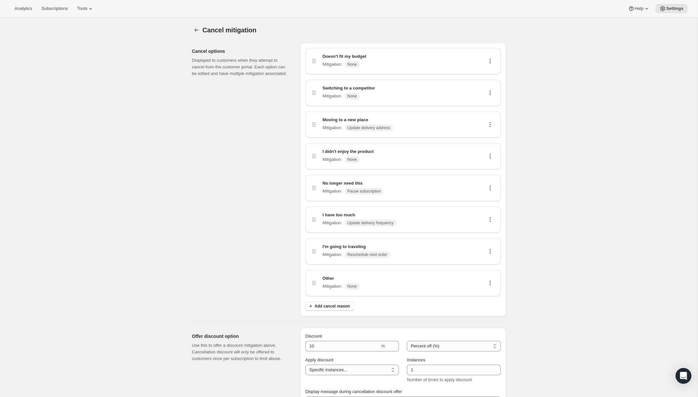
click at [488, 92] on icon at bounding box center [490, 93] width 7 height 7
click at [484, 101] on button "Edit" at bounding box center [489, 105] width 17 height 11
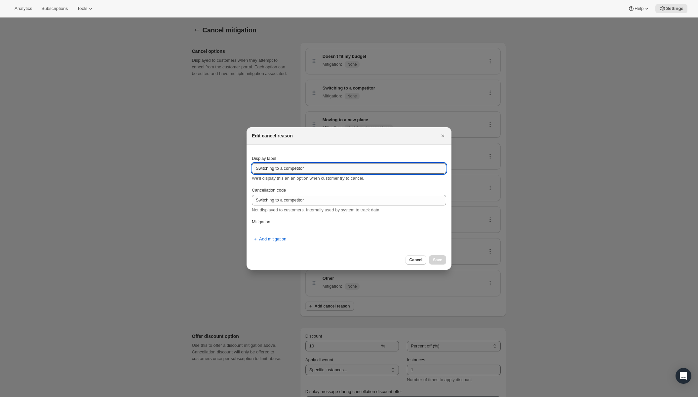
click at [311, 170] on input "Switching to a competitor" at bounding box center [349, 168] width 194 height 11
type input "I no longer drink beer"
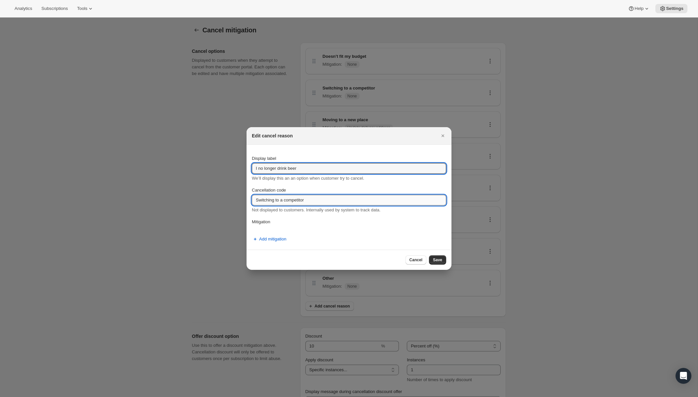
click at [325, 203] on input "Switching to a competitor" at bounding box center [349, 200] width 194 height 11
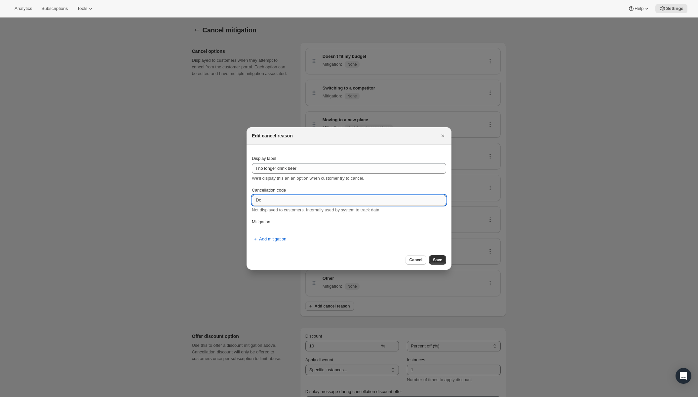
type input "D"
type input "No longer consume"
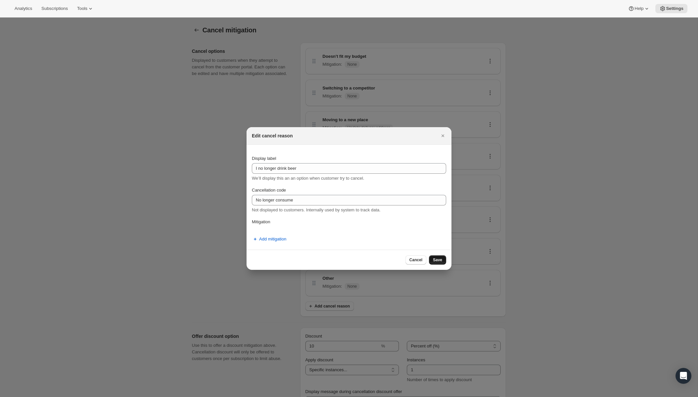
click at [436, 260] on span "Save" at bounding box center [437, 259] width 9 height 5
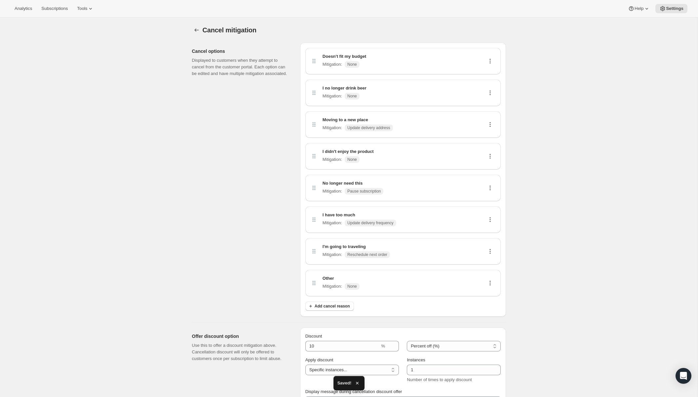
click at [490, 125] on icon at bounding box center [489, 124] width 1 height 1
click at [492, 137] on span "Edit" at bounding box center [489, 137] width 13 height 7
select select "updateAddress"
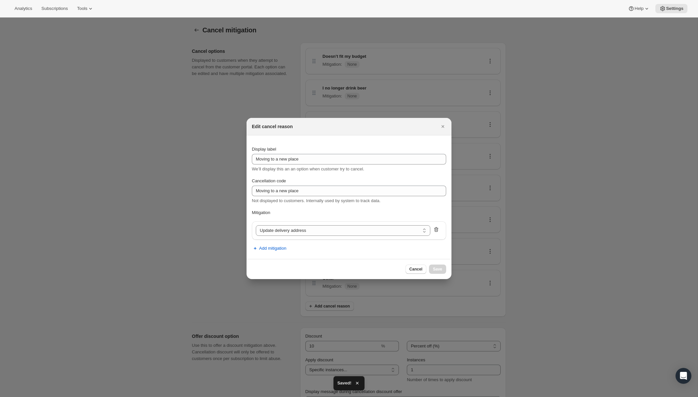
click at [437, 232] on icon ":rbv:" at bounding box center [436, 229] width 7 height 7
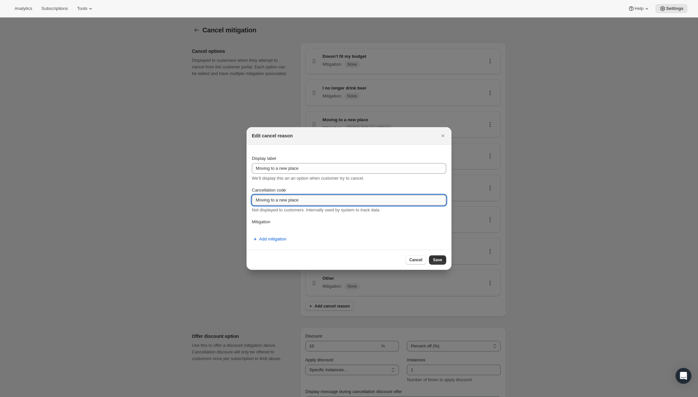
click at [382, 202] on input "Moving to a new place" at bounding box center [349, 200] width 194 height 11
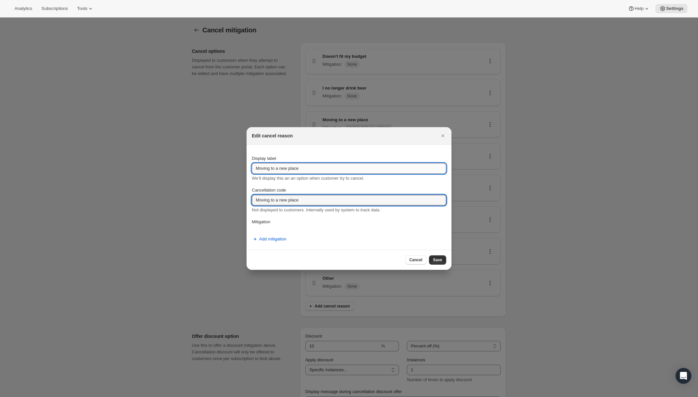
click at [379, 173] on input "Moving to a new place" at bounding box center [349, 168] width 194 height 11
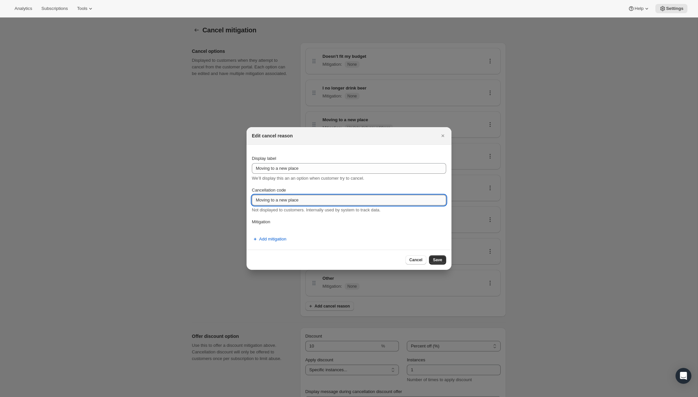
click at [317, 198] on input "Moving to a new place" at bounding box center [349, 200] width 194 height 11
type input "Moving"
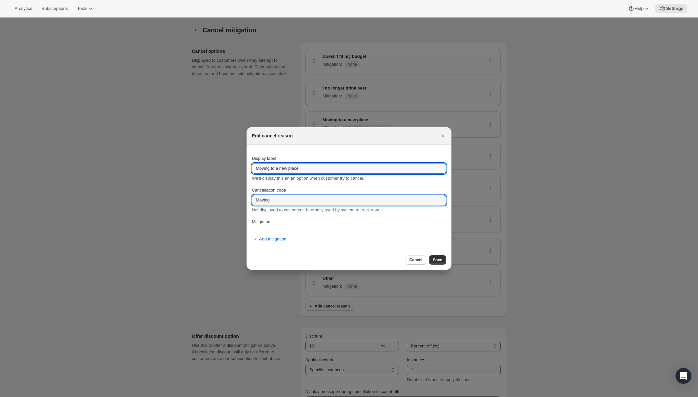
click at [372, 169] on input "Moving to a new place" at bounding box center [349, 168] width 194 height 11
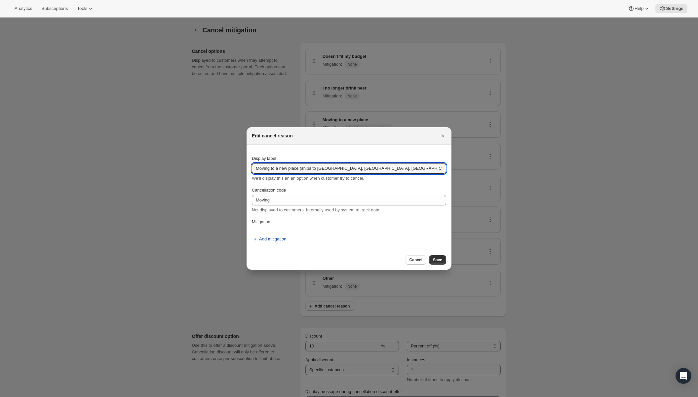
type input "Moving to a new place (ships to [GEOGRAPHIC_DATA], [GEOGRAPHIC_DATA], [GEOGRAPH…"
click at [271, 239] on span "Add mitigation" at bounding box center [272, 239] width 27 height 7
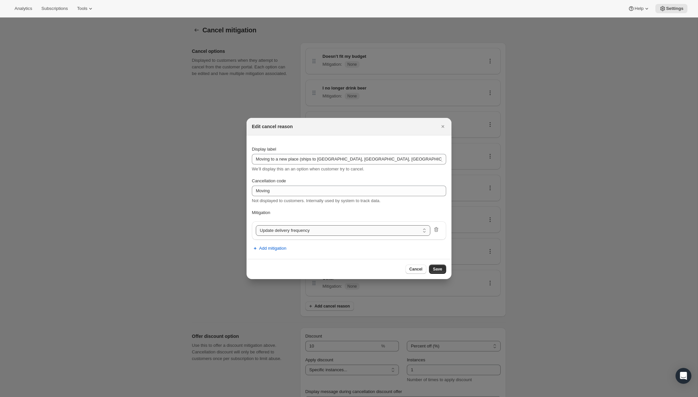
click at [289, 229] on select "Update delivery frequency Update delivery address Pause subscription Skip next …" at bounding box center [343, 230] width 174 height 11
select select "updateAddress"
click at [439, 272] on span "Save" at bounding box center [437, 269] width 9 height 5
select select "frequency"
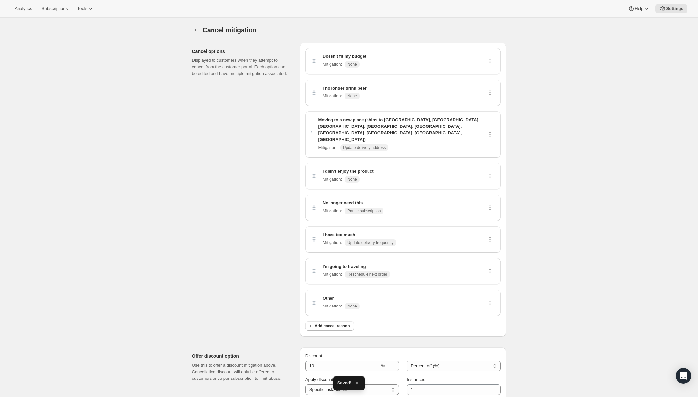
click at [471, 168] on div "I didn't enjoy the product Mitigation : None" at bounding box center [403, 176] width 185 height 16
click at [492, 168] on div "I didn't enjoy the product Mitigation : None" at bounding box center [403, 176] width 185 height 16
click at [492, 173] on icon at bounding box center [490, 176] width 7 height 7
click at [487, 169] on span "Edit" at bounding box center [486, 169] width 7 height 5
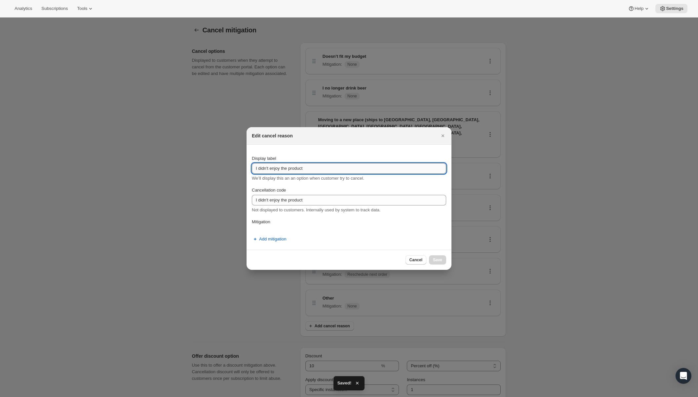
click at [317, 164] on input "I didn't enjoy the product" at bounding box center [349, 168] width 194 height 11
click at [322, 172] on input "I didn't enjoy the product" at bounding box center [349, 168] width 194 height 11
click at [302, 170] on input "I didn't enjoy the product" at bounding box center [349, 168] width 194 height 11
type input "I didn't enjoy the beer"
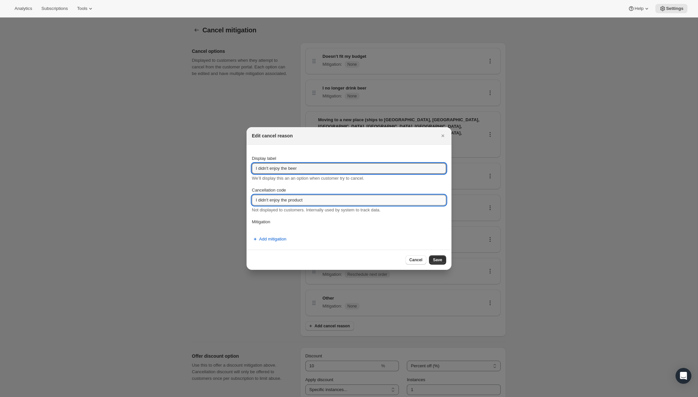
click at [318, 201] on input "I didn't enjoy the product" at bounding box center [349, 200] width 194 height 11
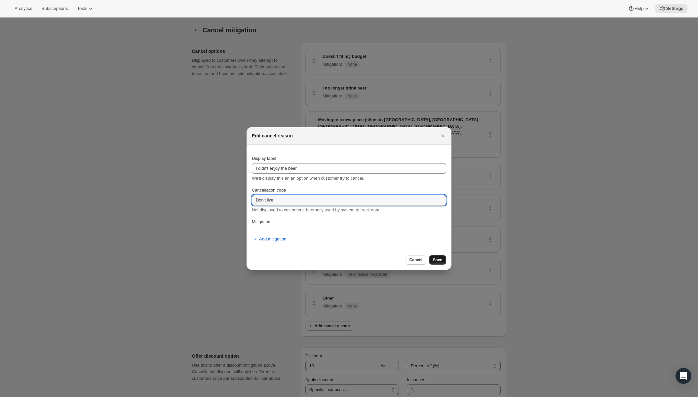
type input "Don't like"
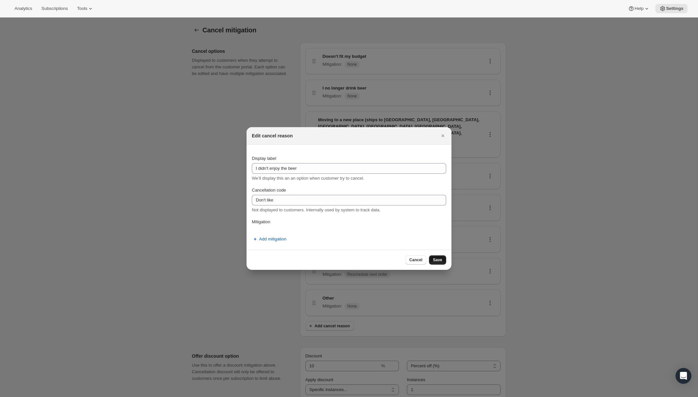
click at [438, 260] on span "Save" at bounding box center [437, 259] width 9 height 5
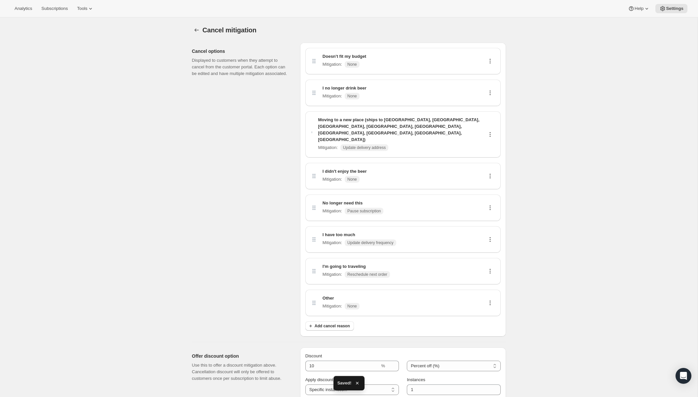
click at [490, 236] on icon at bounding box center [490, 239] width 7 height 7
click at [491, 230] on span "Edit" at bounding box center [489, 232] width 13 height 7
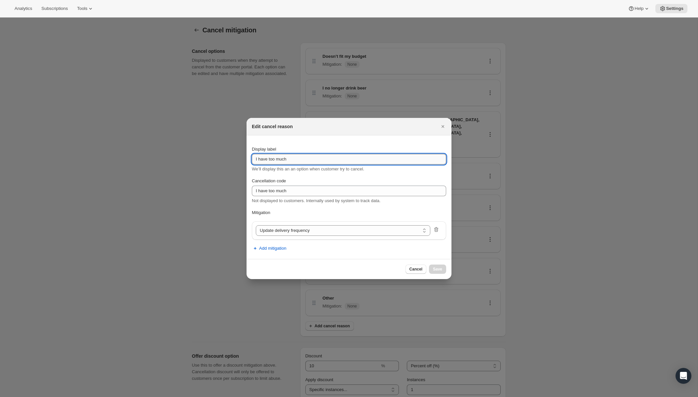
click at [367, 161] on input "I have too much" at bounding box center [349, 159] width 194 height 11
click at [291, 162] on input "I have too much beer" at bounding box center [349, 159] width 194 height 11
click at [291, 163] on input "I have too much beer" at bounding box center [349, 159] width 194 height 11
type input "I have too much"
click at [417, 268] on span "Cancel" at bounding box center [415, 269] width 13 height 5
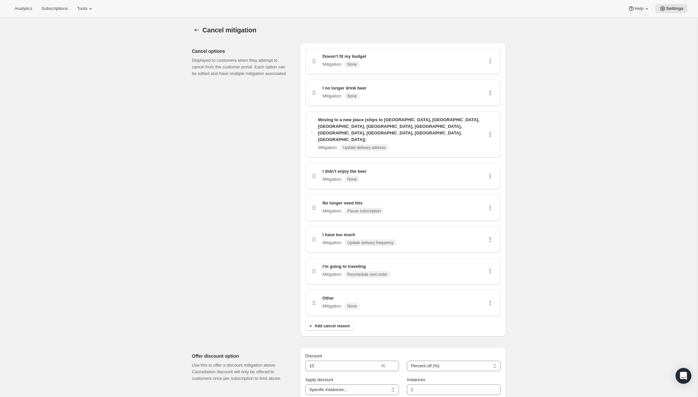
click at [423, 263] on div "I'm going to traveling Mitigation : Reschedule next order" at bounding box center [403, 271] width 185 height 16
click at [487, 268] on icon at bounding box center [490, 271] width 7 height 7
click at [492, 266] on span "Edit" at bounding box center [489, 264] width 13 height 7
select select "reschedule"
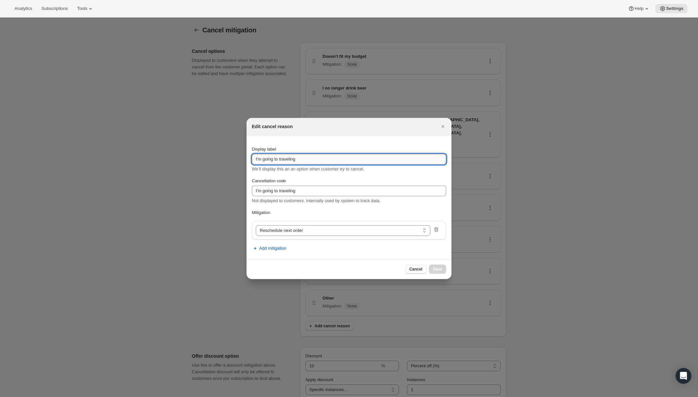
click at [336, 156] on input "I'm going to traveling" at bounding box center [349, 159] width 194 height 11
type input "t"
type input "T"
type input "Receiving packages is too difficult"
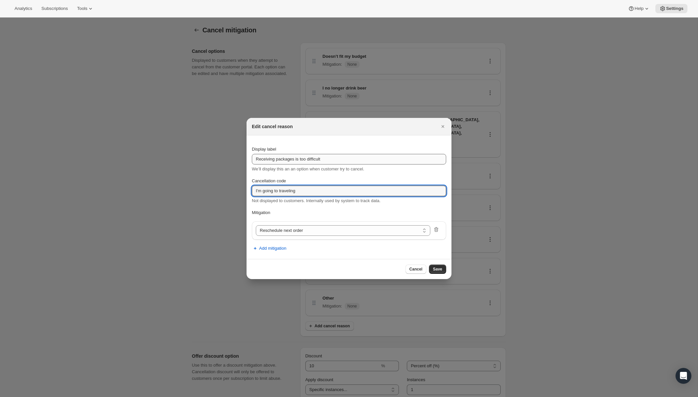
type input "p"
click at [302, 191] on input "Shipments" at bounding box center [349, 191] width 194 height 11
click at [255, 193] on input "Shipments" at bounding box center [349, 191] width 194 height 11
click at [295, 191] on input "Shipments" at bounding box center [349, 191] width 194 height 11
click at [255, 189] on input "Shipments" at bounding box center [349, 191] width 194 height 11
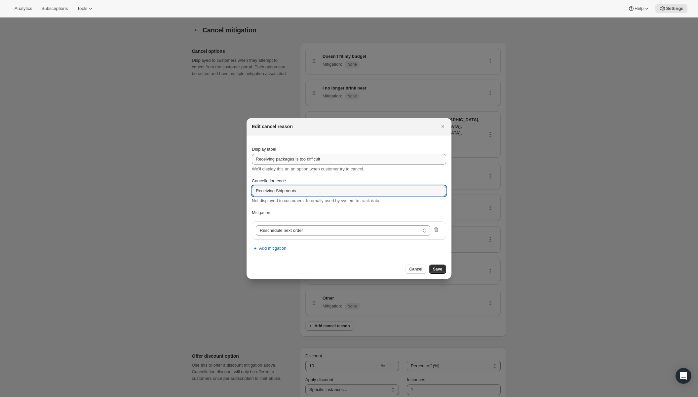
type input "Receiving Shipments"
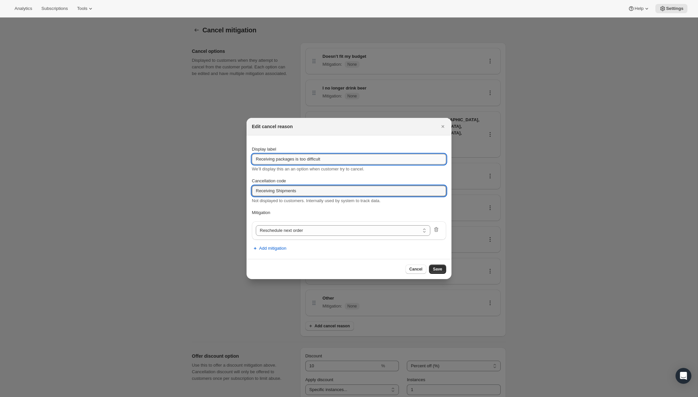
click at [333, 164] on input "Receiving packages is too difficult" at bounding box center [349, 159] width 194 height 11
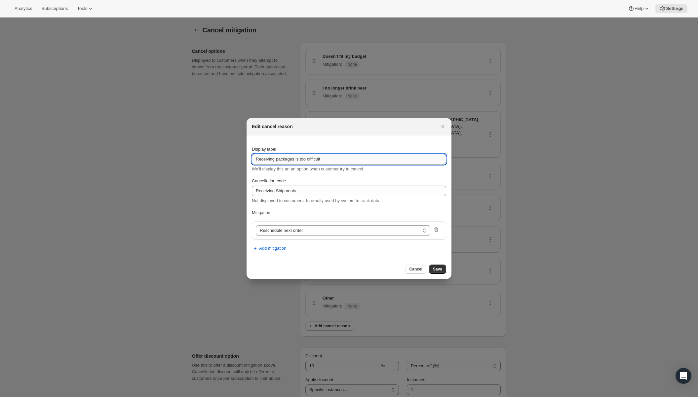
click at [333, 163] on input "Receiving packages is too difficult" at bounding box center [349, 159] width 194 height 11
click at [276, 159] on input "Receiving packages is too difficult" at bounding box center [349, 159] width 194 height 11
type input "Receiving/Retreieving packages is too difficult"
click at [440, 269] on span "Save" at bounding box center [437, 269] width 9 height 5
select select "frequency"
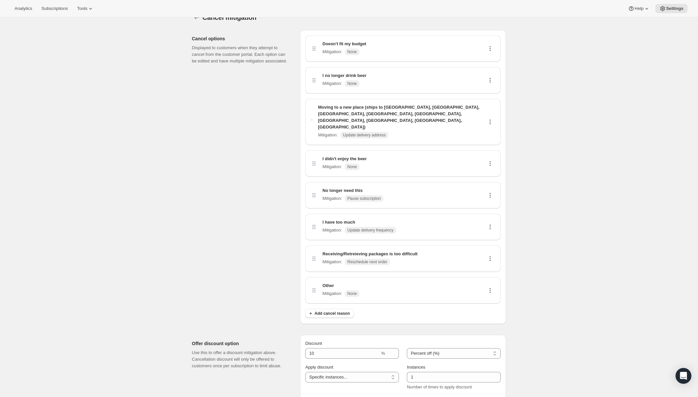
scroll to position [14, 0]
click at [488, 250] on div "Receiving/Retreieving packages is too difficult Mitigation : Reschedule next or…" at bounding box center [403, 258] width 185 height 16
click at [489, 254] on icon at bounding box center [490, 257] width 7 height 7
click at [490, 252] on span "Edit" at bounding box center [486, 250] width 7 height 5
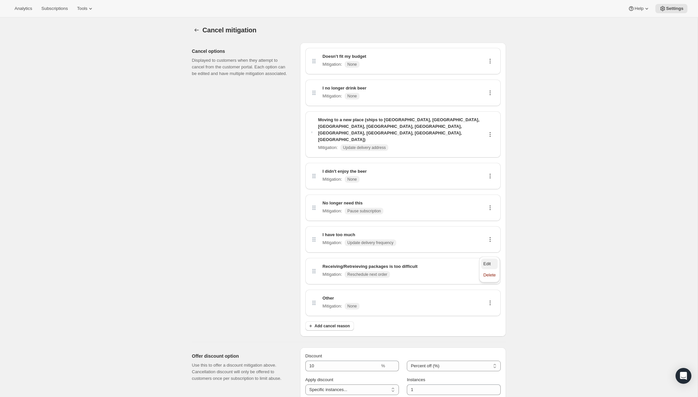
select select "reschedule"
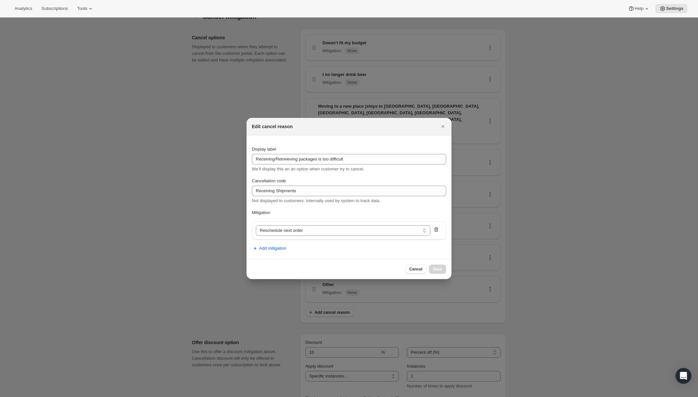
click at [436, 228] on icon ":rbv:" at bounding box center [436, 229] width 4 height 5
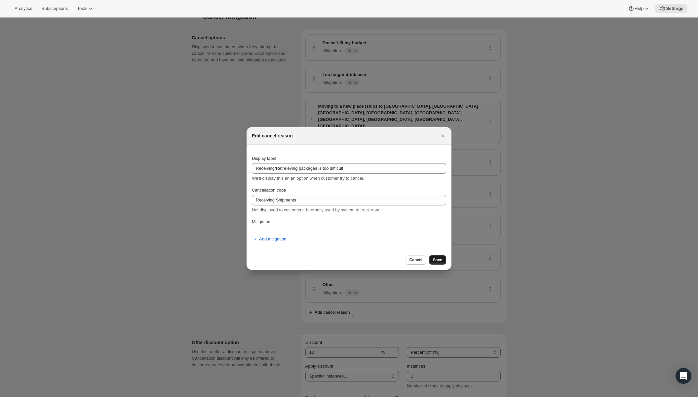
click at [435, 261] on span "Save" at bounding box center [437, 259] width 9 height 5
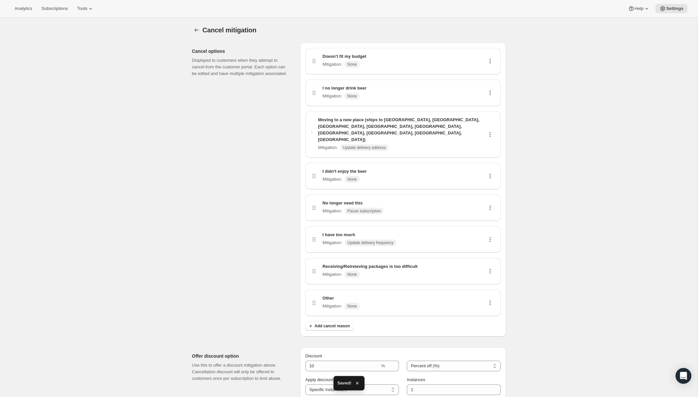
click at [489, 134] on icon at bounding box center [489, 134] width 1 height 1
click at [454, 144] on div "Mitigation : Update delivery address" at bounding box center [401, 147] width 167 height 7
click at [489, 204] on button at bounding box center [490, 207] width 11 height 7
click at [488, 203] on span "Edit" at bounding box center [486, 200] width 7 height 5
select select "pause"
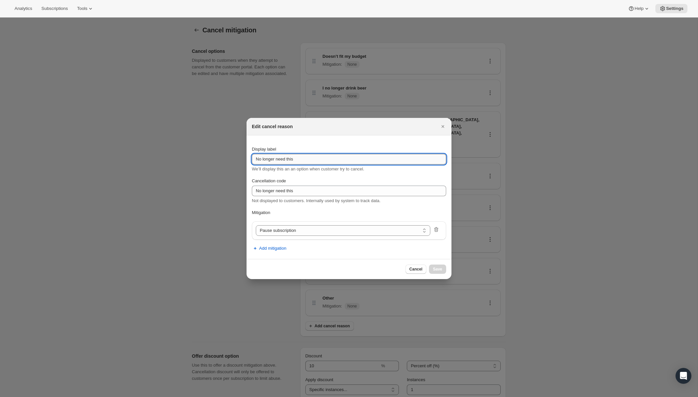
click at [316, 159] on input "No longer need this" at bounding box center [349, 159] width 194 height 11
type input "Value is not worth it"
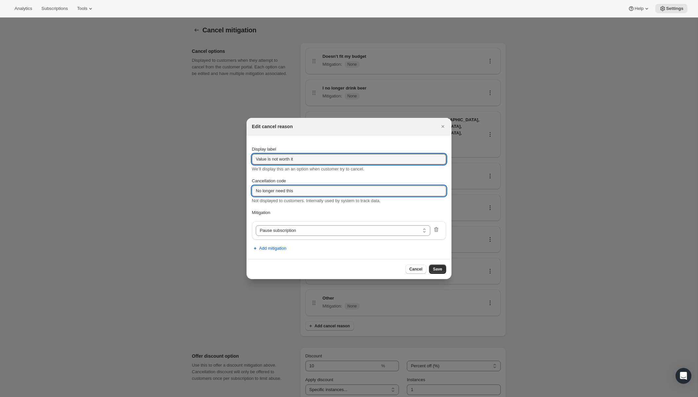
click at [331, 190] on input "No longer need this" at bounding box center [349, 191] width 194 height 11
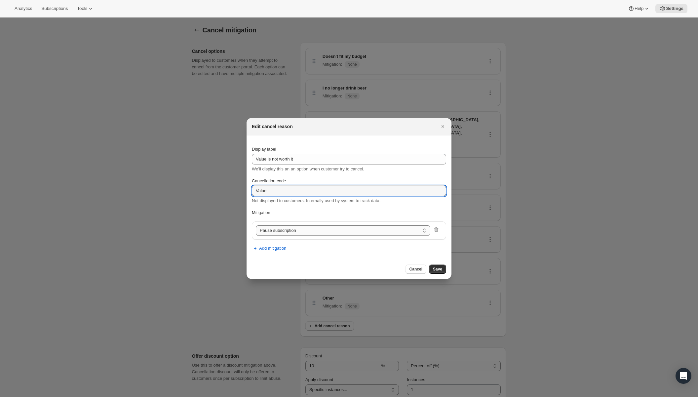
type input "Value"
click at [339, 233] on select "Update delivery frequency Update delivery address Pause subscription Skip next …" at bounding box center [343, 230] width 174 height 11
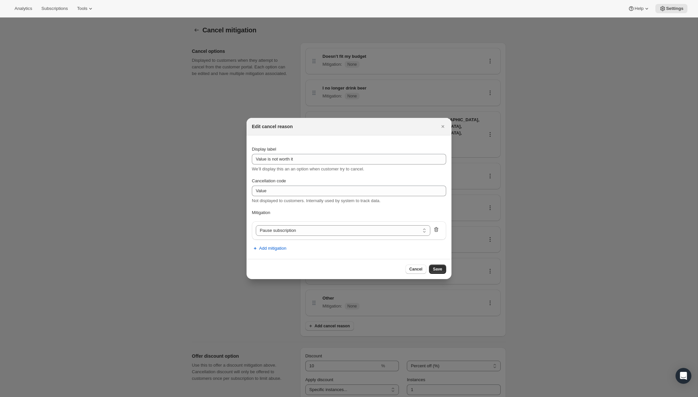
click at [436, 228] on icon ":rbv:" at bounding box center [436, 229] width 4 height 5
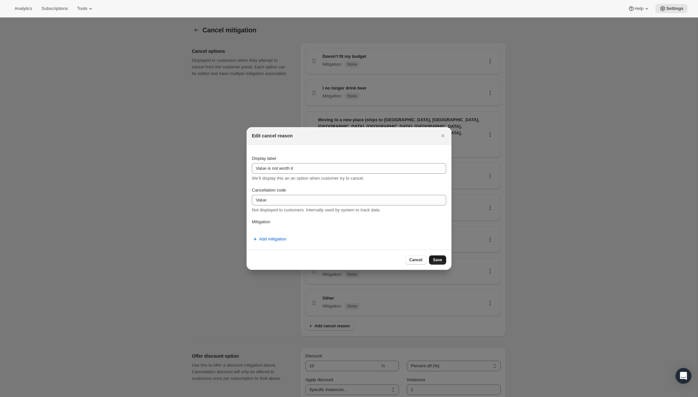
click at [440, 257] on button "Save" at bounding box center [437, 259] width 17 height 9
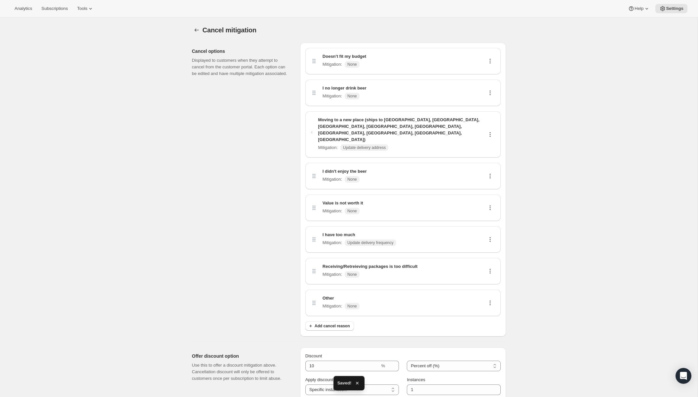
click at [490, 236] on icon at bounding box center [490, 239] width 7 height 7
click at [489, 235] on span "Edit" at bounding box center [489, 232] width 13 height 7
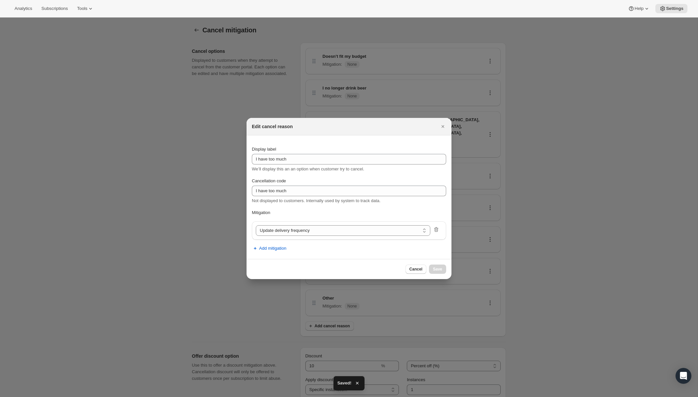
click at [434, 230] on icon ":rbv:" at bounding box center [436, 229] width 7 height 7
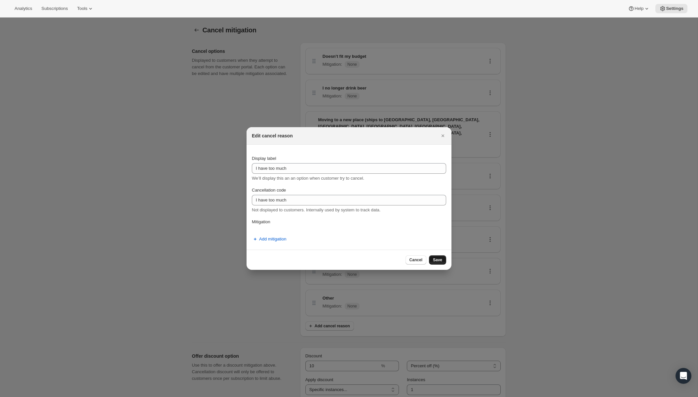
click at [433, 262] on span "Save" at bounding box center [437, 259] width 9 height 5
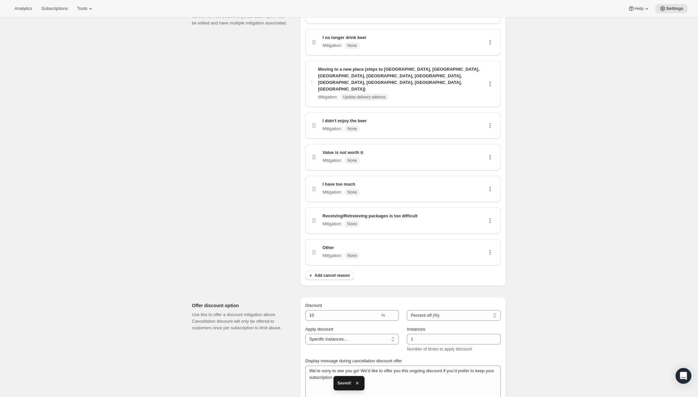
scroll to position [63, 0]
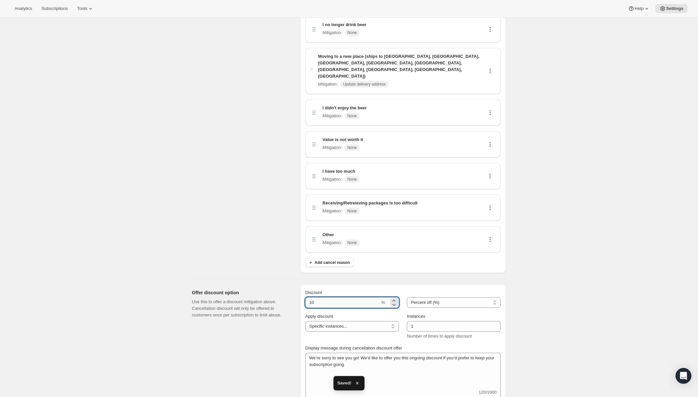
drag, startPoint x: 333, startPoint y: 285, endPoint x: 305, endPoint y: 281, distance: 28.1
click at [305, 297] on input "Discount" at bounding box center [342, 302] width 75 height 11
click at [543, 143] on div "Cancel mitigation. This page is ready Cancel mitigation Cancel options Displaye…" at bounding box center [349, 238] width 698 height 568
drag, startPoint x: 447, startPoint y: 273, endPoint x: 446, endPoint y: 277, distance: 3.4
click at [447, 289] on div "Percent off (%) Amount off Percent off (%)" at bounding box center [454, 298] width 94 height 19
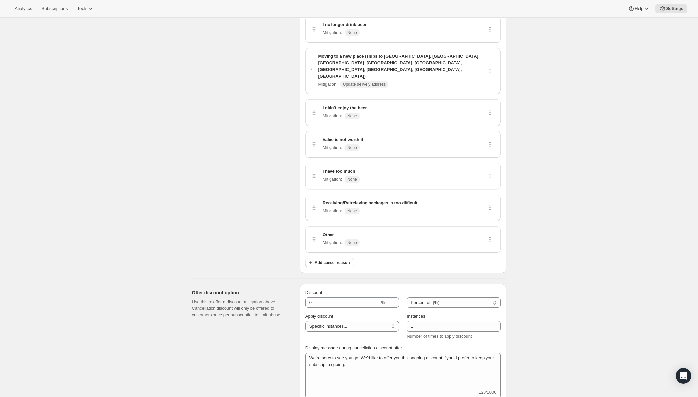
click at [447, 289] on div "Discount % Percent off (%) Amount off Percent off (%) Apply discount One time S…" at bounding box center [402, 343] width 195 height 109
click at [446, 297] on select "Percent off (%) Amount off" at bounding box center [454, 302] width 94 height 11
click at [356, 297] on input "Discount" at bounding box center [342, 302] width 75 height 11
type input "01"
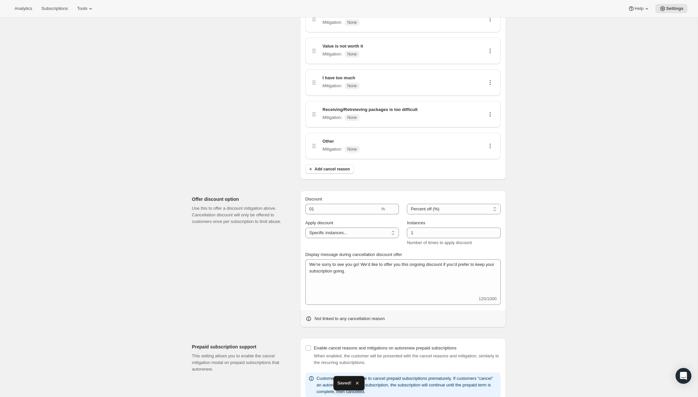
scroll to position [168, 0]
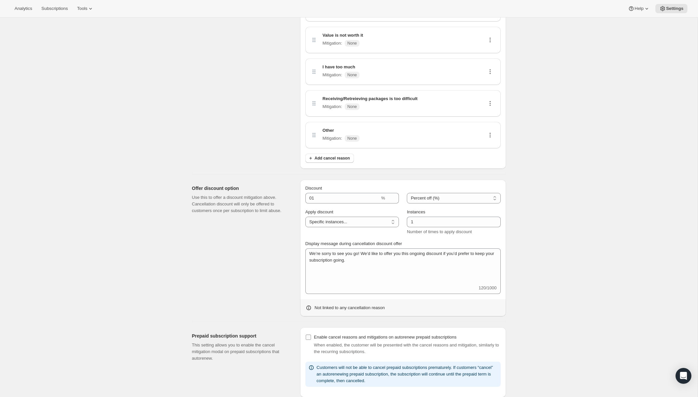
click at [316, 333] on label "Enable cancel reasons and mitigations on autorenew prepaid subscriptions" at bounding box center [380, 337] width 151 height 9
click at [311, 335] on input "Enable cancel reasons and mitigations on autorenew prepaid subscriptions" at bounding box center [308, 337] width 5 height 5
drag, startPoint x: 379, startPoint y: 326, endPoint x: 419, endPoint y: 335, distance: 40.3
click at [422, 339] on div "Enable cancel reasons and mitigations on autorenew prepaid subscriptions When e…" at bounding box center [402, 360] width 195 height 54
drag, startPoint x: 396, startPoint y: 331, endPoint x: 394, endPoint y: 318, distance: 13.0
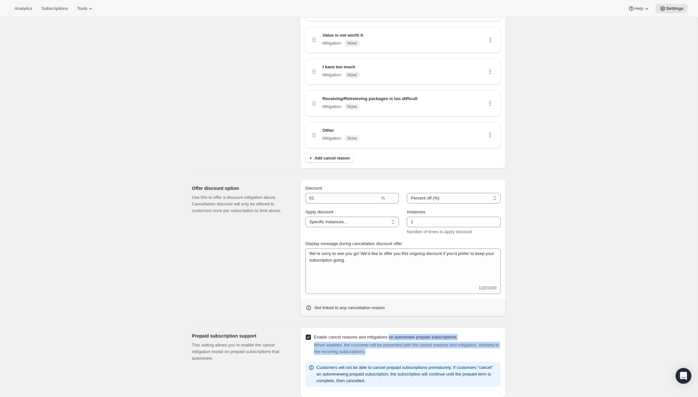
click at [395, 333] on div "Enable cancel reasons and mitigations on autorenew prepaid subscriptions When e…" at bounding box center [402, 345] width 195 height 24
click at [394, 335] on span "Enable cancel reasons and mitigations on autorenew prepaid subscriptions" at bounding box center [385, 337] width 142 height 5
click at [311, 335] on input "Enable cancel reasons and mitigations on autorenew prepaid subscriptions" at bounding box center [308, 337] width 5 height 5
click at [409, 342] on div "When enabled, the customer will be presented with the cancel reasons and mitiga…" at bounding box center [407, 348] width 187 height 13
drag, startPoint x: 378, startPoint y: 322, endPoint x: 373, endPoint y: 322, distance: 5.1
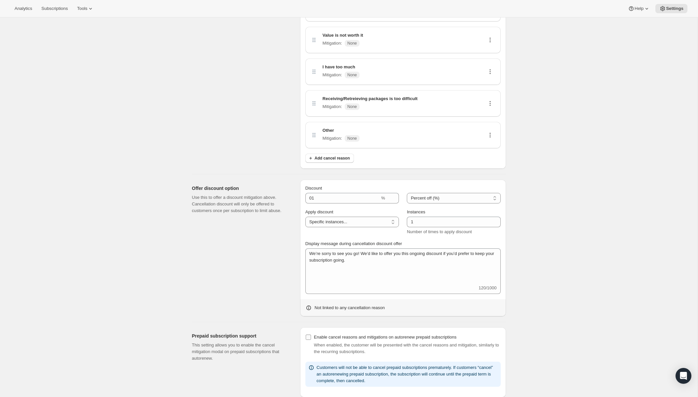
click at [377, 343] on span "When enabled, the customer will be presented with the cancel reasons and mitiga…" at bounding box center [406, 349] width 185 height 12
click at [307, 335] on input "Enable cancel reasons and mitigations on autorenew prepaid subscriptions" at bounding box center [308, 337] width 5 height 5
checkbox input "true"
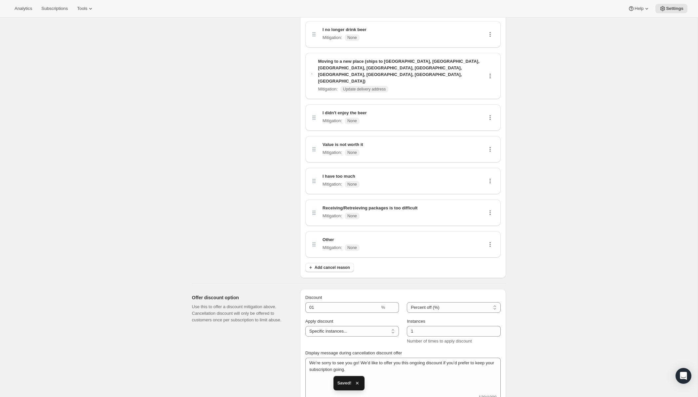
scroll to position [55, 0]
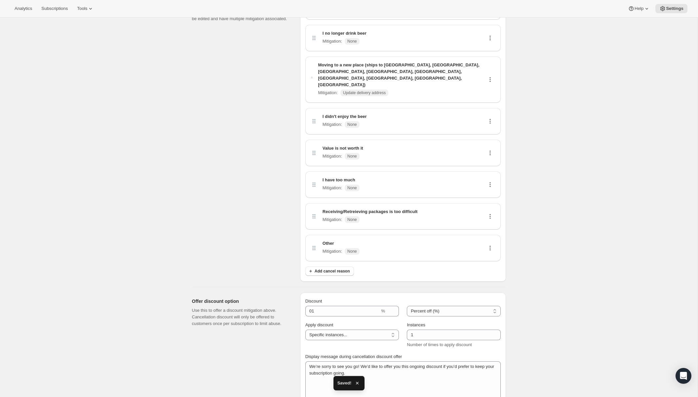
click at [440, 208] on div "Receiving/Retreieving packages is too difficult Mitigation : None" at bounding box center [403, 216] width 185 height 16
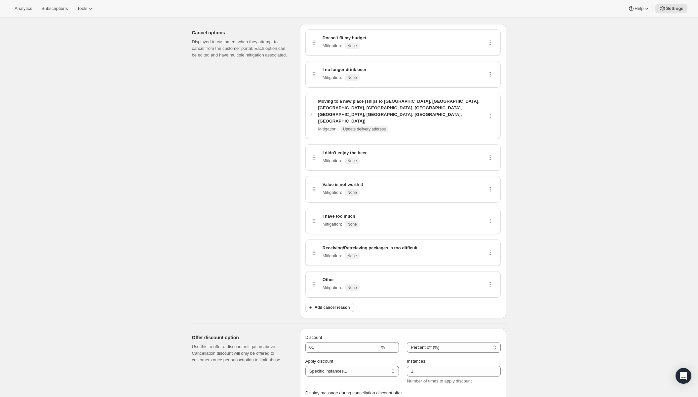
scroll to position [17, 0]
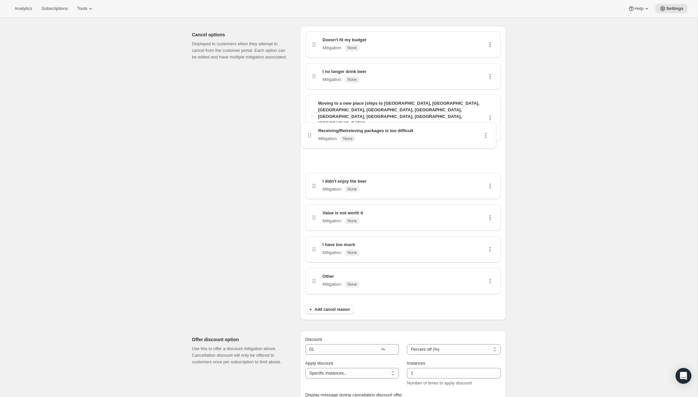
drag, startPoint x: 314, startPoint y: 236, endPoint x: 310, endPoint y: 135, distance: 100.9
click at [309, 135] on div "Doesn't fit my budget Mitigation : None I no longer drink beer Mitigation : Non…" at bounding box center [402, 165] width 195 height 268
click at [324, 307] on span "Add cancel reason" at bounding box center [332, 309] width 35 height 5
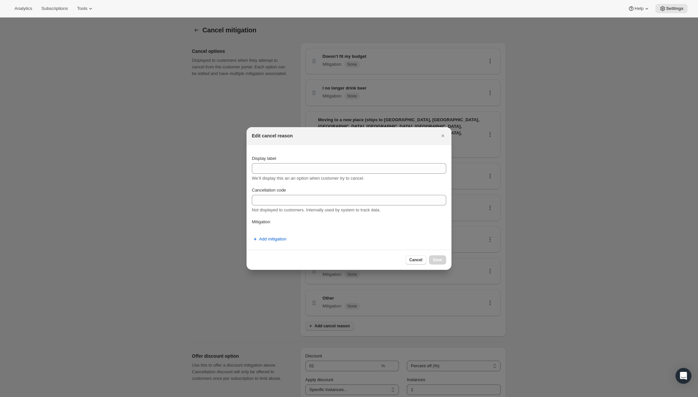
scroll to position [0, 0]
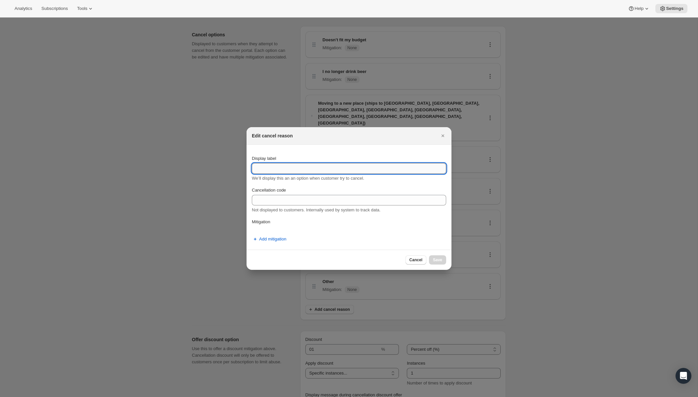
click at [284, 164] on input "Display label" at bounding box center [349, 168] width 194 height 11
type input "I want to be able to purchase more beer online"
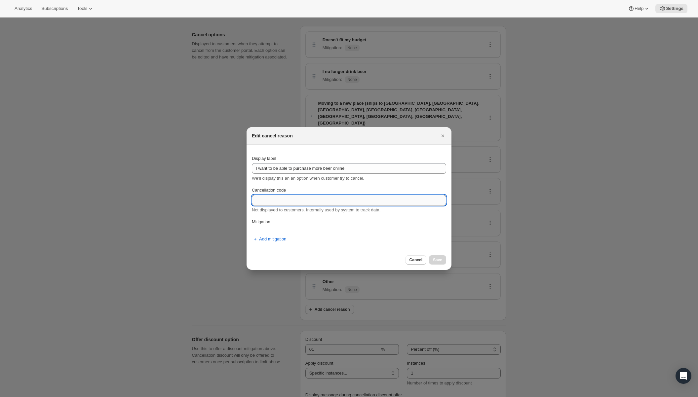
click at [307, 199] on input "Cancellation code" at bounding box center [349, 200] width 194 height 11
type input "DTC Beer"
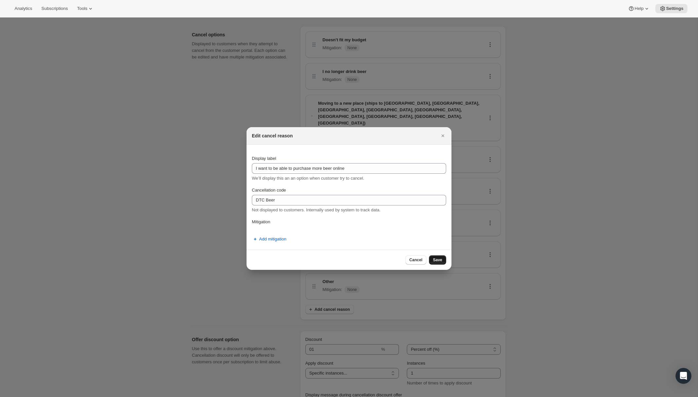
click at [438, 261] on span "Save" at bounding box center [437, 259] width 9 height 5
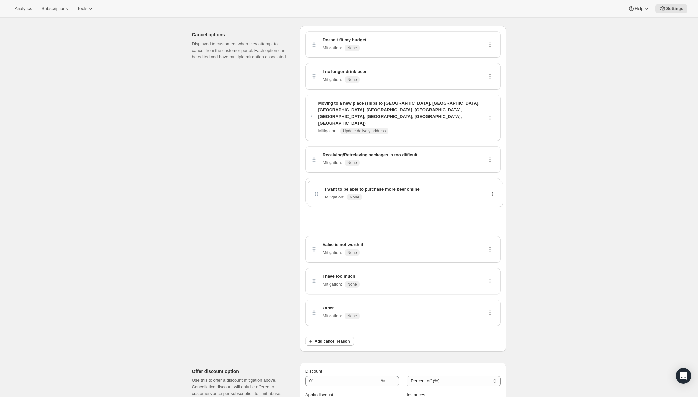
drag, startPoint x: 319, startPoint y: 298, endPoint x: 321, endPoint y: 192, distance: 105.4
click at [321, 192] on div "Doesn't fit my budget Mitigation : None I no longer drink beer Mitigation : Non…" at bounding box center [402, 181] width 195 height 300
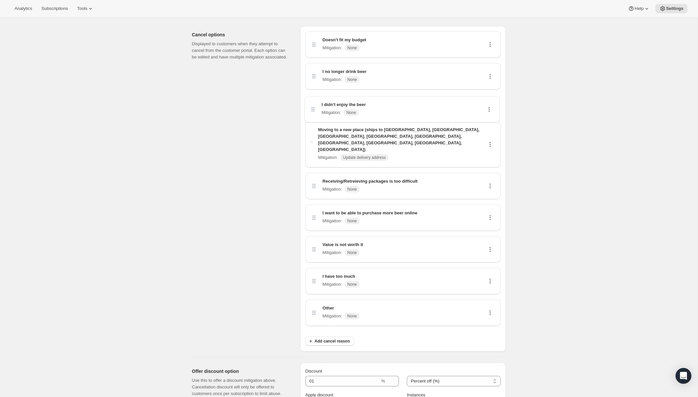
drag, startPoint x: 314, startPoint y: 173, endPoint x: 313, endPoint y: 107, distance: 66.4
click at [313, 107] on div "Doesn't fit my budget Mitigation : None I no longer drink beer Mitigation : Non…" at bounding box center [402, 181] width 195 height 300
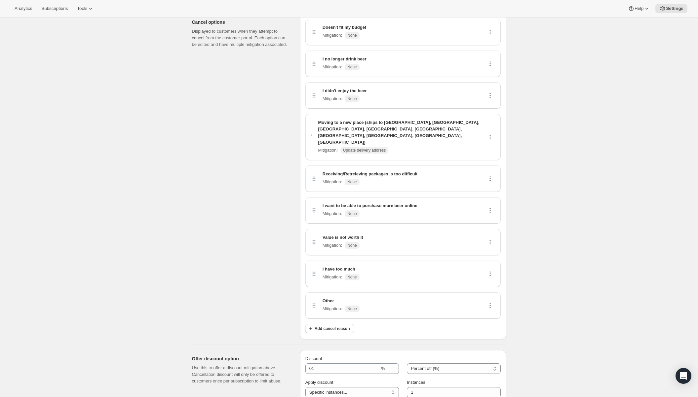
scroll to position [31, 0]
click at [489, 237] on icon at bounding box center [490, 240] width 7 height 7
click at [494, 235] on span "Edit" at bounding box center [489, 233] width 13 height 7
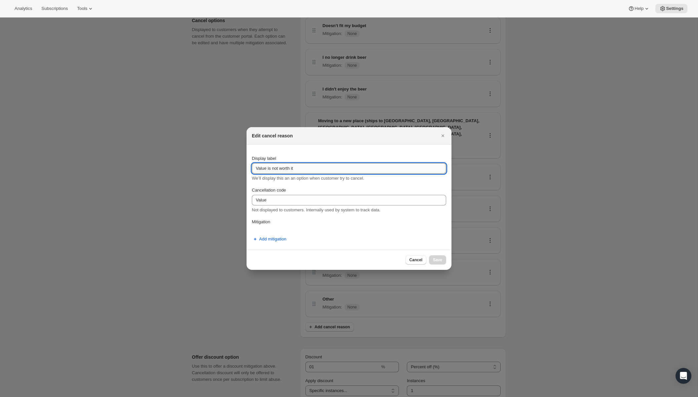
click at [310, 165] on input "Value is not worth it" at bounding box center [349, 168] width 194 height 11
type input "Value is not worth the cost"
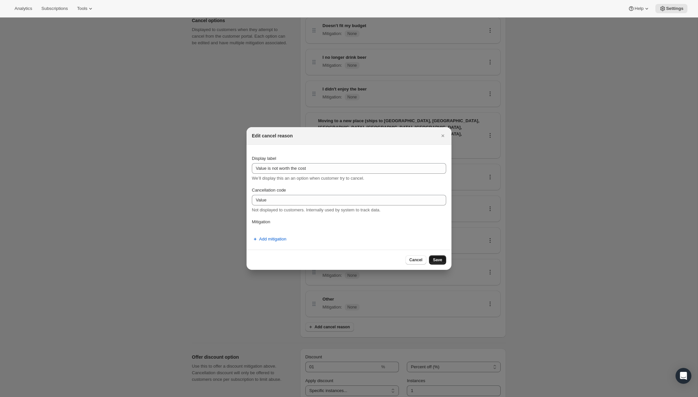
click at [436, 257] on button "Save" at bounding box center [437, 259] width 17 height 9
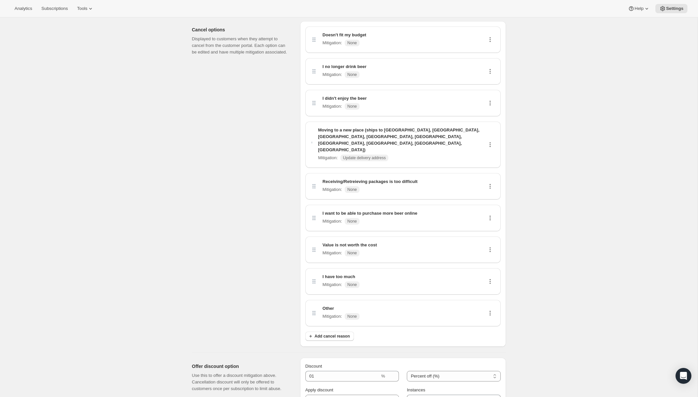
scroll to position [16, 0]
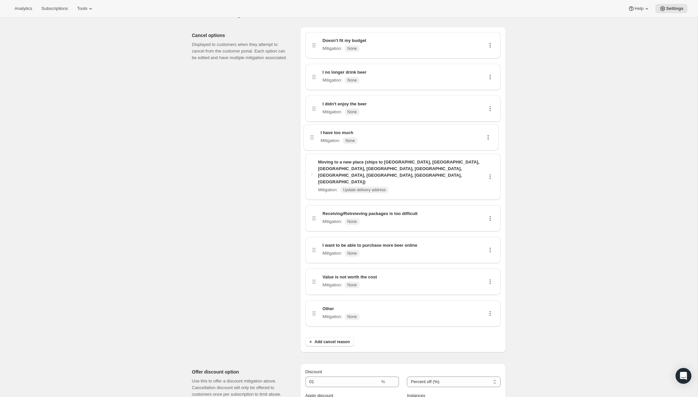
drag, startPoint x: 312, startPoint y: 266, endPoint x: 310, endPoint y: 133, distance: 132.8
click at [310, 133] on div "Doesn't fit my budget Mitigation : None I no longer drink beer Mitigation : Non…" at bounding box center [402, 182] width 195 height 300
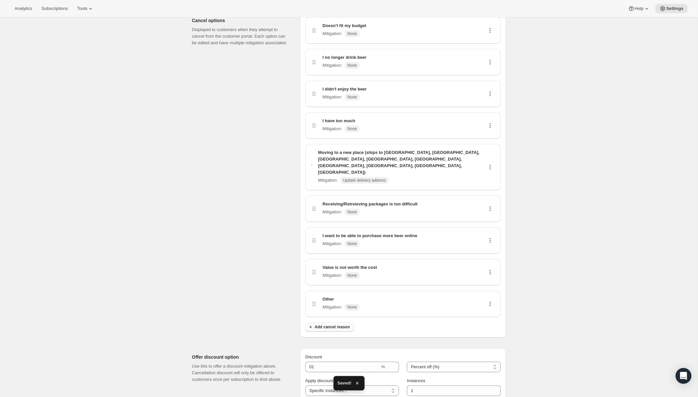
scroll to position [34, 0]
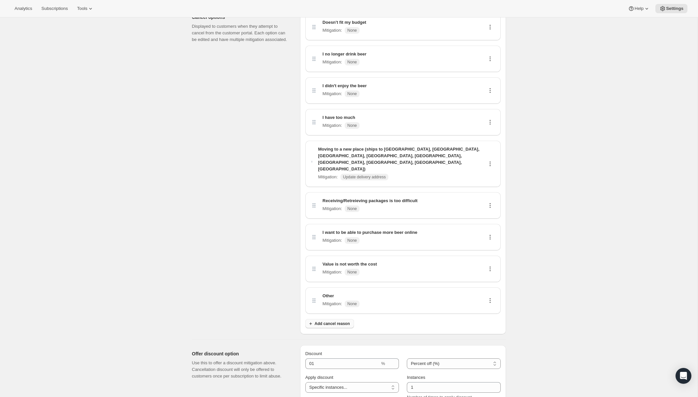
click at [330, 319] on button "Add cancel reason" at bounding box center [329, 323] width 49 height 9
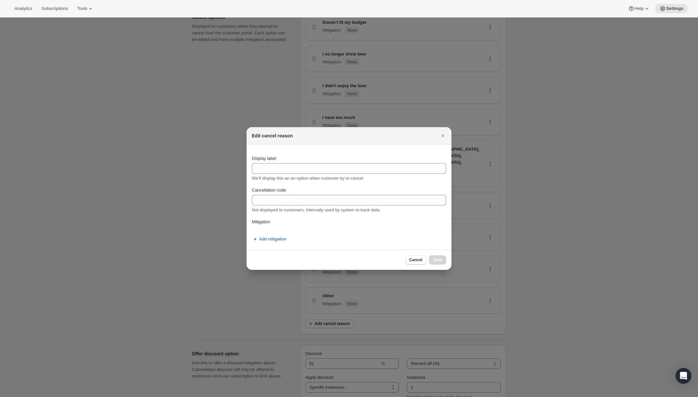
click at [360, 163] on div "Display label We’ll display this an an option when customer try to cancel." at bounding box center [349, 168] width 194 height 26
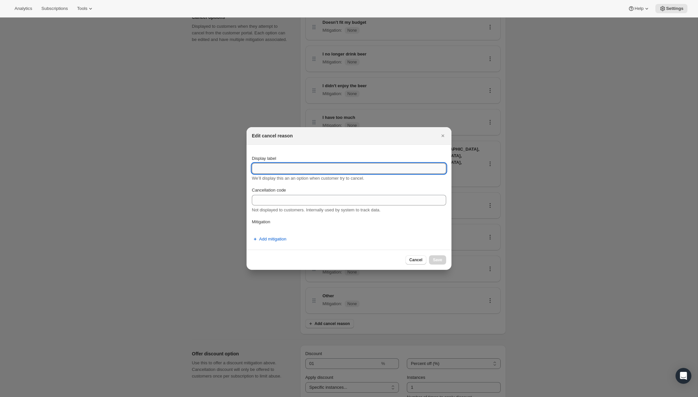
click at [360, 169] on input "Display label" at bounding box center [349, 168] width 194 height 11
type input "Shipping is too expensive"
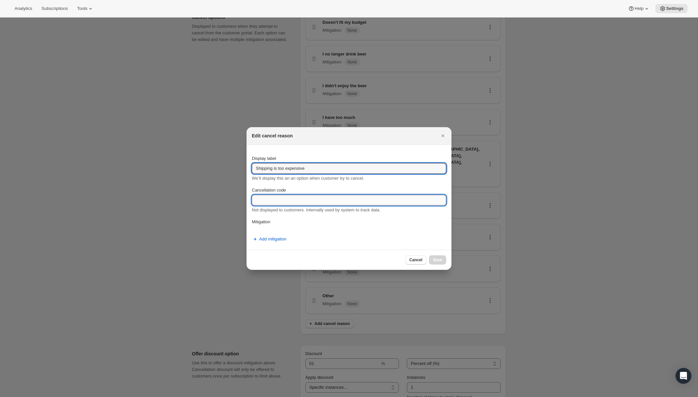
click at [360, 200] on input "Cancellation code" at bounding box center [349, 200] width 194 height 11
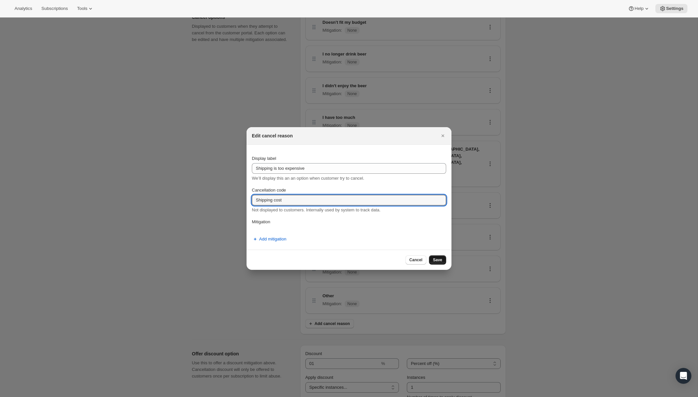
type input "Shipping cost"
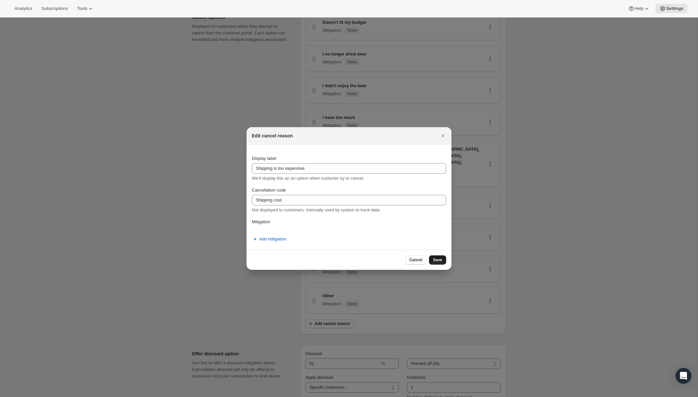
click at [440, 262] on span "Save" at bounding box center [437, 259] width 9 height 5
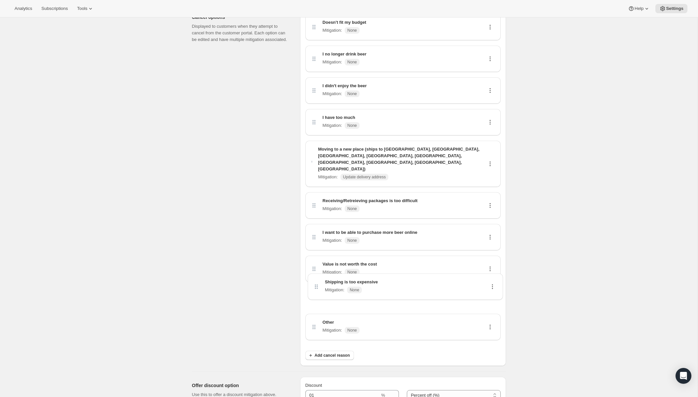
scroll to position [35, 0]
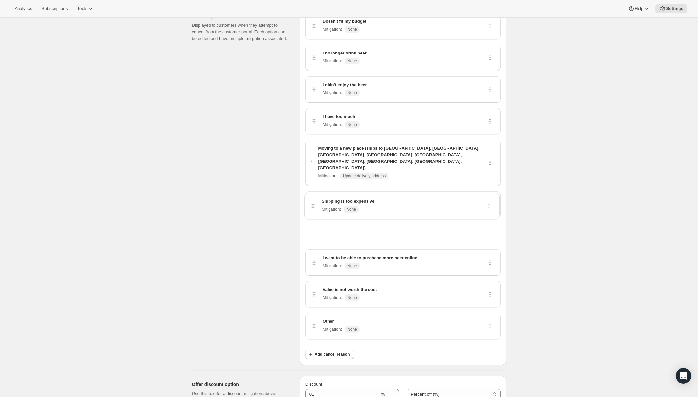
drag, startPoint x: 314, startPoint y: 316, endPoint x: 313, endPoint y: 206, distance: 109.7
click at [313, 206] on div "Doesn't fit my budget Mitigation : None I no longer drink beer Mitigation : Non…" at bounding box center [402, 179] width 195 height 332
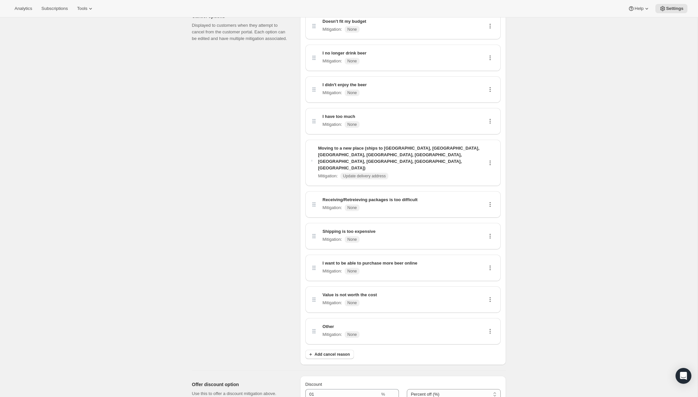
click at [491, 265] on icon at bounding box center [490, 268] width 7 height 7
click at [491, 257] on span "Edit" at bounding box center [489, 260] width 13 height 7
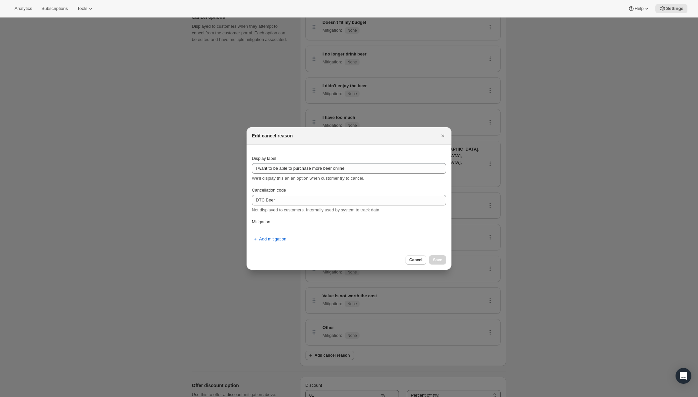
scroll to position [0, 0]
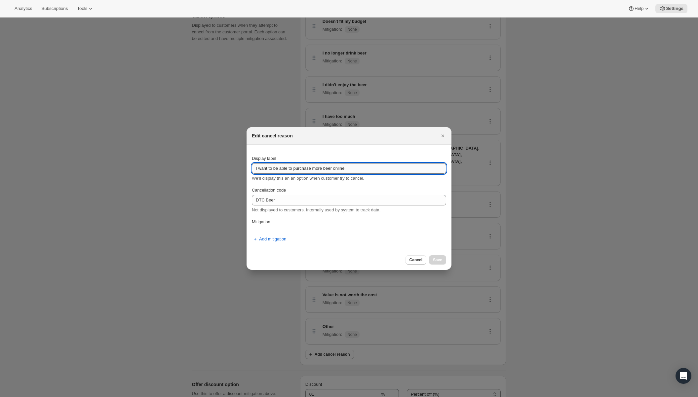
click at [318, 170] on input "I want to be able to purchase more beer online" at bounding box center [349, 168] width 194 height 11
type input "I want to be able to purchase additional beer online"
click at [440, 262] on span "Save" at bounding box center [437, 259] width 9 height 5
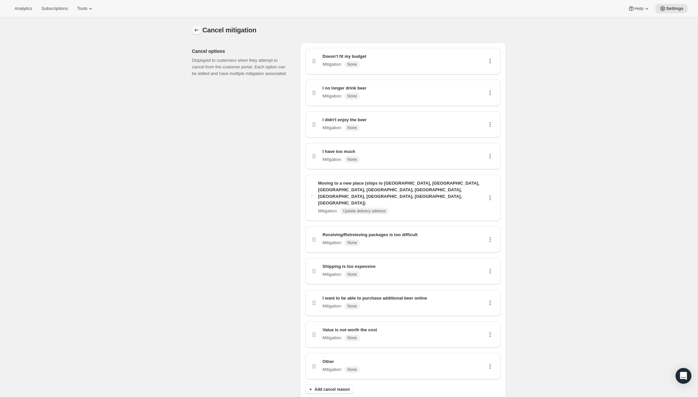
click at [197, 32] on icon "Customer Portal Controls" at bounding box center [196, 30] width 7 height 7
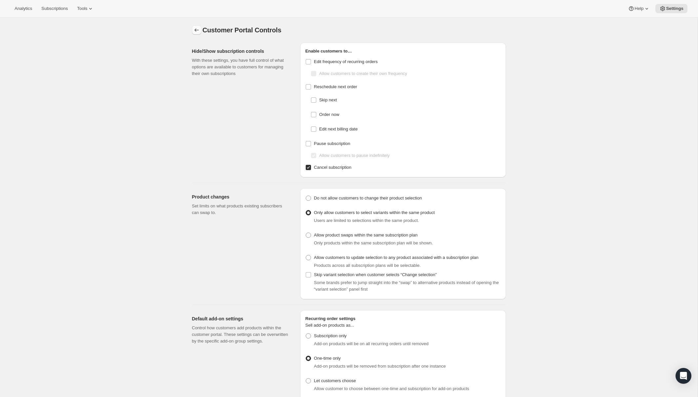
click at [198, 30] on icon "Settings" at bounding box center [196, 30] width 7 height 7
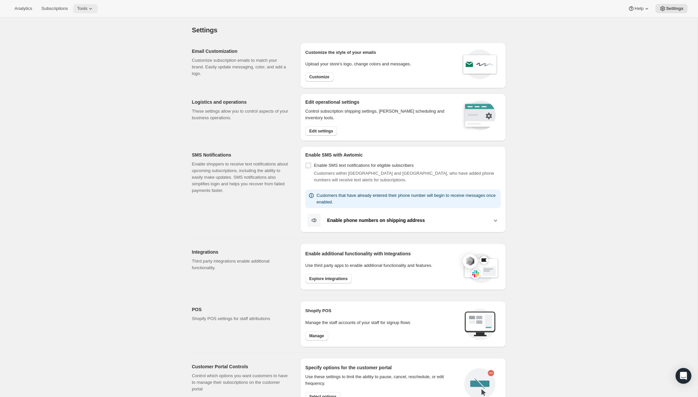
click at [92, 12] on button "Tools" at bounding box center [85, 8] width 25 height 9
click at [92, 24] on span "Subscription Plans" at bounding box center [81, 21] width 36 height 5
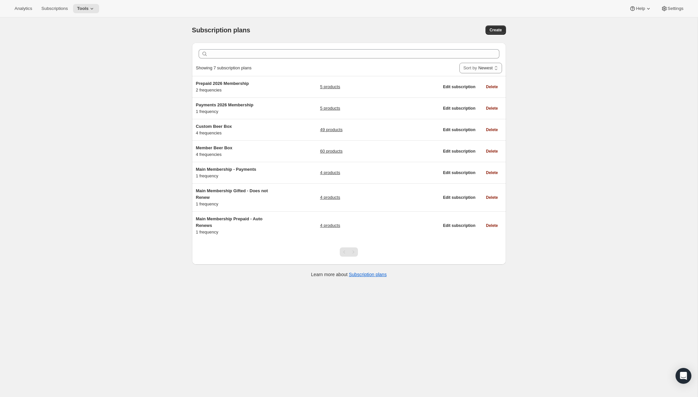
click at [91, 14] on div "Analytics Subscriptions Tools Help Settings" at bounding box center [349, 9] width 698 height 18
click at [83, 9] on span "Tools" at bounding box center [83, 8] width 12 height 5
click at [79, 47] on span "Bundles" at bounding box center [92, 44] width 58 height 7
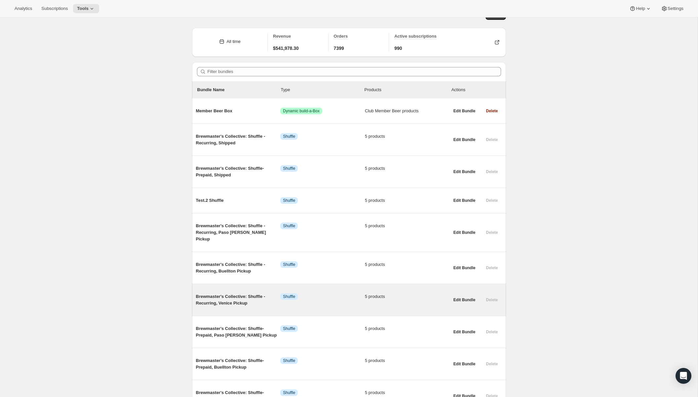
scroll to position [16, 0]
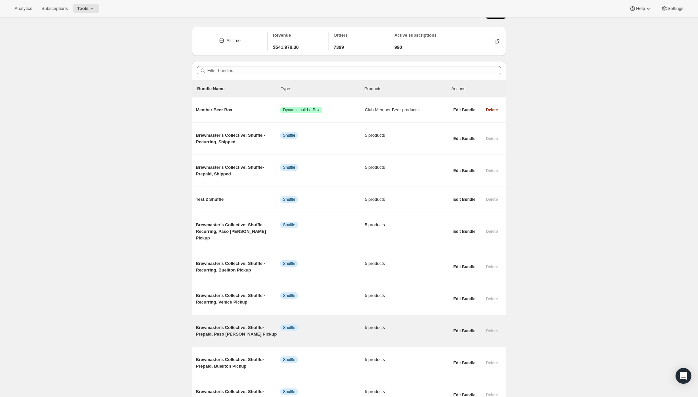
click at [251, 324] on span "Brewmaster's Collective: Shuffle- Prepaid, Paso [PERSON_NAME] Pickup" at bounding box center [238, 330] width 85 height 13
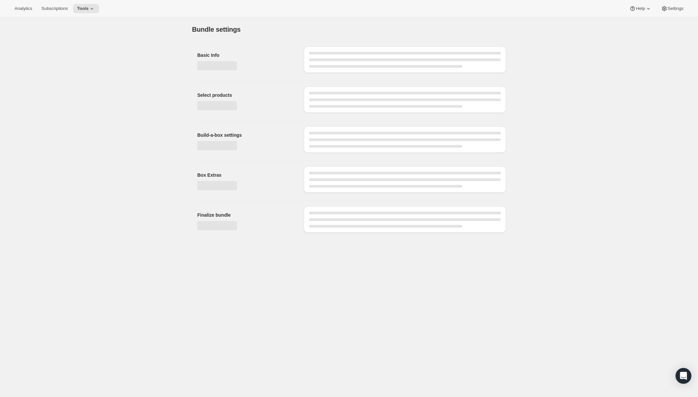
type input "Brewmaster's Collective: Shuffle- Prepaid, Paso [PERSON_NAME] Pickup"
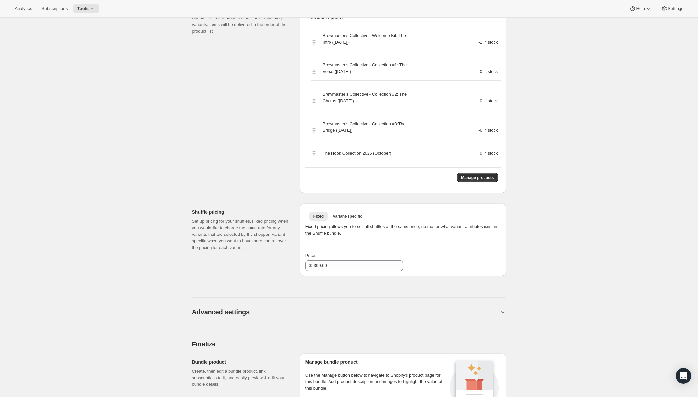
scroll to position [295, 0]
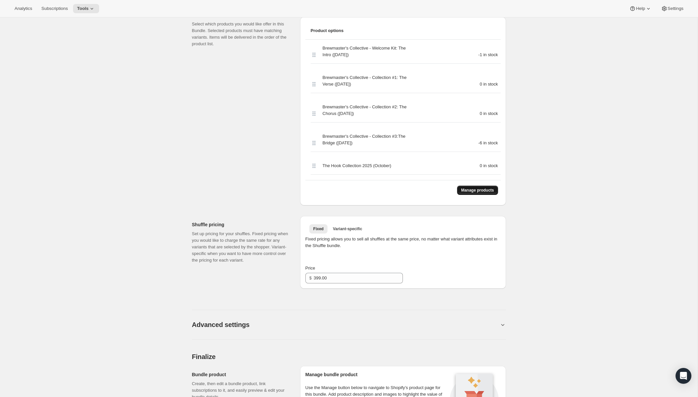
click at [478, 189] on span "Manage products" at bounding box center [477, 190] width 33 height 5
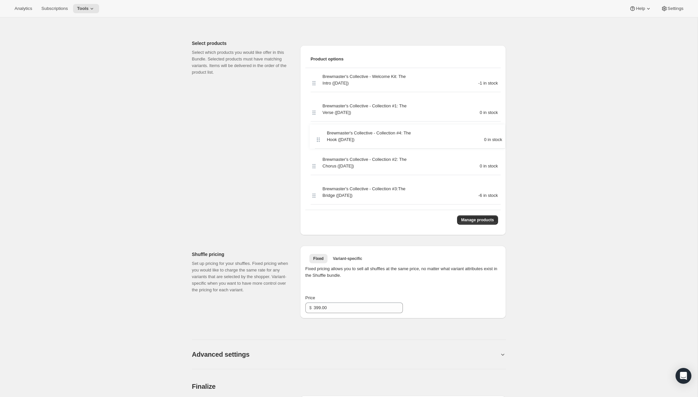
scroll to position [266, 0]
drag, startPoint x: 313, startPoint y: 84, endPoint x: 322, endPoint y: 206, distance: 122.6
click at [322, 206] on div "Brewmaster's Collective - Collection #4: The Hook ([DATE]) 0 in stock Brewmaste…" at bounding box center [402, 140] width 195 height 142
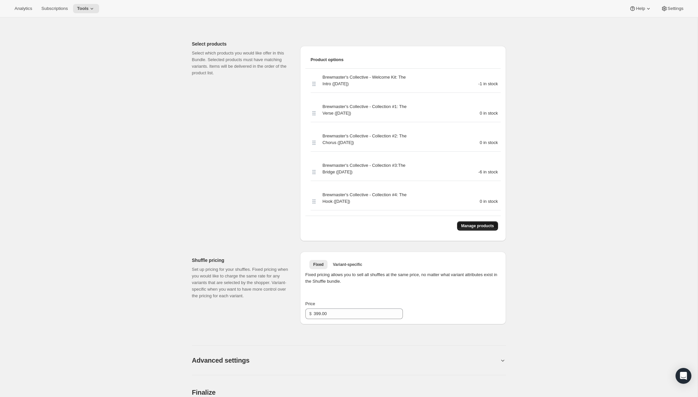
click at [481, 224] on button "Manage products" at bounding box center [477, 225] width 41 height 9
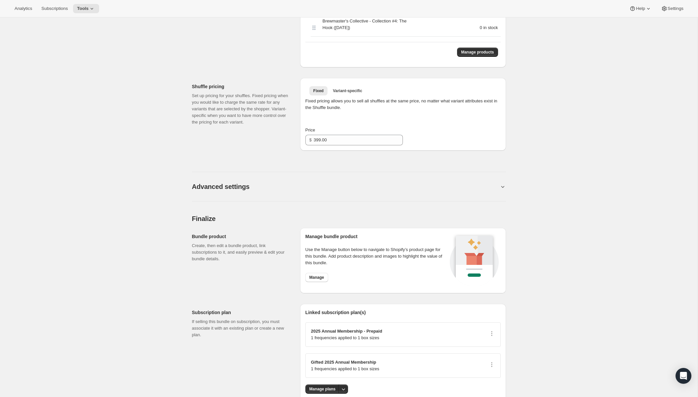
scroll to position [478, 0]
